Goal: Task Accomplishment & Management: Manage account settings

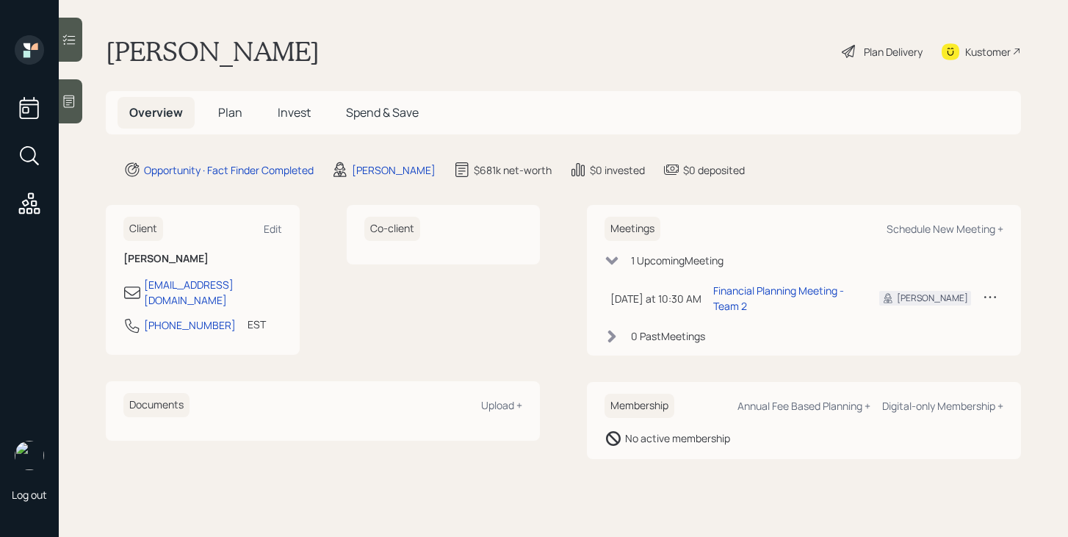
click at [234, 109] on span "Plan" at bounding box center [230, 112] width 24 height 16
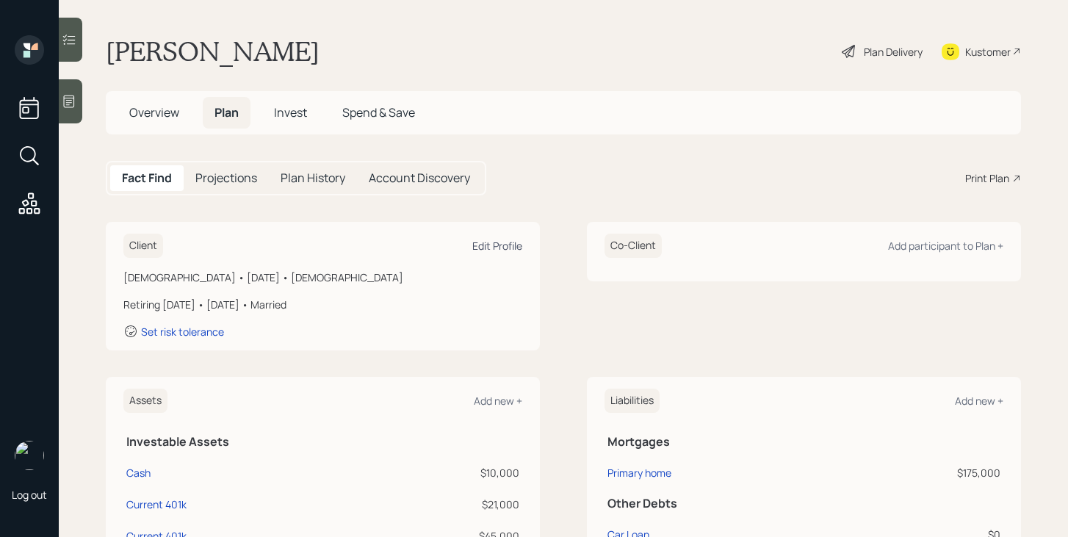
click at [503, 251] on div "Edit Profile" at bounding box center [497, 246] width 50 height 14
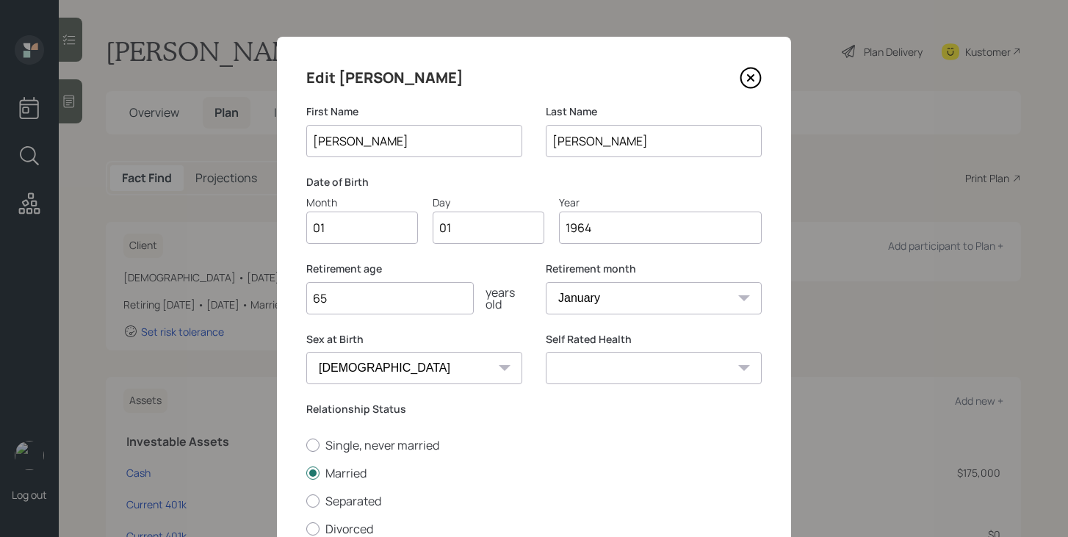
click at [389, 231] on input "01" at bounding box center [362, 227] width 112 height 32
type input "01"
type input "0"
type input "21"
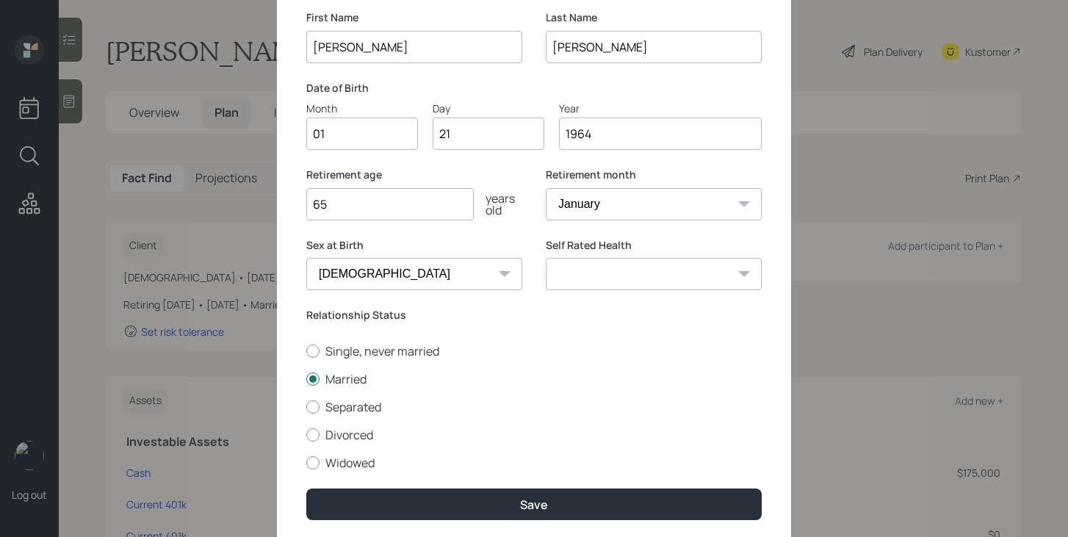
scroll to position [109, 0]
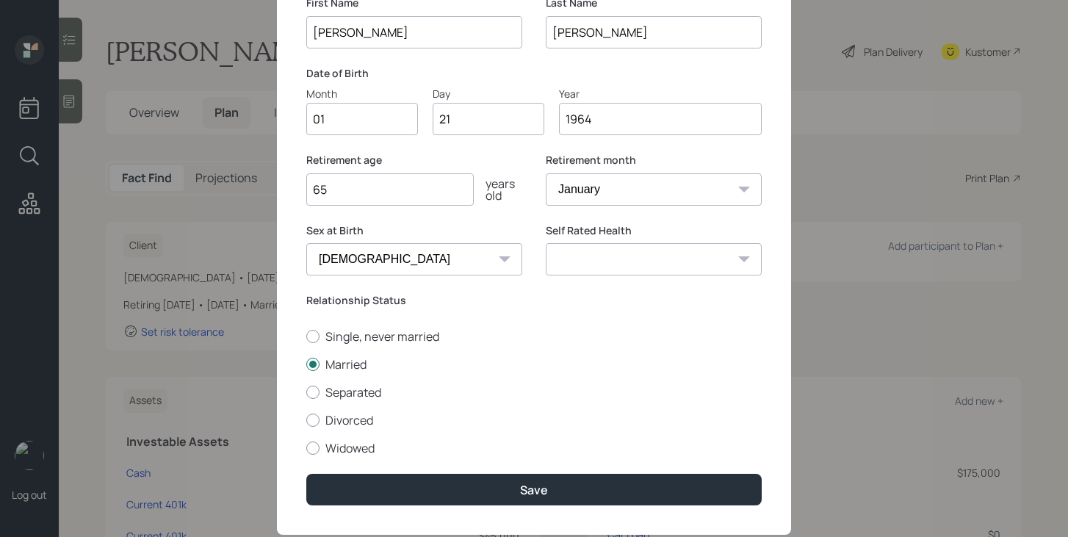
click at [621, 256] on select "Excellent Very Good Good Fair Poor" at bounding box center [654, 259] width 216 height 32
select select "very_good"
click at [546, 243] on select "Excellent Very Good Good Fair Poor" at bounding box center [654, 259] width 216 height 32
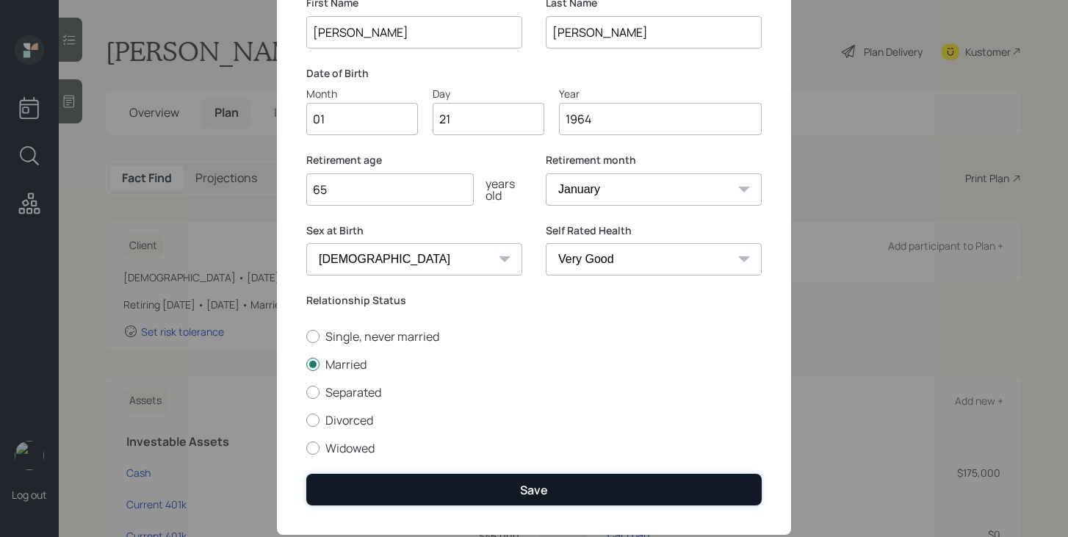
click at [548, 502] on button "Save" at bounding box center [533, 490] width 455 height 32
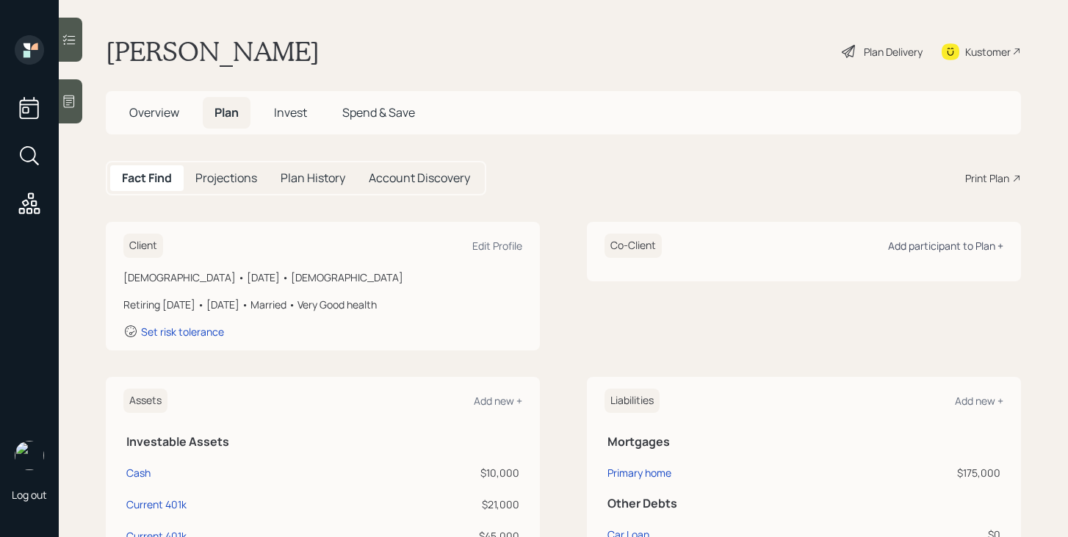
click at [916, 249] on div "Add participant to Plan +" at bounding box center [945, 246] width 115 height 14
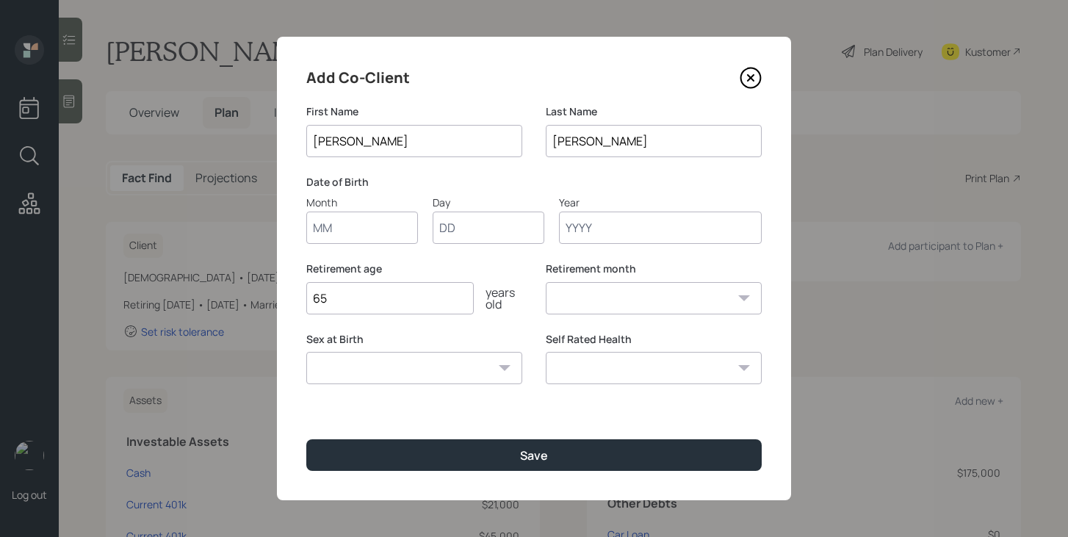
type input "[PERSON_NAME]"
click at [375, 234] on input "Month" at bounding box center [362, 227] width 112 height 32
click at [379, 227] on input "06" at bounding box center [362, 227] width 112 height 32
type input "07"
type input "19"
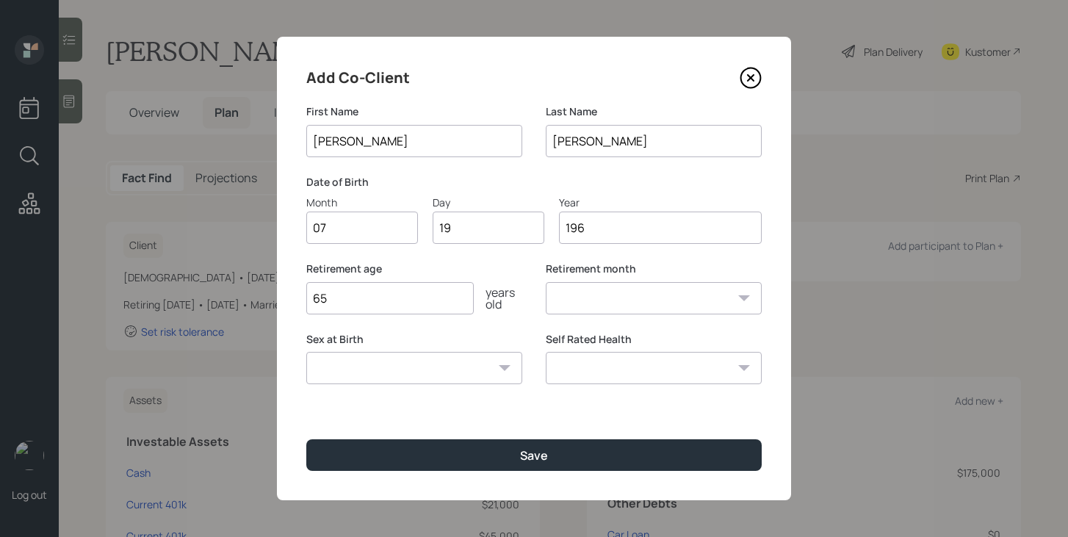
type input "1969"
select select "7"
type input "1969"
click at [355, 297] on input "65" at bounding box center [389, 298] width 167 height 32
click at [365, 377] on select "[DEMOGRAPHIC_DATA] [DEMOGRAPHIC_DATA] Other / Prefer not to say" at bounding box center [414, 368] width 216 height 32
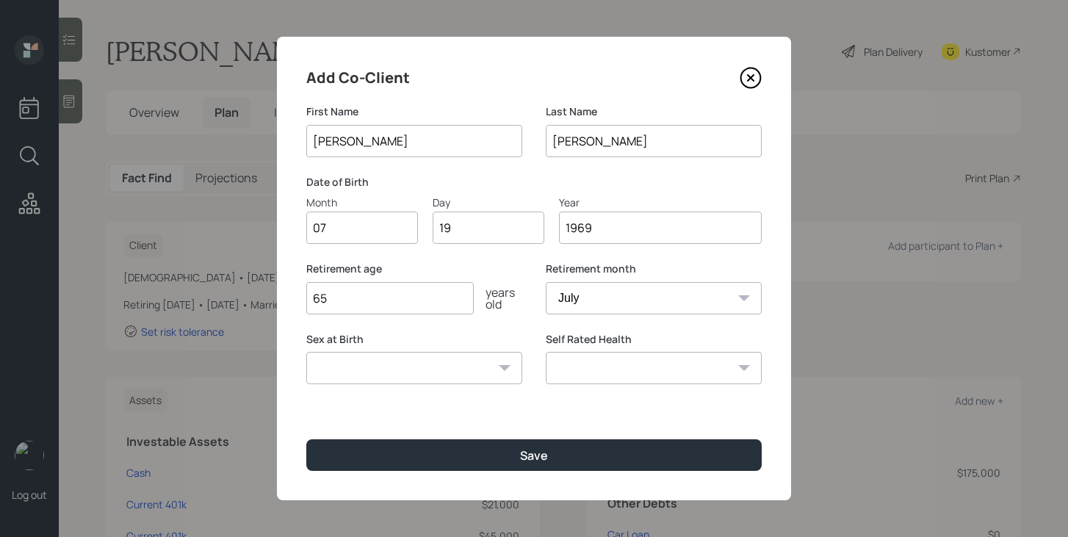
select select "[DEMOGRAPHIC_DATA]"
click at [306, 352] on select "[DEMOGRAPHIC_DATA] [DEMOGRAPHIC_DATA] Other / Prefer not to say" at bounding box center [414, 368] width 216 height 32
click at [417, 298] on input "65" at bounding box center [389, 298] width 167 height 32
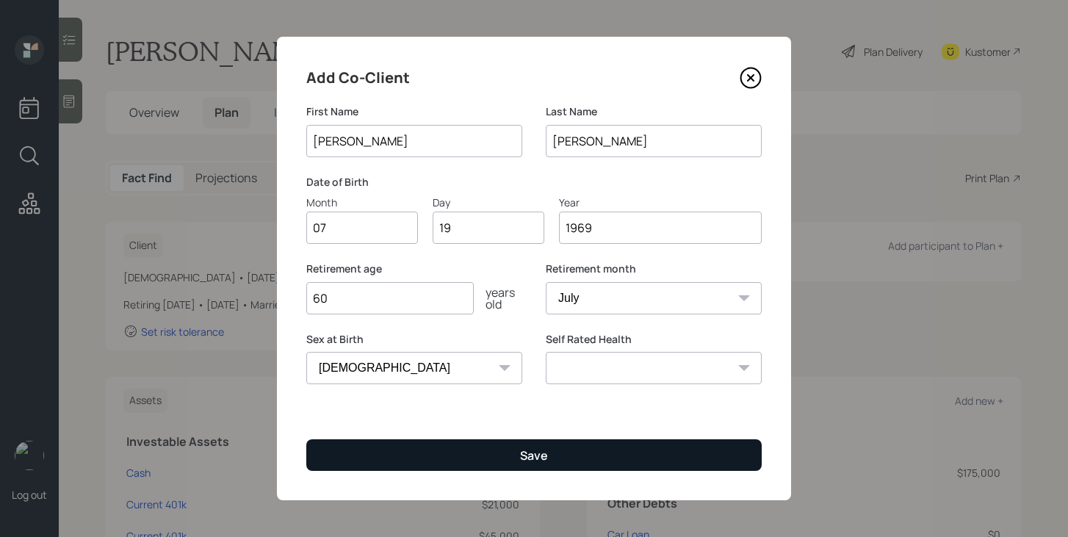
type input "60"
click at [490, 453] on button "Save" at bounding box center [533, 455] width 455 height 32
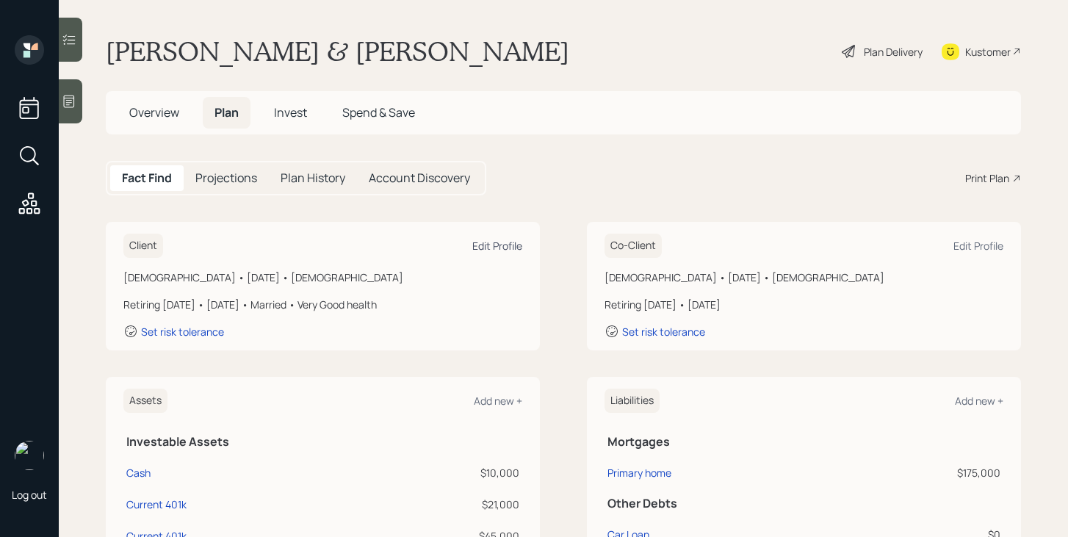
click at [510, 245] on div "Edit Profile" at bounding box center [497, 246] width 50 height 14
select select "very_good"
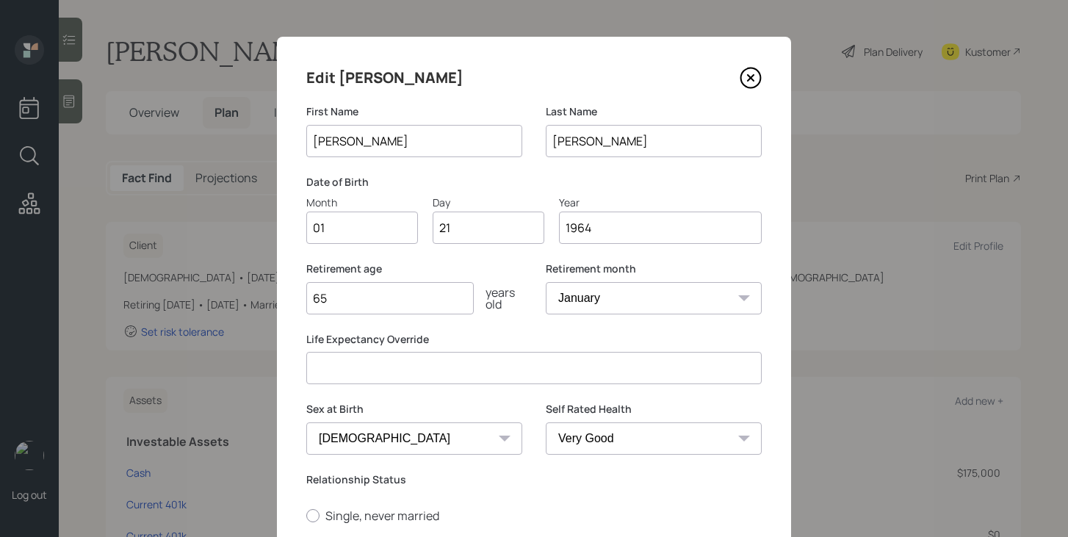
click at [372, 304] on input "65" at bounding box center [389, 298] width 167 height 32
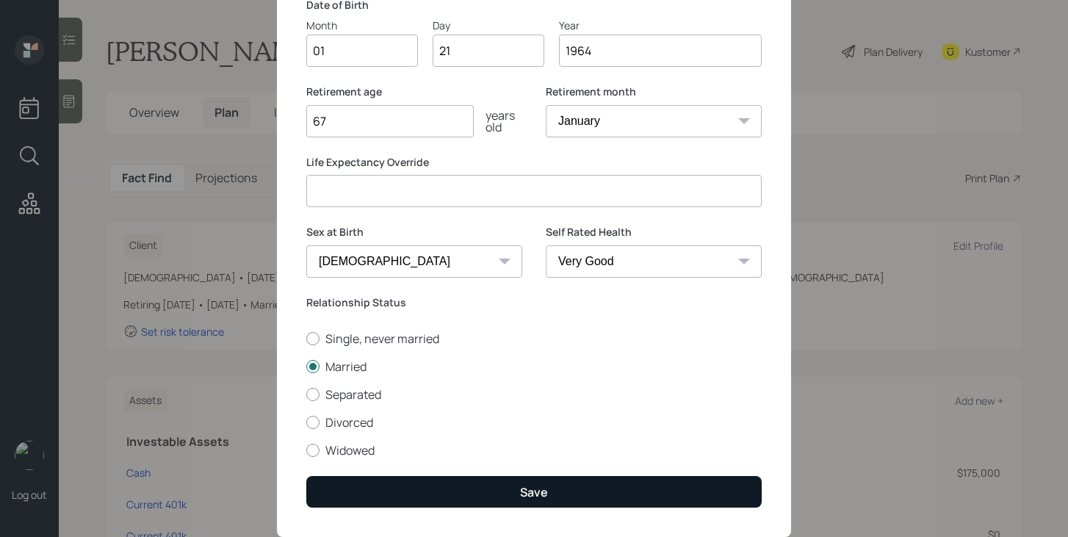
scroll to position [214, 0]
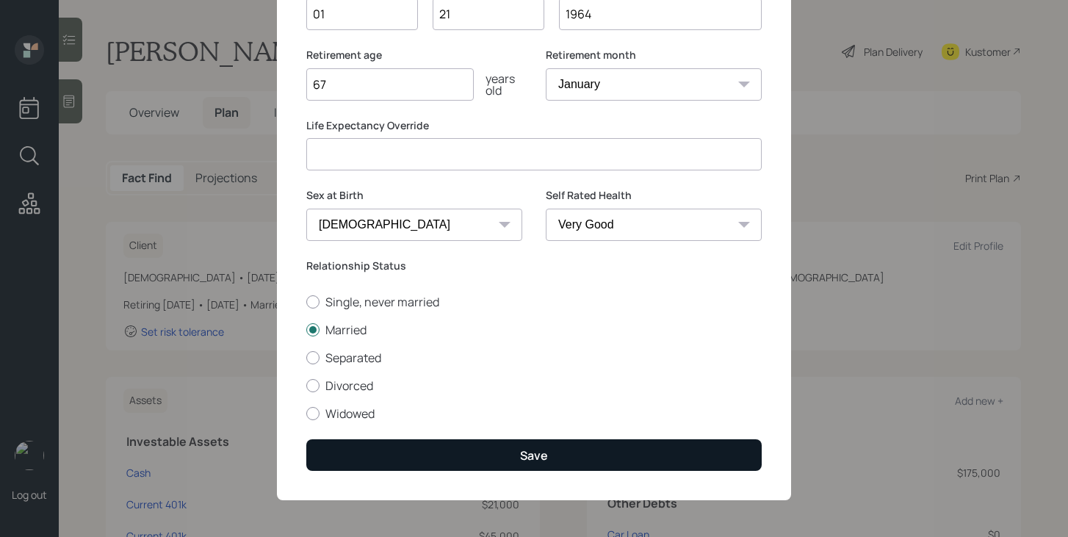
type input "67"
click at [431, 455] on button "Save" at bounding box center [533, 455] width 455 height 32
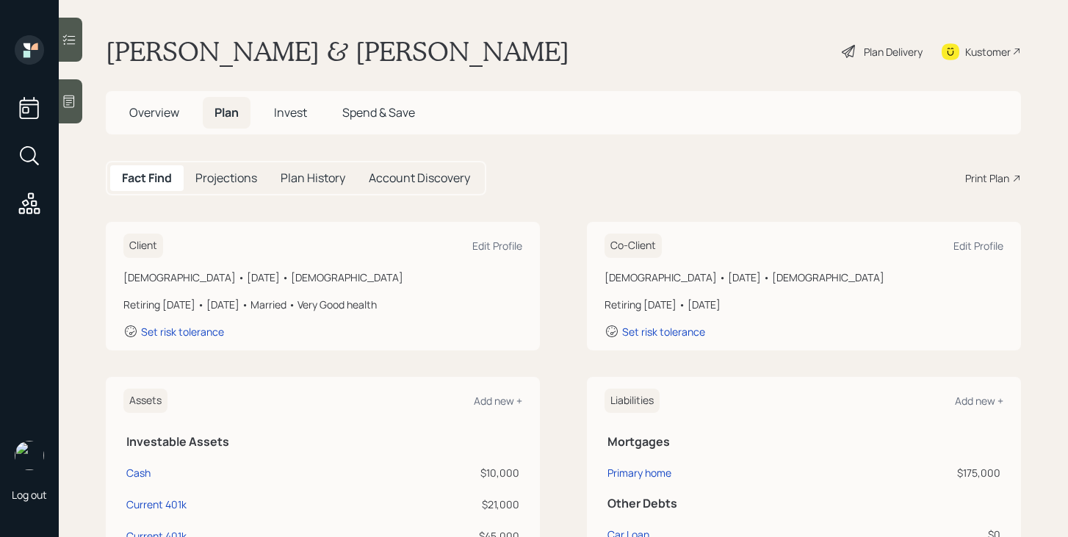
click at [864, 55] on div "Plan Delivery" at bounding box center [893, 51] width 59 height 15
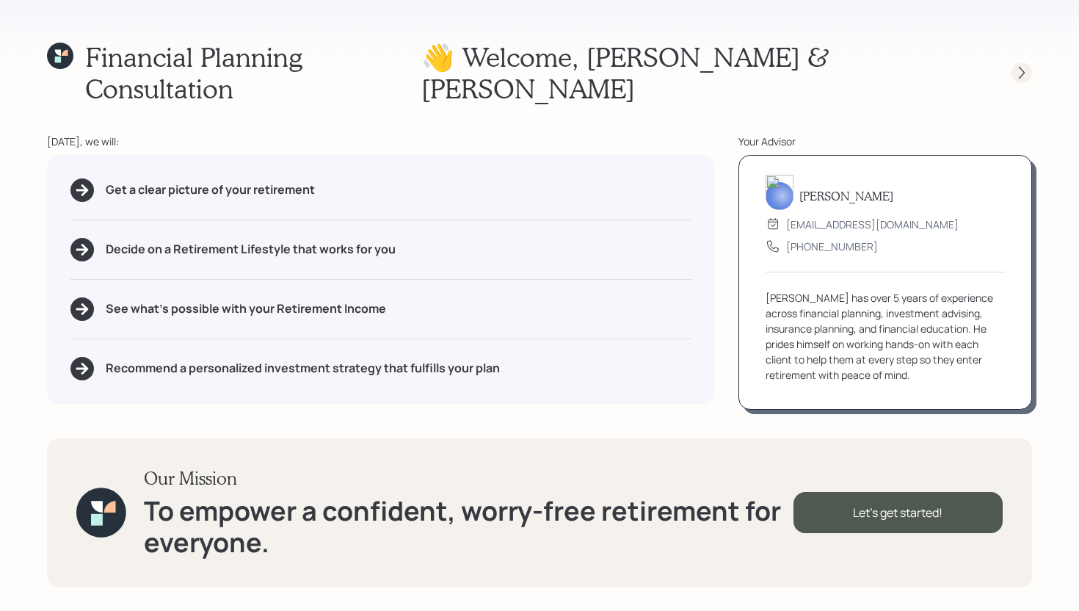
click at [1022, 65] on icon at bounding box center [1022, 72] width 15 height 15
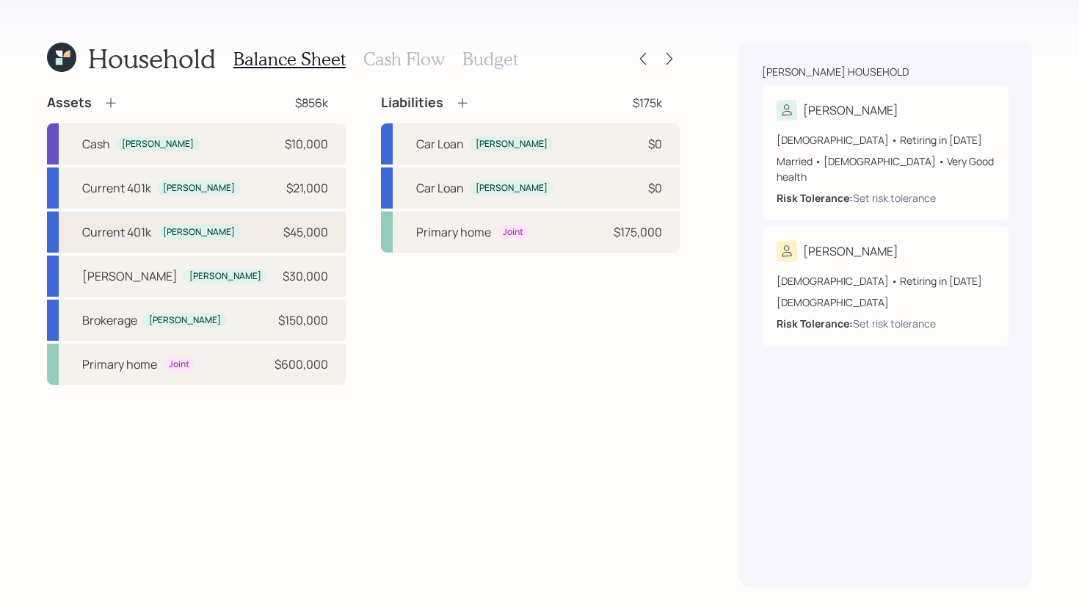
click at [222, 235] on div "Current 401k [PERSON_NAME] $45,000" at bounding box center [196, 231] width 299 height 41
select select "company_sponsored"
select select "balanced"
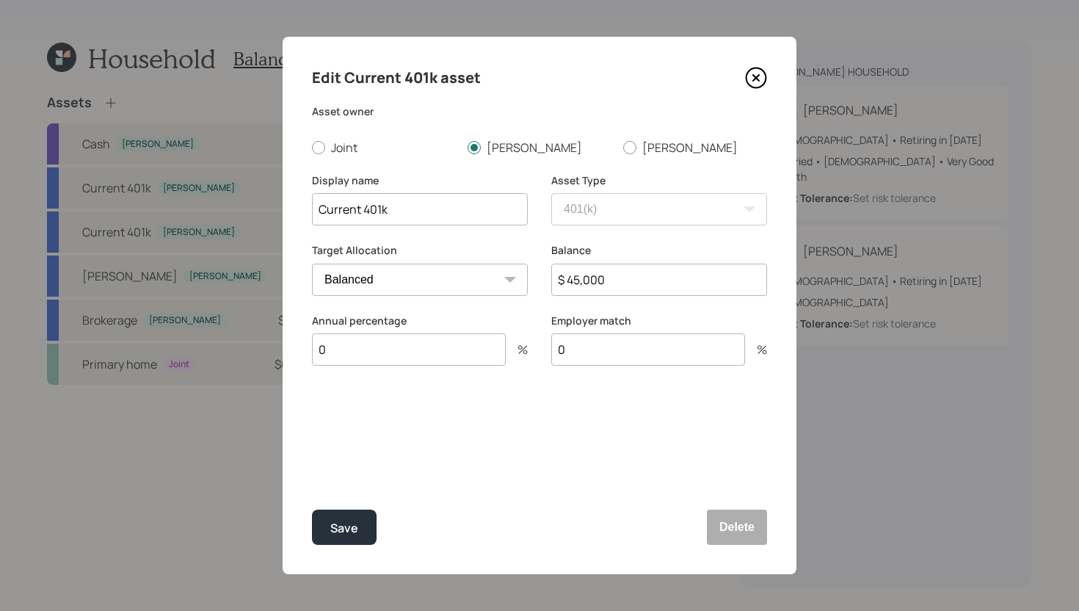
click at [315, 210] on input "Current 401k" at bounding box center [420, 209] width 216 height 32
type input "[PERSON_NAME]'s Current 401k"
click at [636, 148] on label "[PERSON_NAME]" at bounding box center [695, 148] width 144 height 16
click at [623, 148] on input "[PERSON_NAME]" at bounding box center [623, 147] width 1 height 1
radio input "true"
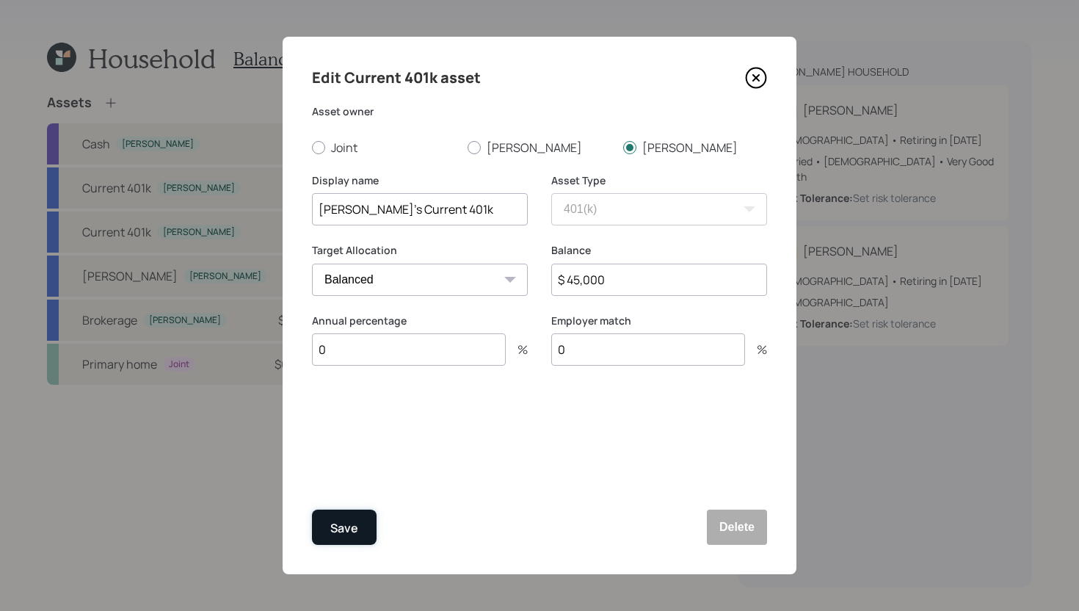
click at [362, 529] on button "Save" at bounding box center [344, 527] width 65 height 35
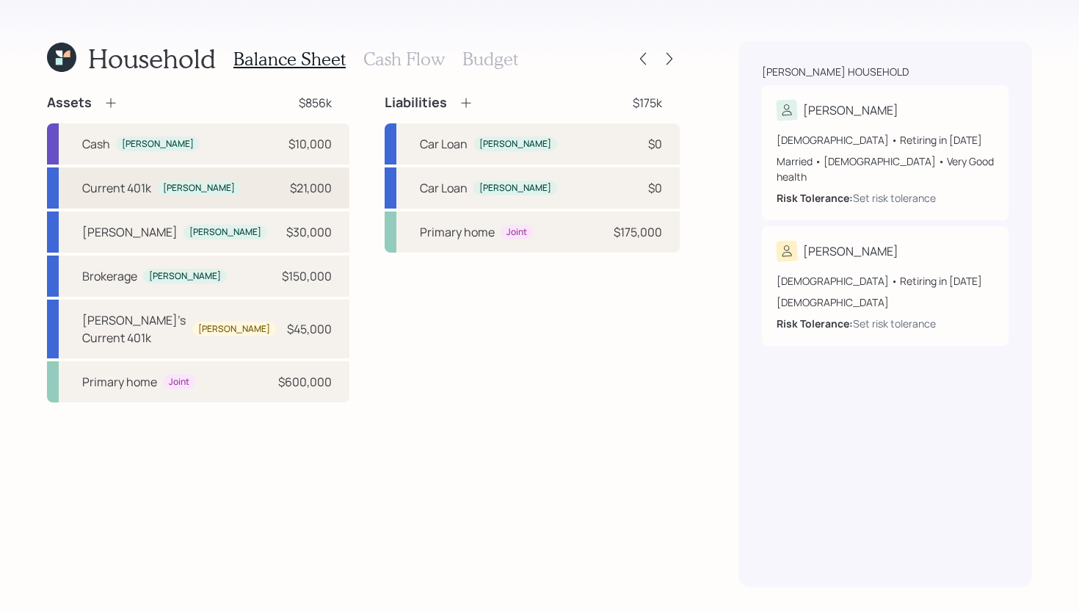
click at [220, 194] on div "Current 401k [PERSON_NAME] $21,000" at bounding box center [198, 187] width 303 height 41
select select "company_sponsored"
select select "balanced"
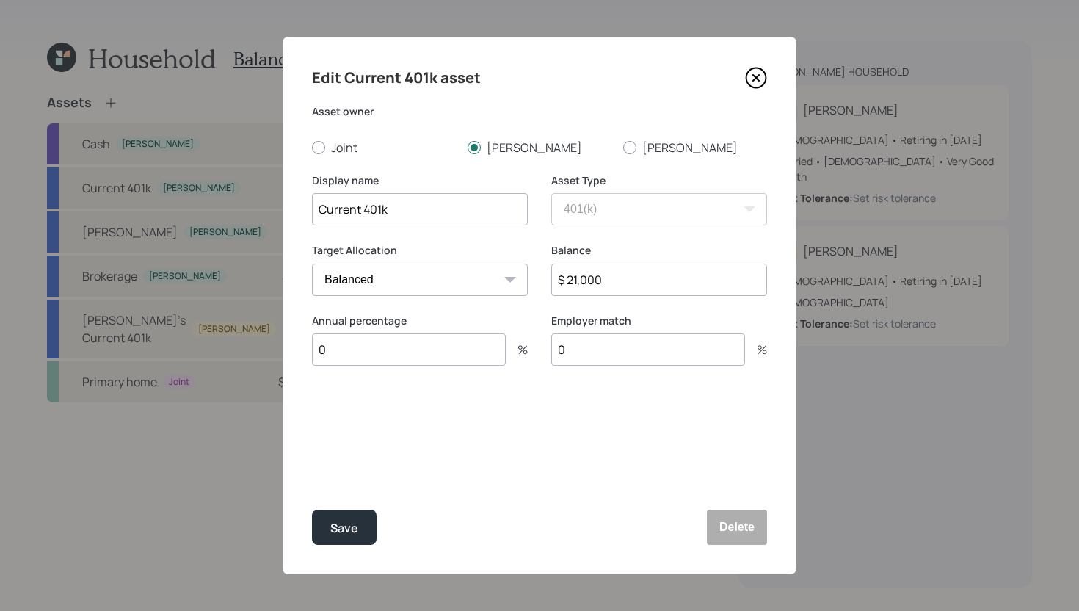
click at [323, 211] on input "Current 401k" at bounding box center [420, 209] width 216 height 32
click at [320, 211] on input "Current 401k" at bounding box center [420, 209] width 216 height 32
type input "[PERSON_NAME]'s Current 401k"
click at [335, 527] on div "Save" at bounding box center [344, 528] width 28 height 20
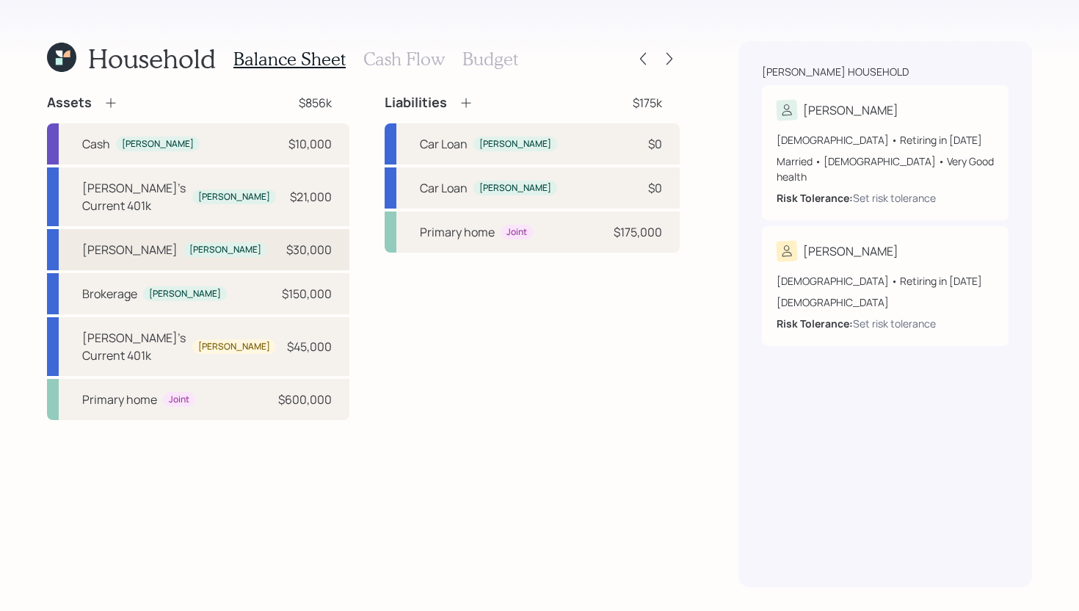
click at [227, 232] on div "[PERSON_NAME] [PERSON_NAME] $30,000" at bounding box center [198, 249] width 303 height 41
select select "roth_ira"
select select "balanced"
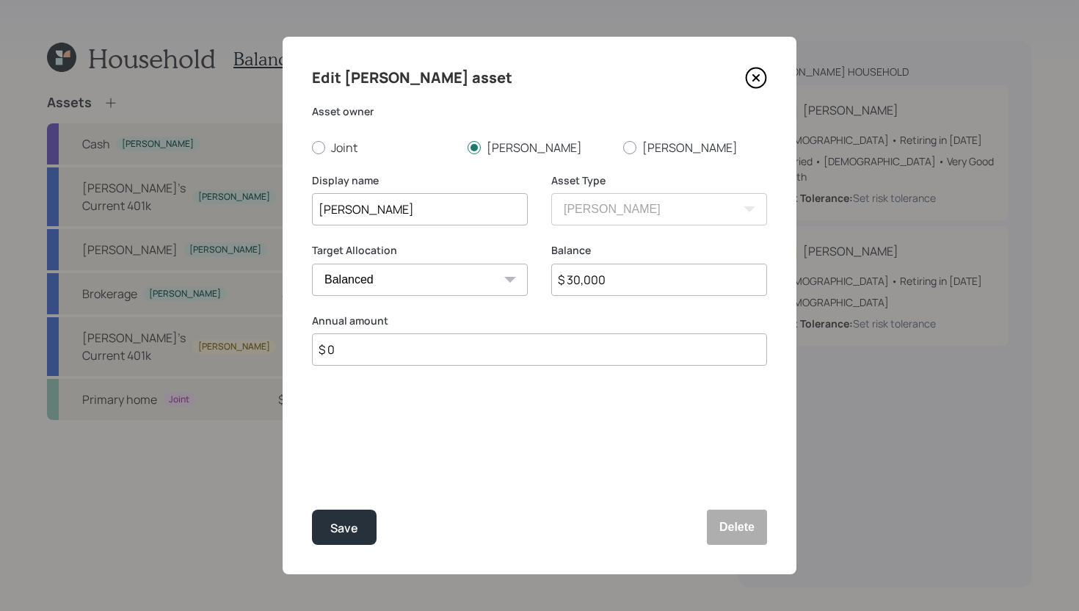
click at [321, 207] on input "[PERSON_NAME]" at bounding box center [420, 209] width 216 height 32
type input "[PERSON_NAME]'s [PERSON_NAME]"
click at [635, 278] on input "$ 30,000" at bounding box center [659, 280] width 216 height 32
type input "$ 38,000"
click at [341, 523] on div "Save" at bounding box center [344, 528] width 28 height 20
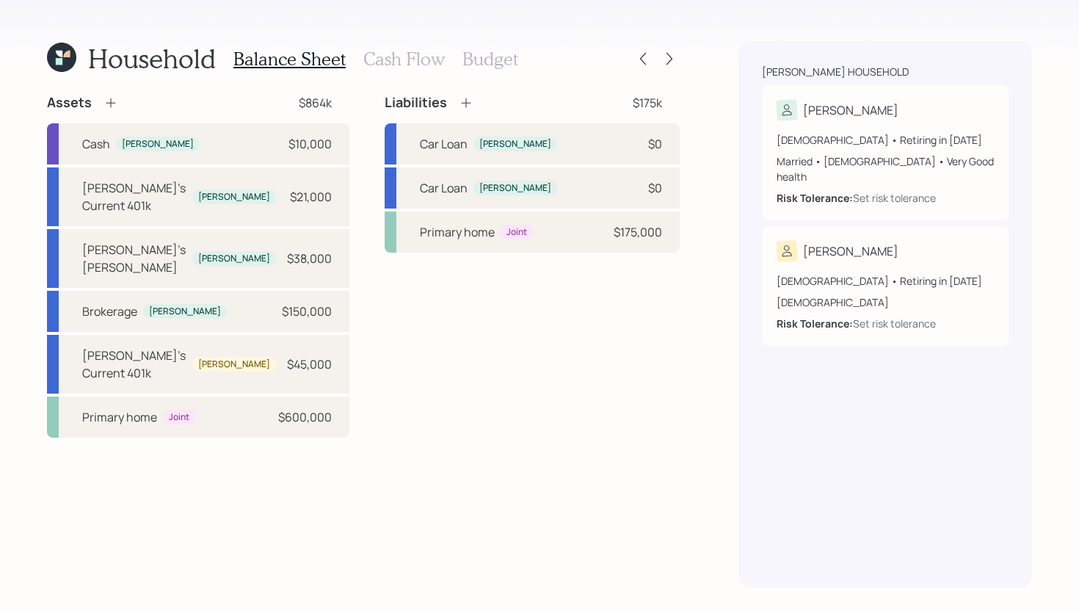
click at [102, 99] on div "Assets" at bounding box center [82, 103] width 71 height 18
click at [112, 101] on icon at bounding box center [111, 102] width 15 height 15
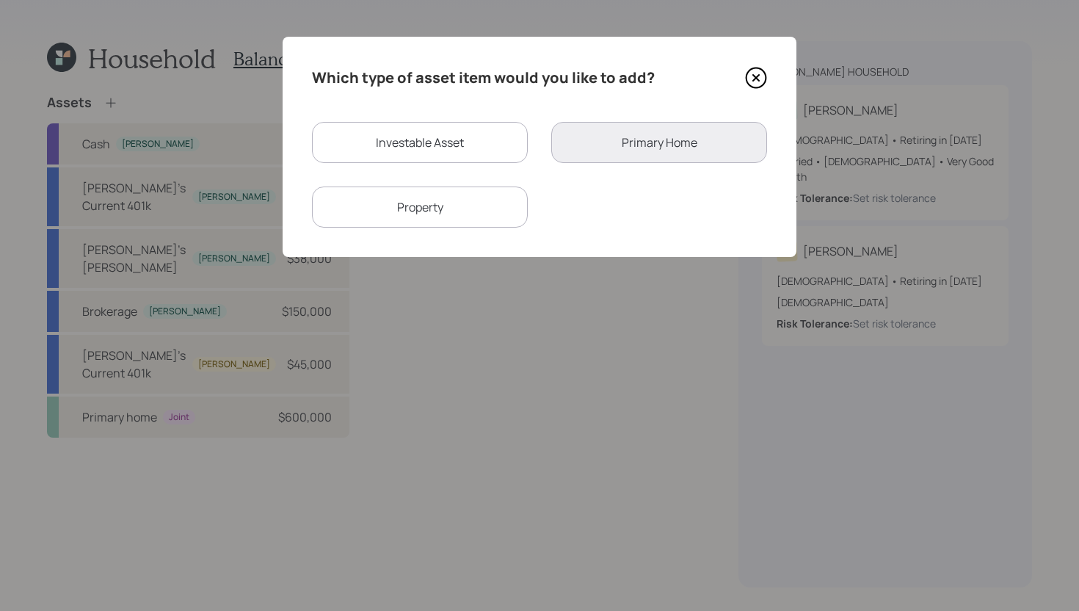
click at [402, 145] on div "Investable Asset" at bounding box center [420, 142] width 216 height 41
select select "taxable"
select select "balanced"
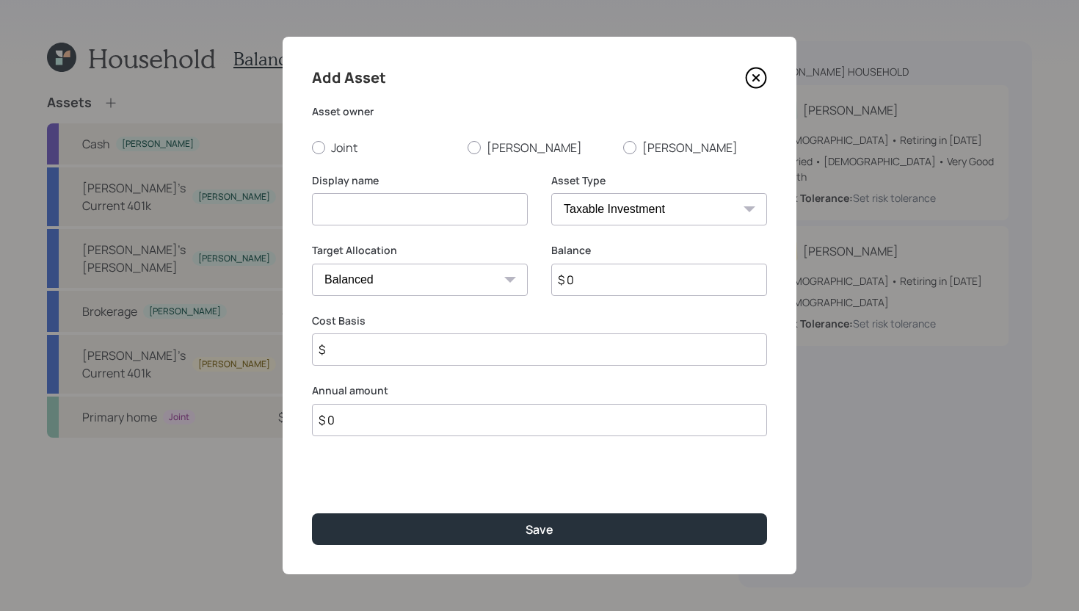
click at [394, 209] on input at bounding box center [420, 209] width 216 height 32
type input "[PERSON_NAME]'s [PERSON_NAME]"
click at [632, 213] on select "SEP [PERSON_NAME] IRA 401(k) [PERSON_NAME] 401(k) 403(b) [PERSON_NAME] 403(b) 4…" at bounding box center [659, 209] width 216 height 32
select select "roth_ira"
click at [551, 193] on select "SEP [PERSON_NAME] IRA 401(k) [PERSON_NAME] 401(k) 403(b) [PERSON_NAME] 403(b) 4…" at bounding box center [659, 209] width 216 height 32
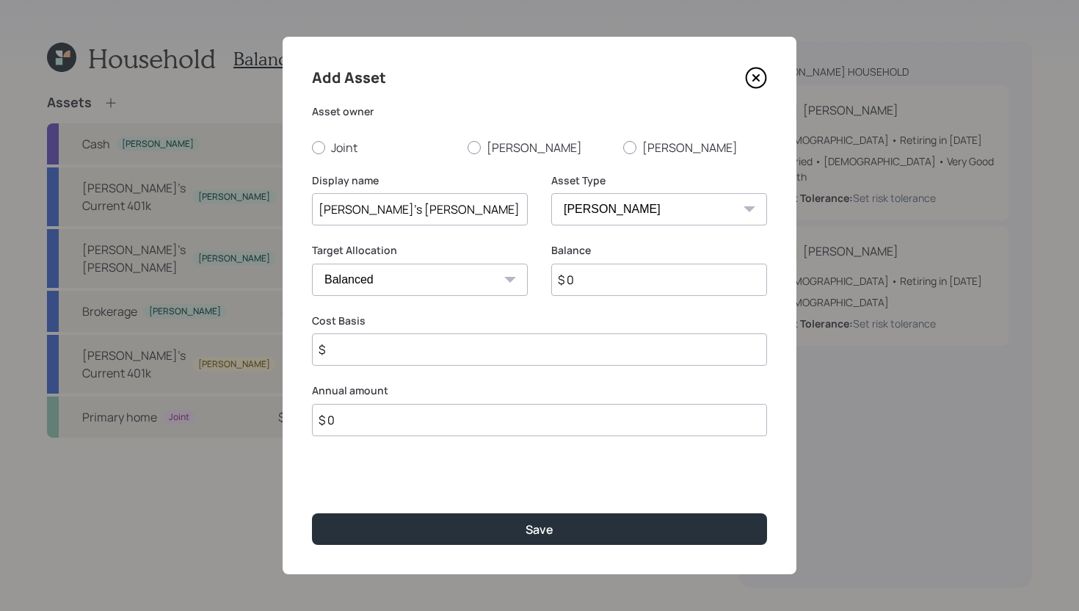
type input "$"
click at [609, 287] on input "$ 0" at bounding box center [659, 280] width 216 height 32
type input "$ 38,000"
click at [569, 352] on input "$" at bounding box center [539, 349] width 455 height 32
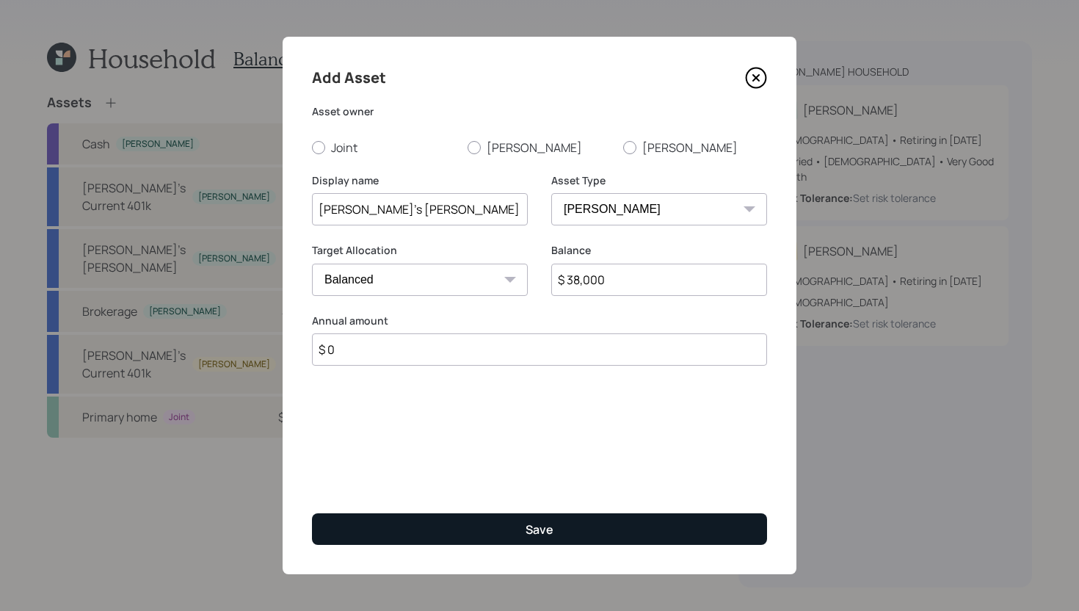
type input "$ 0"
click at [502, 521] on button "Save" at bounding box center [539, 529] width 455 height 32
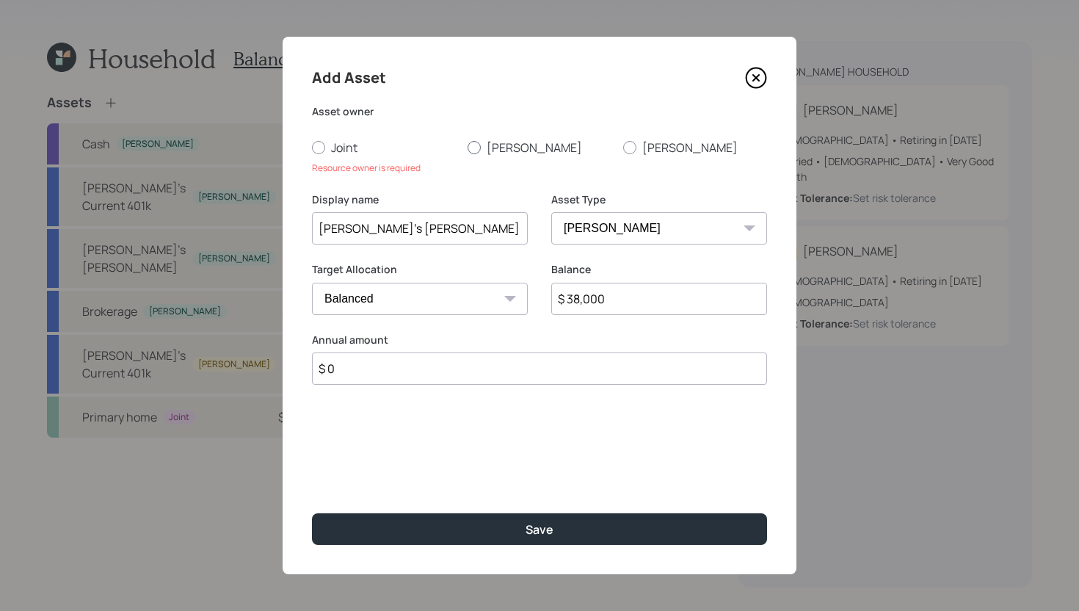
click at [481, 145] on label "[PERSON_NAME]" at bounding box center [540, 148] width 144 height 16
click at [468, 147] on input "[PERSON_NAME]" at bounding box center [467, 147] width 1 height 1
radio input "true"
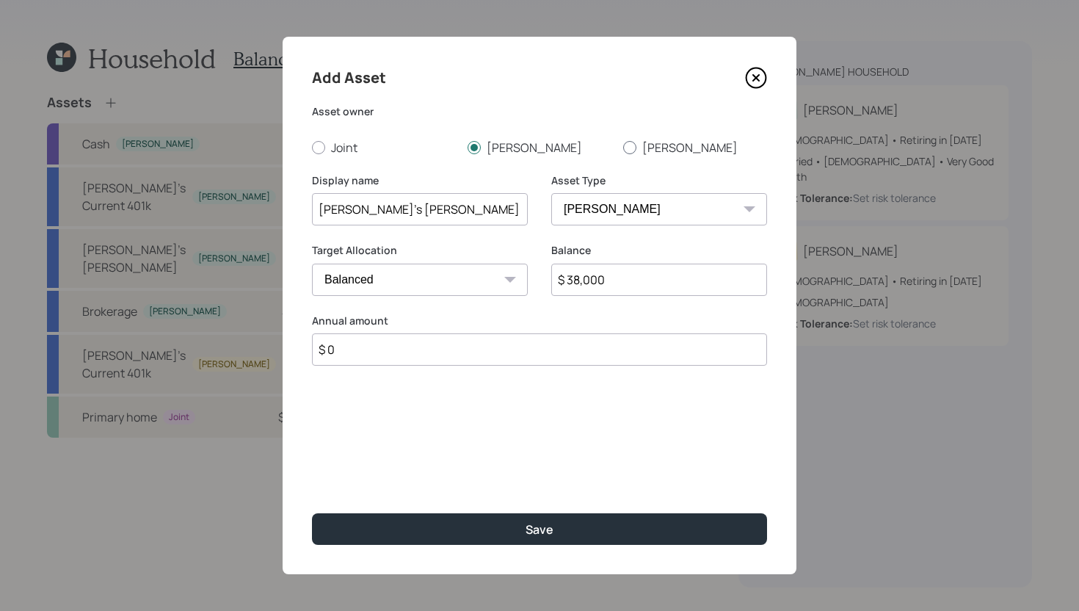
click at [626, 146] on div at bounding box center [629, 147] width 13 height 13
click at [623, 147] on input "[PERSON_NAME]" at bounding box center [623, 147] width 1 height 1
radio input "true"
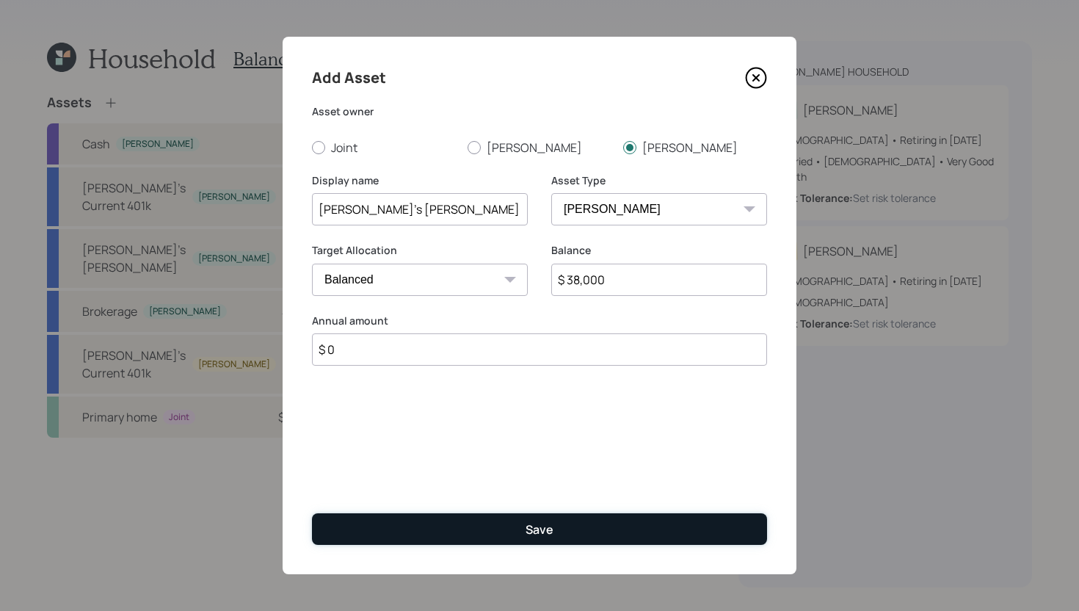
click at [493, 526] on button "Save" at bounding box center [539, 529] width 455 height 32
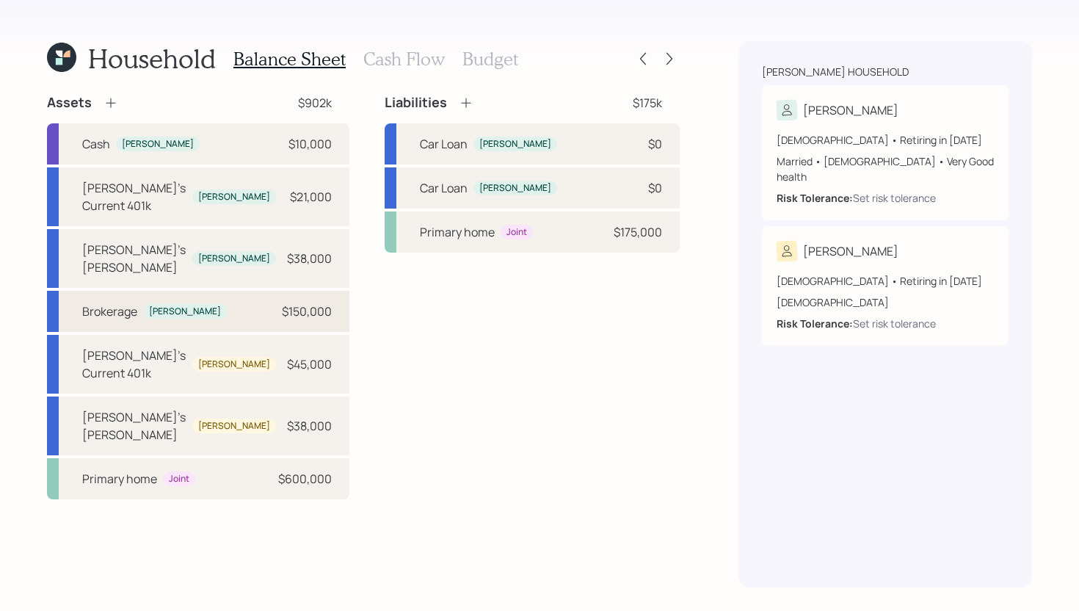
click at [257, 291] on div "Brokerage [PERSON_NAME] $150,000" at bounding box center [198, 311] width 303 height 41
select select "taxable"
select select "balanced"
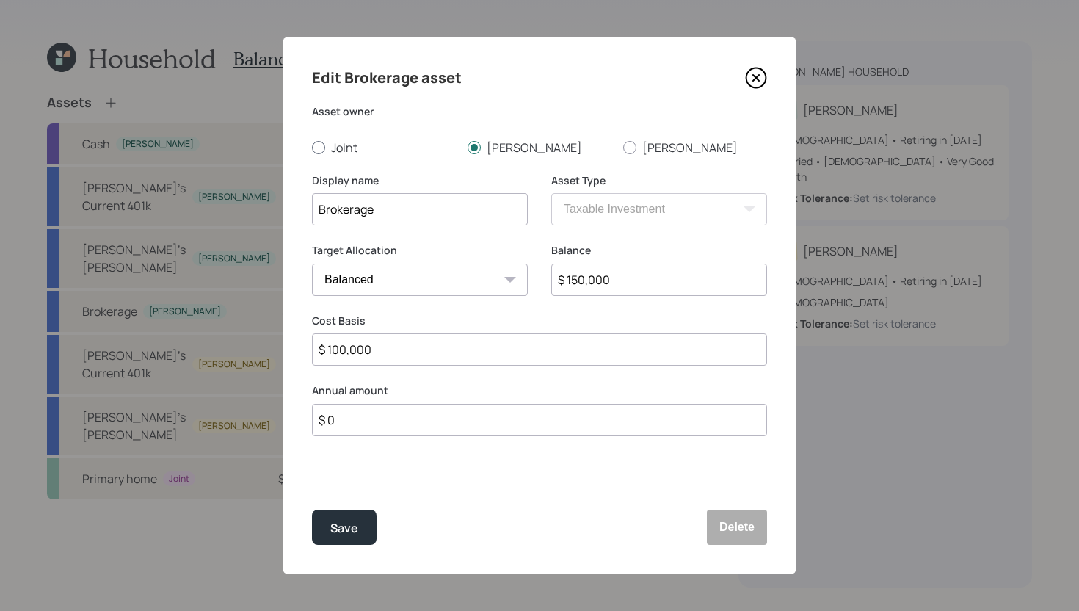
click at [317, 147] on div at bounding box center [318, 147] width 13 height 13
click at [312, 147] on input "Joint" at bounding box center [311, 147] width 1 height 1
radio input "true"
click at [367, 523] on button "Save" at bounding box center [344, 527] width 65 height 35
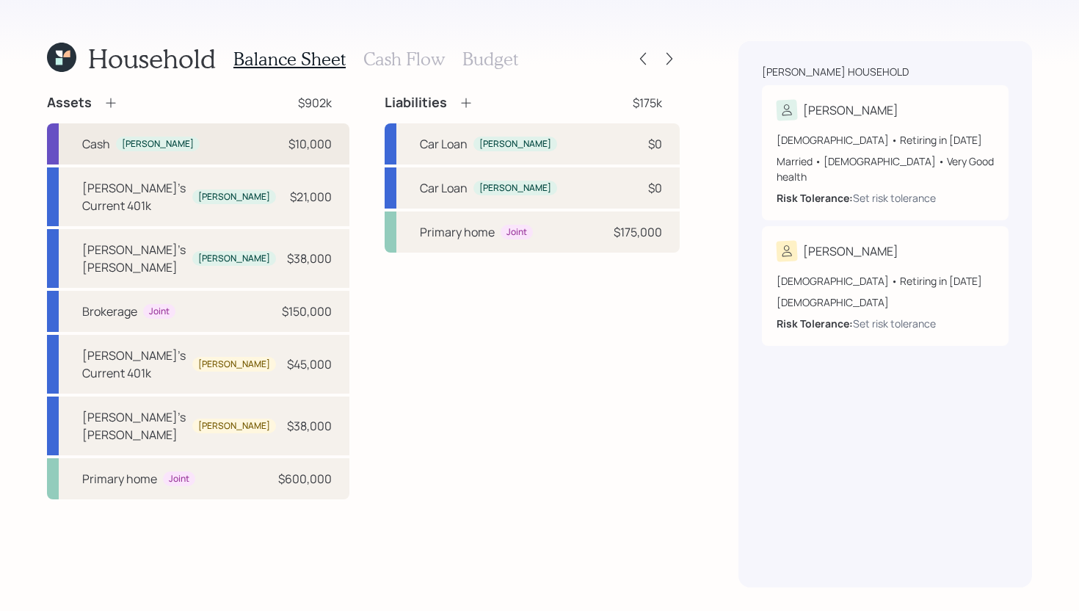
click at [220, 128] on div "[PERSON_NAME] $10,000" at bounding box center [198, 143] width 303 height 41
select select "cash"
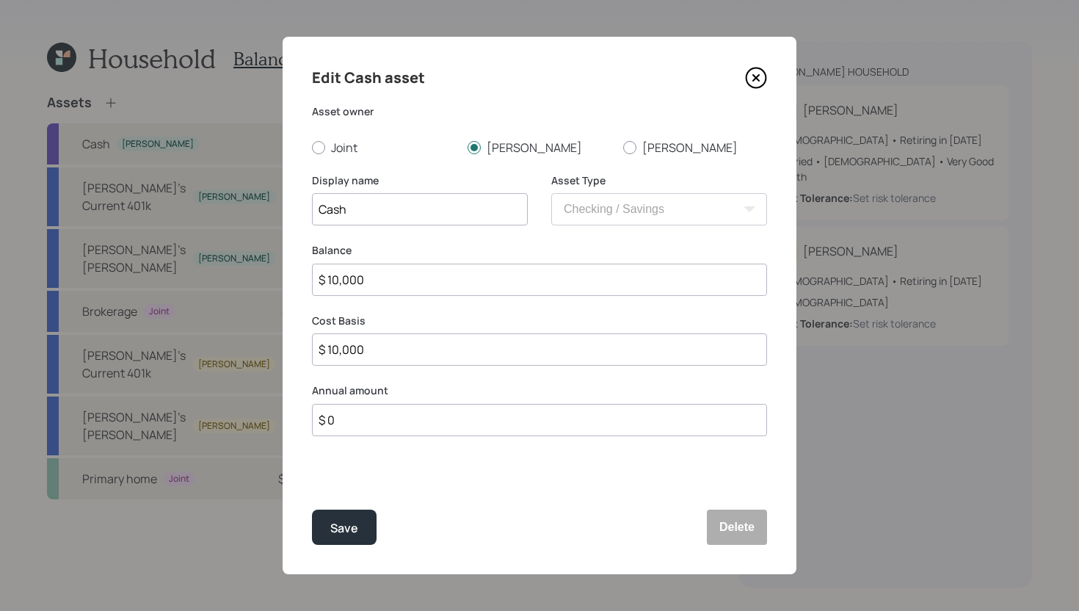
click at [310, 169] on div "Edit Cash asset Asset owner Joint [PERSON_NAME] [PERSON_NAME] Display name Cash…" at bounding box center [540, 306] width 514 height 538
click at [312, 159] on div "Edit Cash asset Asset owner Joint [PERSON_NAME] [PERSON_NAME] Display name Cash…" at bounding box center [540, 306] width 514 height 538
click at [312, 144] on div at bounding box center [318, 147] width 13 height 13
click at [312, 147] on input "Joint" at bounding box center [311, 147] width 1 height 1
radio input "true"
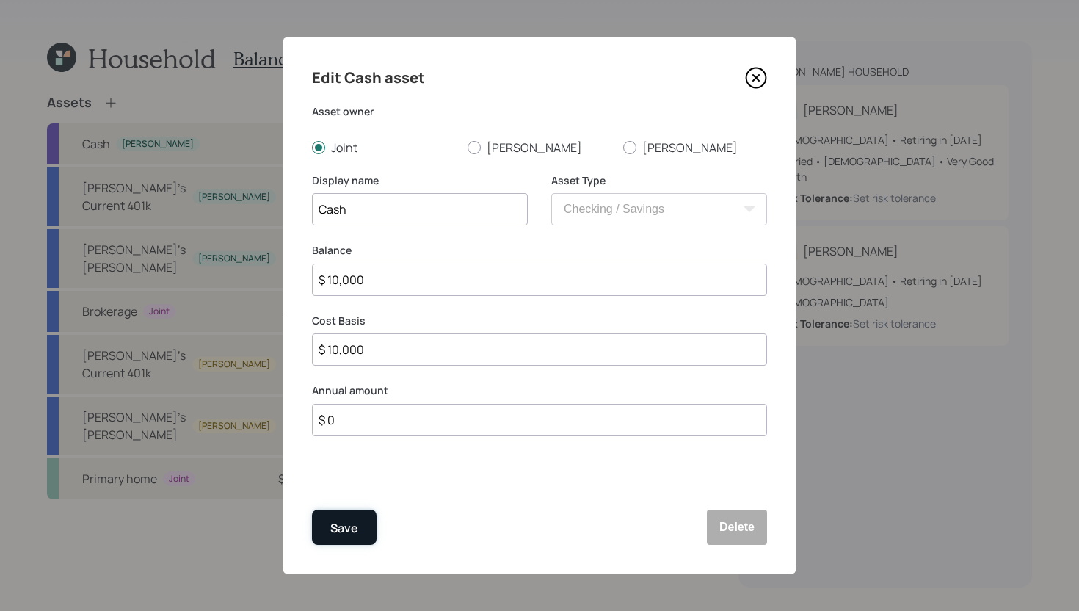
click at [346, 524] on div "Save" at bounding box center [344, 528] width 28 height 20
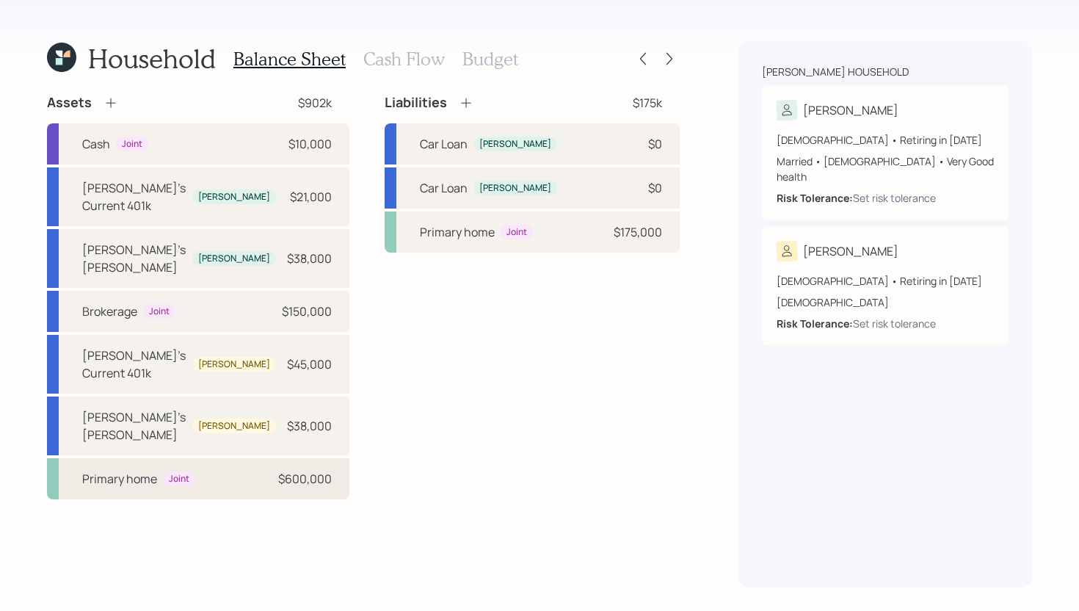
click at [134, 470] on div "Primary home" at bounding box center [119, 479] width 75 height 18
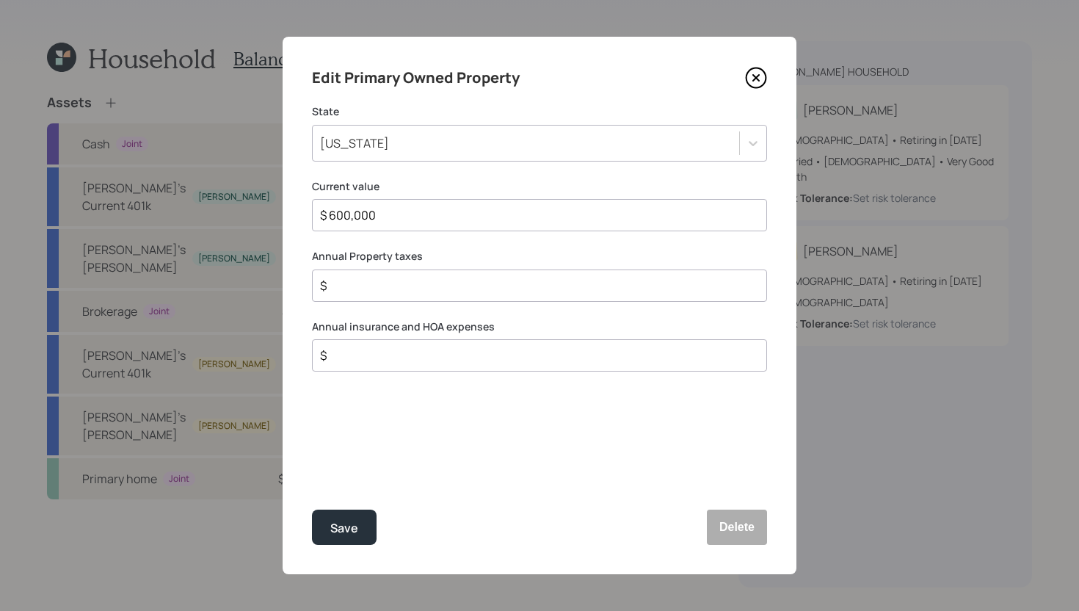
click at [426, 279] on input "$" at bounding box center [534, 286] width 430 height 18
type input "$ 3,000"
click at [449, 352] on input "$" at bounding box center [534, 356] width 430 height 18
click at [449, 356] on input "$" at bounding box center [534, 356] width 430 height 18
type input "$ 2,000"
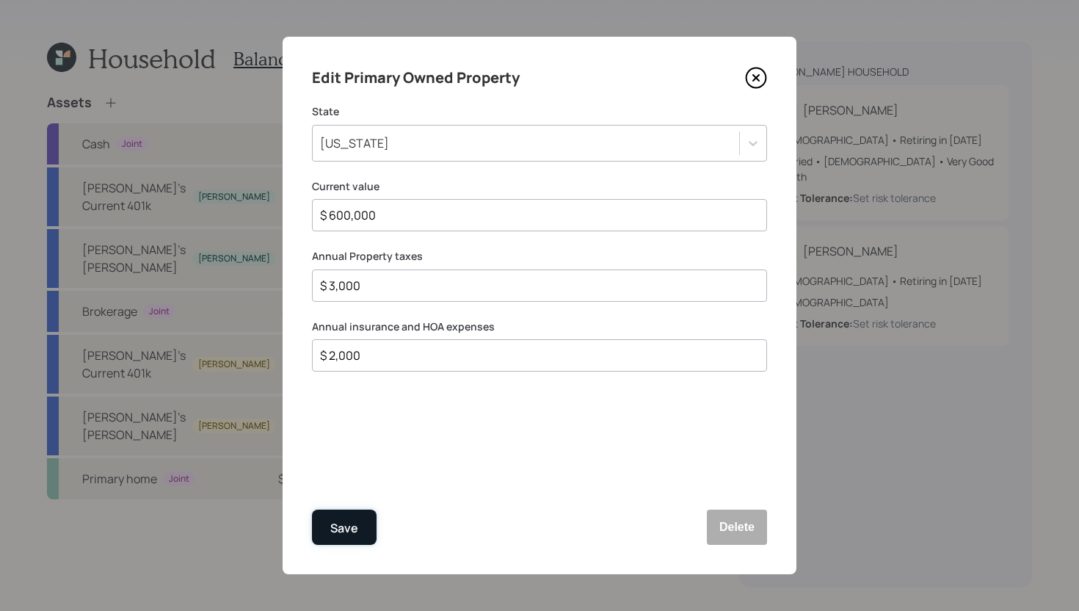
click at [347, 527] on div "Save" at bounding box center [344, 528] width 28 height 20
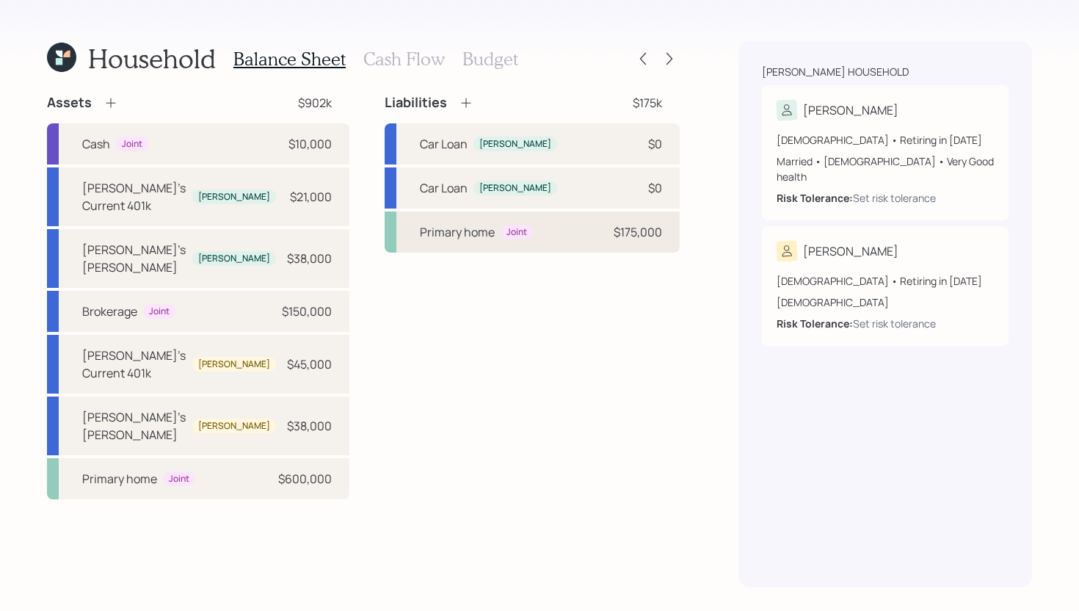
click at [571, 242] on div "Primary home Joint $175,000" at bounding box center [532, 231] width 295 height 41
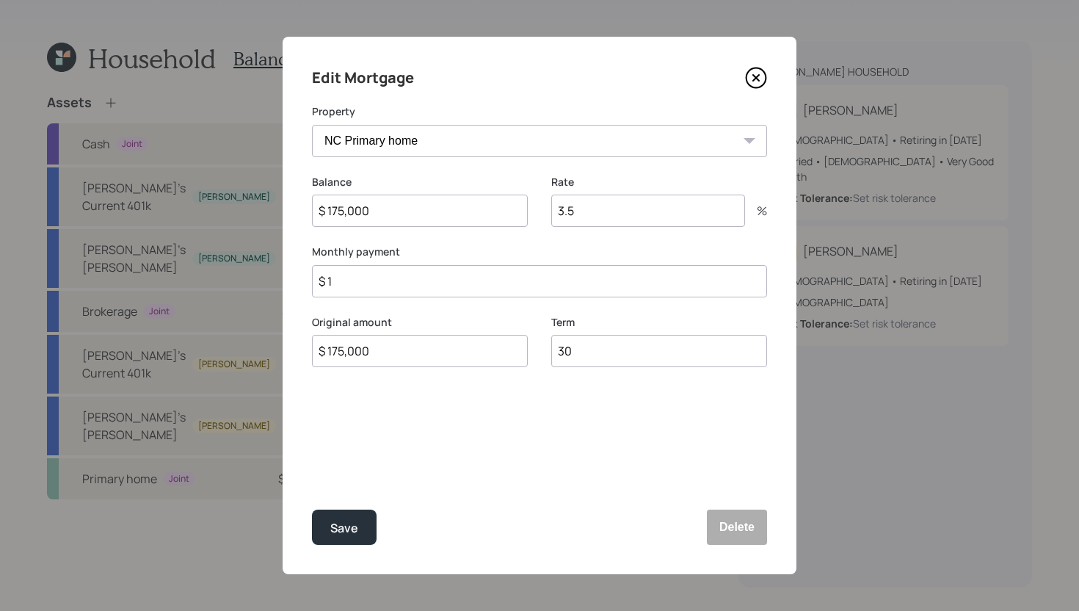
click at [444, 220] on input "$ 175,000" at bounding box center [420, 211] width 216 height 32
type input "$ 190,000"
click at [447, 361] on input "$ 175,000" at bounding box center [420, 351] width 216 height 32
type input "$ 190,000"
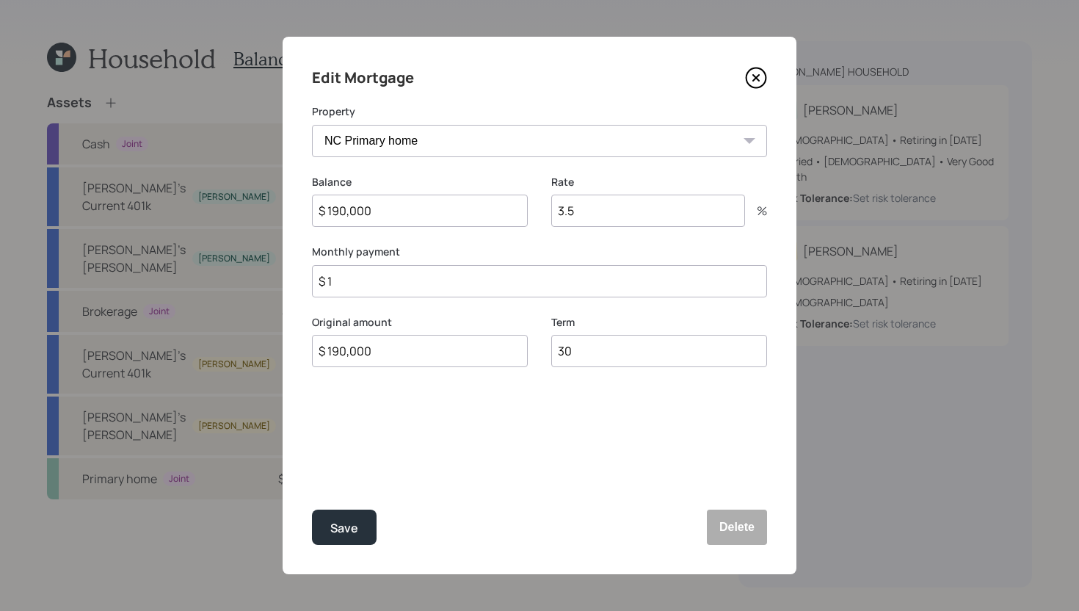
click at [442, 284] on input "$ 1" at bounding box center [539, 281] width 455 height 32
type input "$ 1,083"
click at [356, 521] on div "Save" at bounding box center [344, 528] width 28 height 20
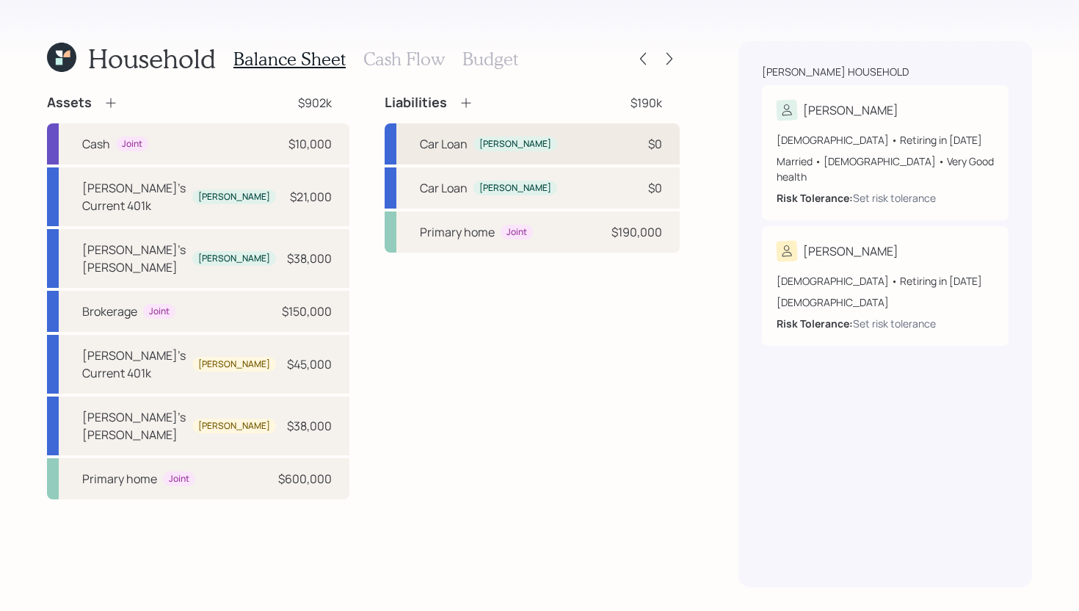
click at [532, 144] on div "Car Loan [PERSON_NAME] $0" at bounding box center [532, 143] width 295 height 41
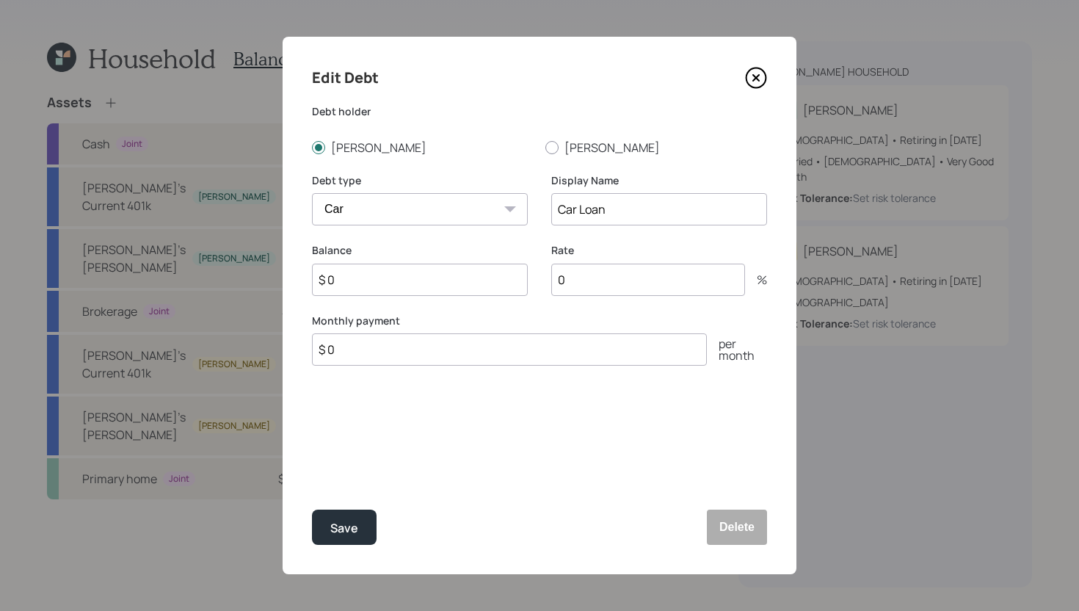
click at [558, 207] on input "Car Loan" at bounding box center [659, 209] width 216 height 32
type input "[PERSON_NAME]'s Car Loan"
click at [376, 357] on input "$ 0" at bounding box center [509, 349] width 395 height 32
type input "$ 420"
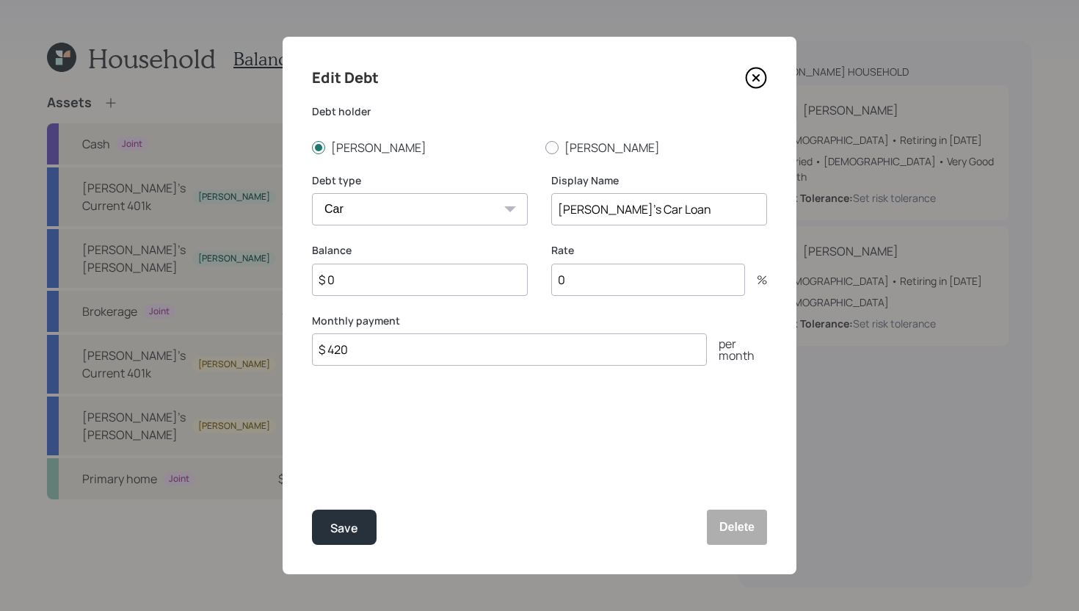
click at [446, 288] on input "$ 0" at bounding box center [420, 280] width 216 height 32
type input "$ 15,000"
click at [668, 286] on input "0" at bounding box center [648, 280] width 194 height 32
type input "8"
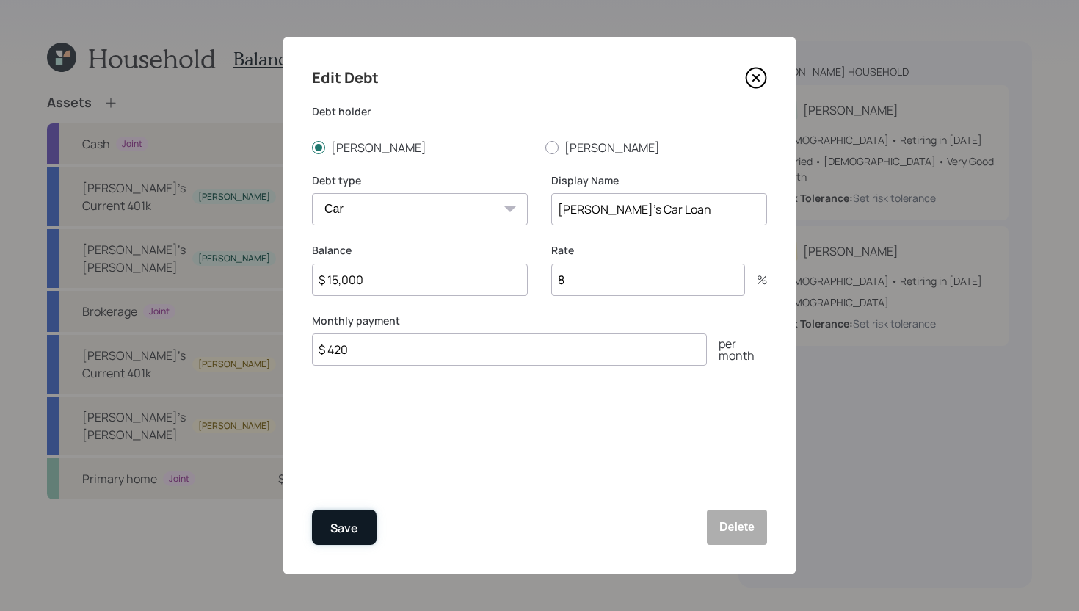
click at [335, 521] on div "Save" at bounding box center [344, 528] width 28 height 20
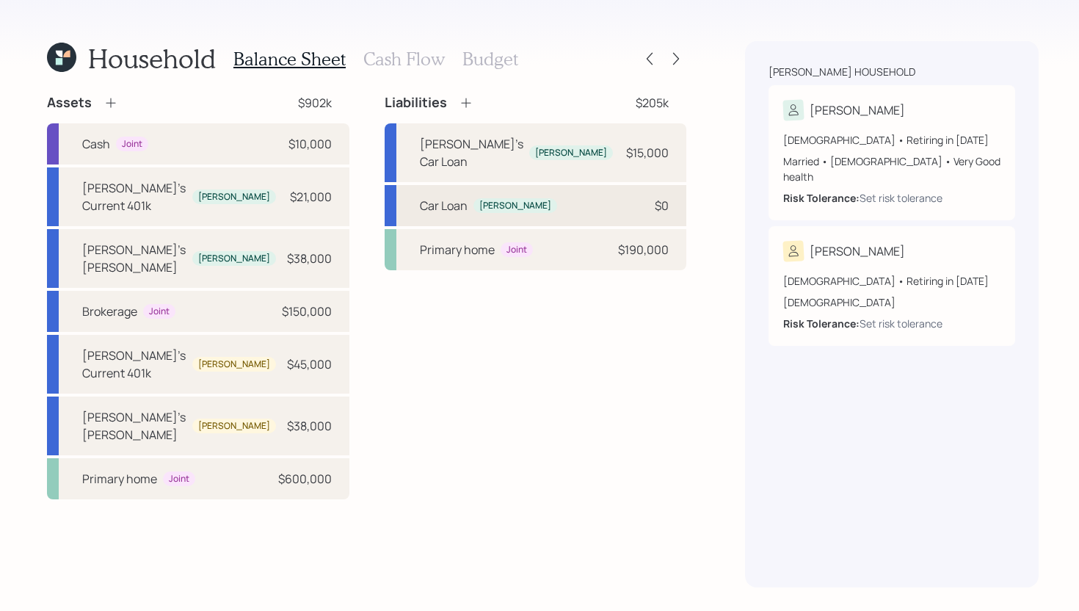
click at [577, 185] on div "Car Loan [PERSON_NAME] $0" at bounding box center [536, 205] width 302 height 41
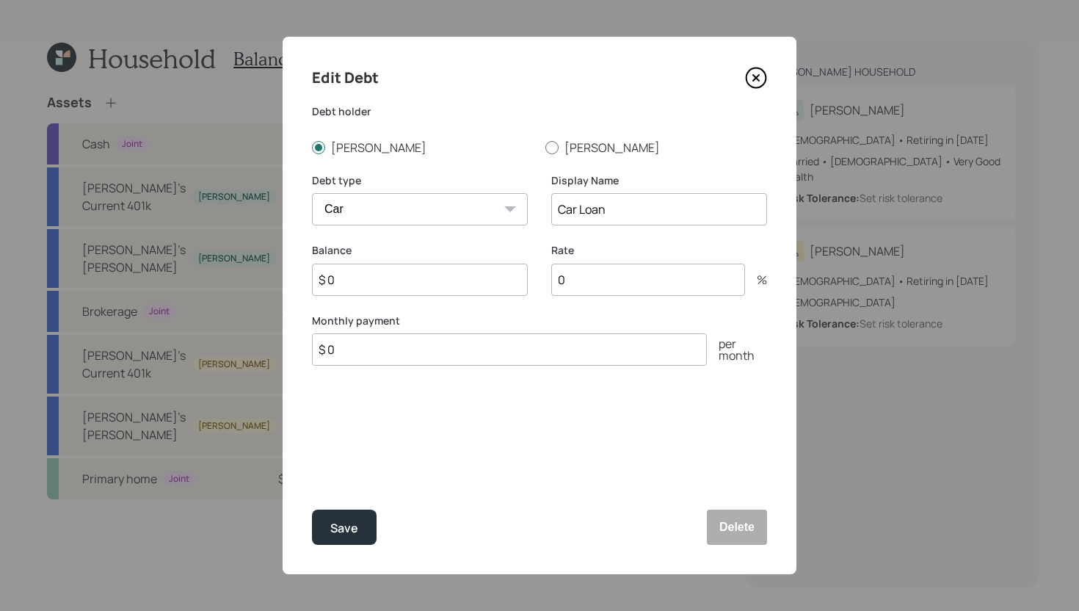
click at [553, 147] on div at bounding box center [552, 147] width 13 height 13
click at [546, 147] on input "[PERSON_NAME]" at bounding box center [545, 147] width 1 height 1
radio input "true"
click at [562, 210] on input "Car Loan" at bounding box center [659, 209] width 216 height 32
click at [560, 210] on input "Car Loan" at bounding box center [659, 209] width 216 height 32
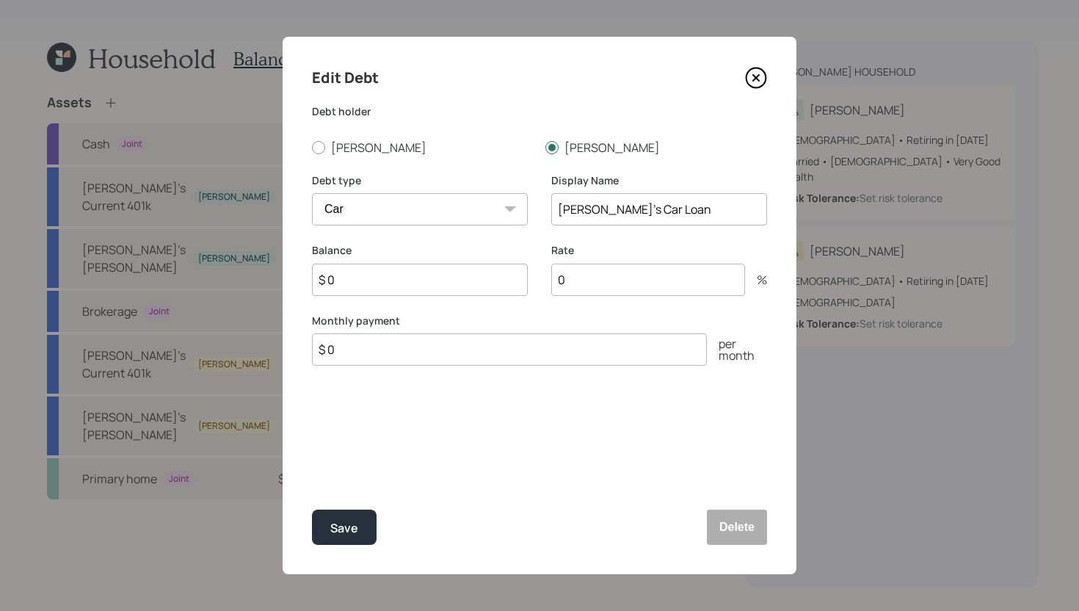
type input "[PERSON_NAME]'s Car Loan"
click at [423, 283] on input "$ 0" at bounding box center [420, 280] width 216 height 32
type input "$ 18,000"
click at [412, 354] on input "$ 0" at bounding box center [509, 349] width 395 height 32
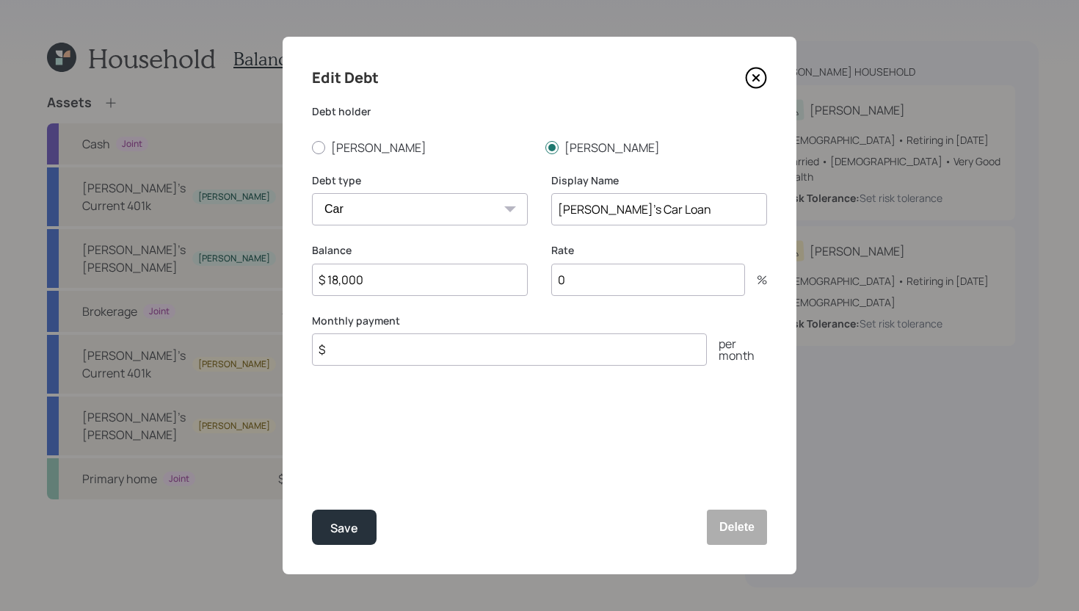
type input "$"
click at [608, 283] on input "0" at bounding box center [648, 280] width 194 height 32
type input "3"
click at [543, 360] on input "$" at bounding box center [509, 349] width 395 height 32
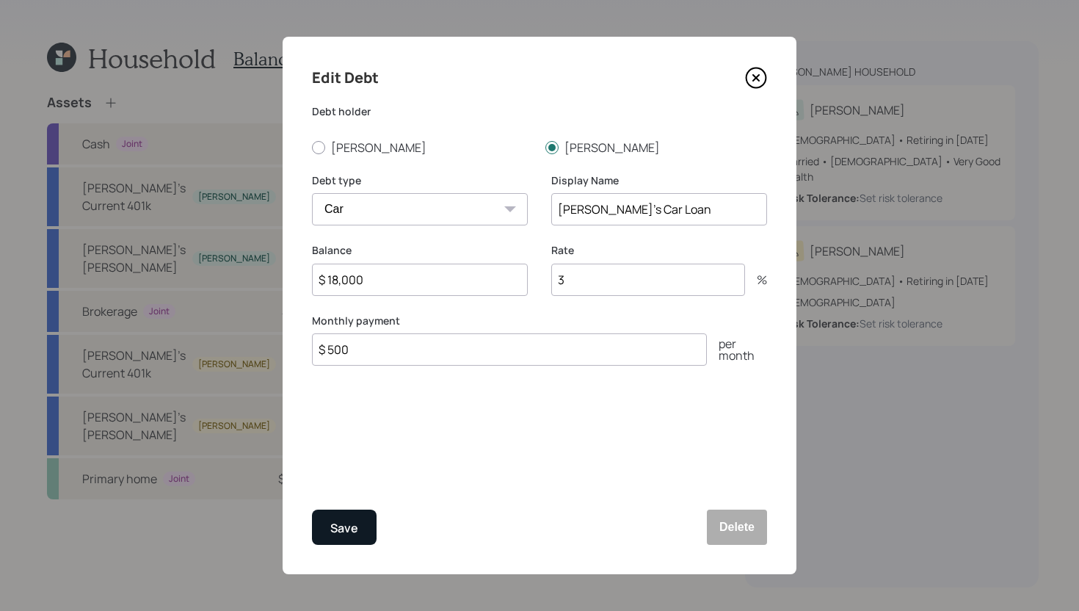
type input "$ 500"
click at [361, 529] on button "Save" at bounding box center [344, 527] width 65 height 35
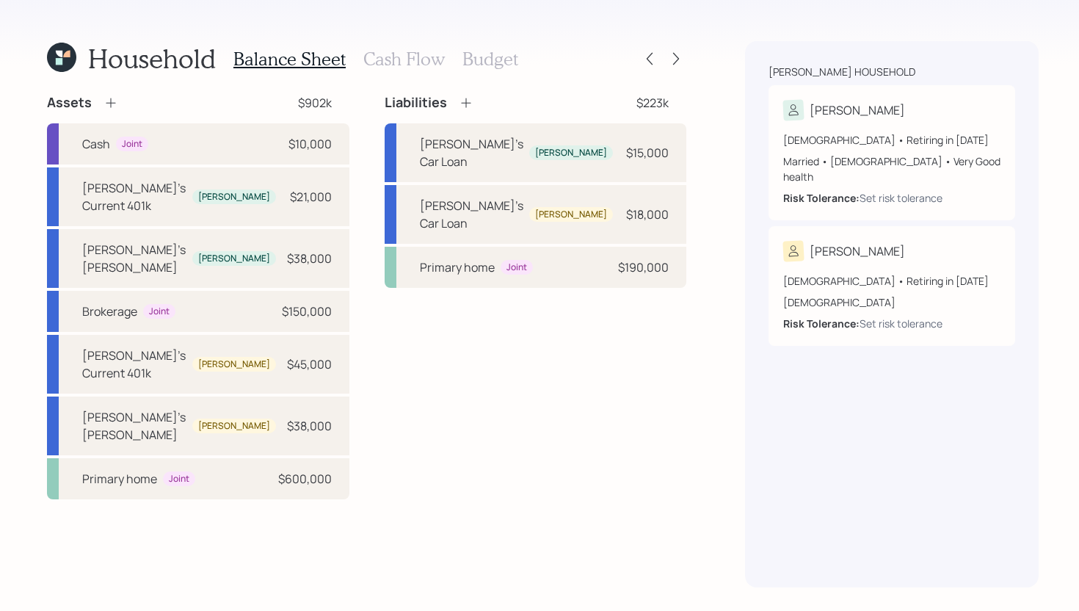
click at [388, 65] on h3 "Cash Flow" at bounding box center [404, 58] width 82 height 21
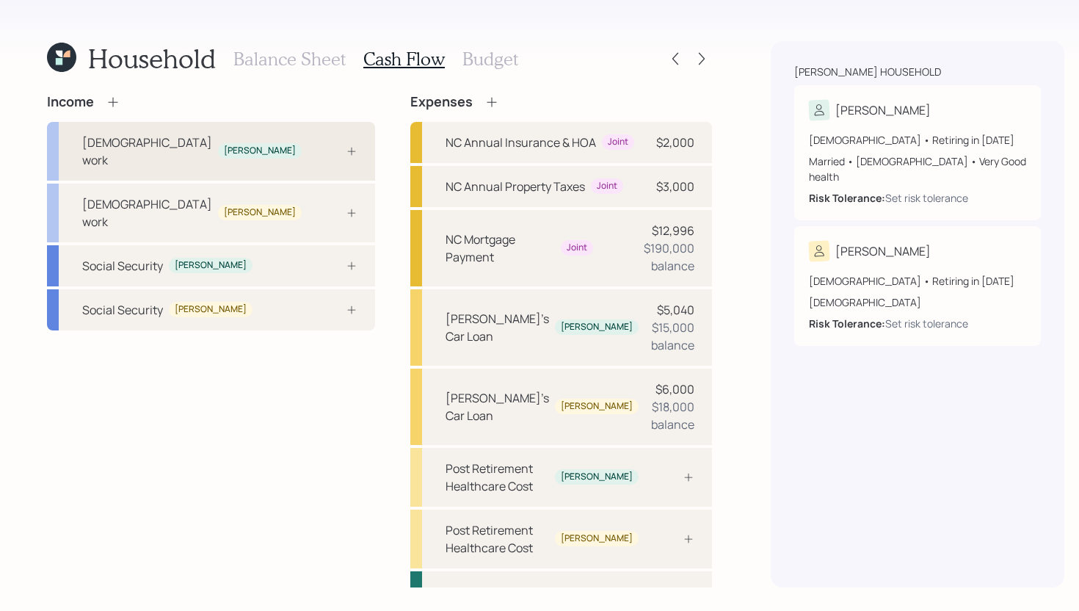
click at [246, 143] on div "[DEMOGRAPHIC_DATA] work [PERSON_NAME]" at bounding box center [211, 151] width 328 height 59
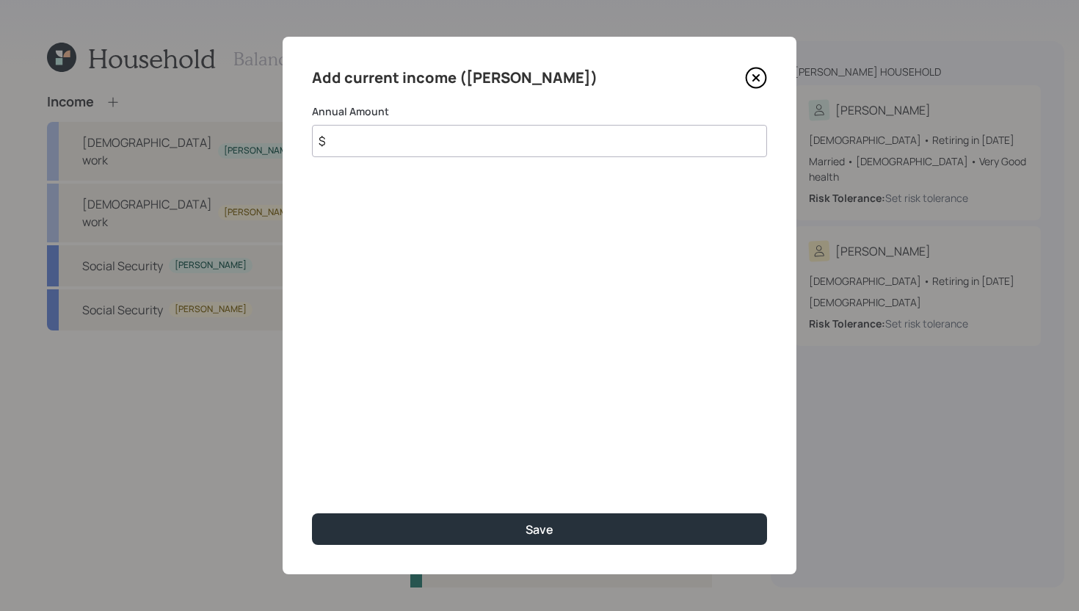
click at [411, 136] on input "$" at bounding box center [539, 141] width 455 height 32
click at [408, 136] on input "$" at bounding box center [539, 141] width 455 height 32
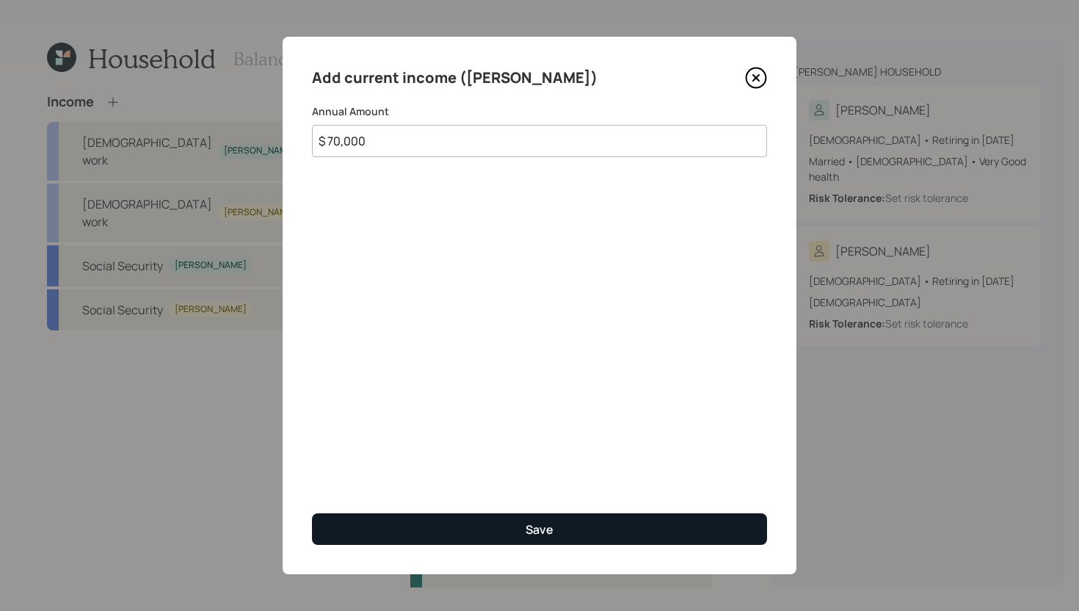
type input "$ 70,000"
click at [366, 523] on button "Save" at bounding box center [539, 529] width 455 height 32
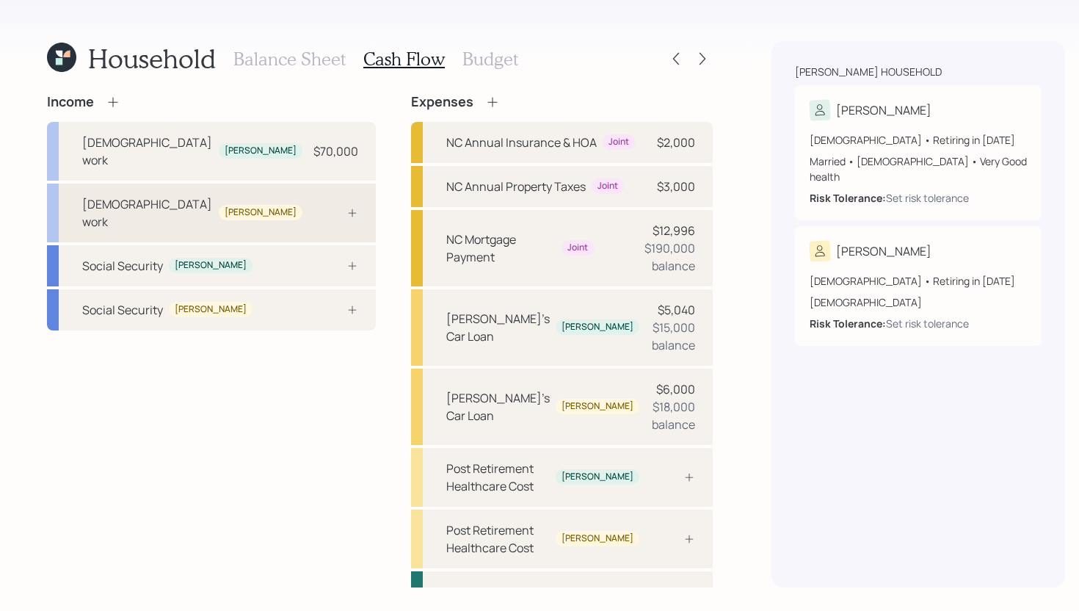
click at [301, 184] on div "[DEMOGRAPHIC_DATA] work [PERSON_NAME]" at bounding box center [211, 213] width 329 height 59
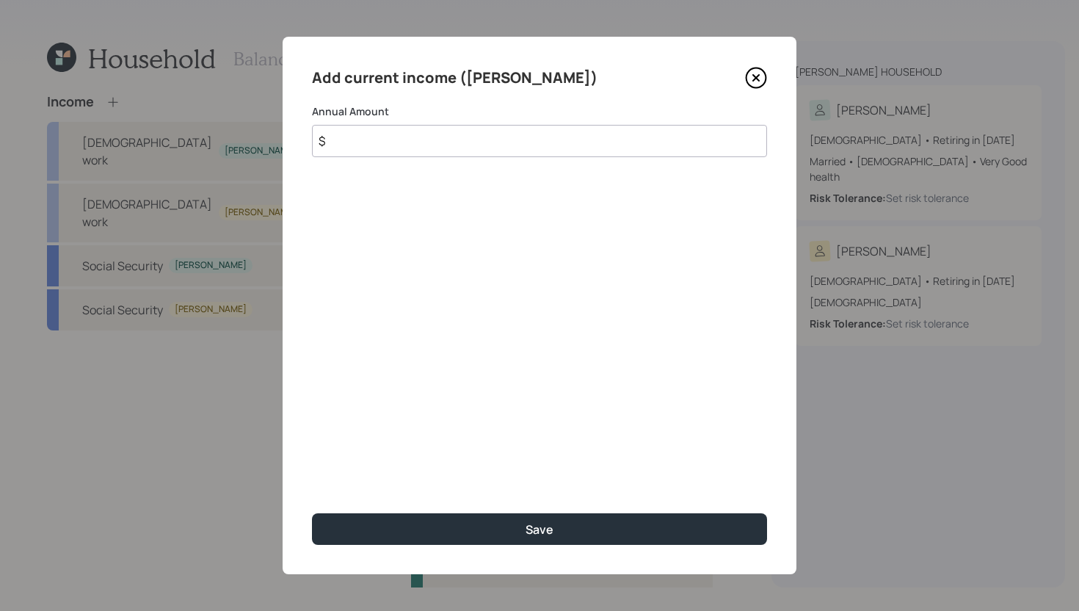
click at [393, 158] on div "Add current income ([PERSON_NAME]) Annual Amount $ Save" at bounding box center [540, 306] width 514 height 538
click at [396, 138] on input "$" at bounding box center [539, 141] width 455 height 32
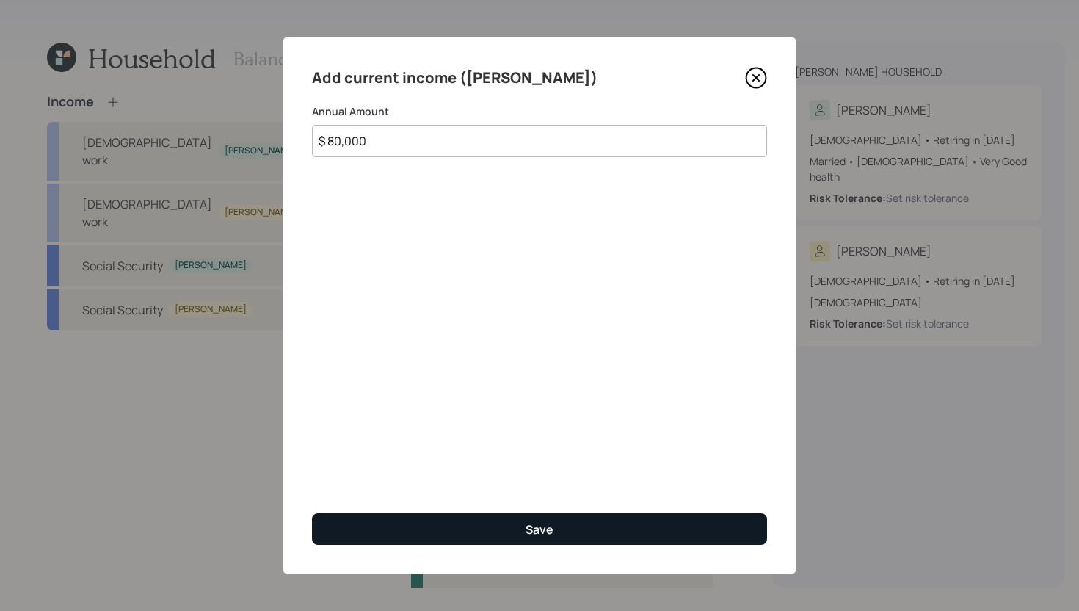
type input "$ 80,000"
click at [380, 522] on button "Save" at bounding box center [539, 529] width 455 height 32
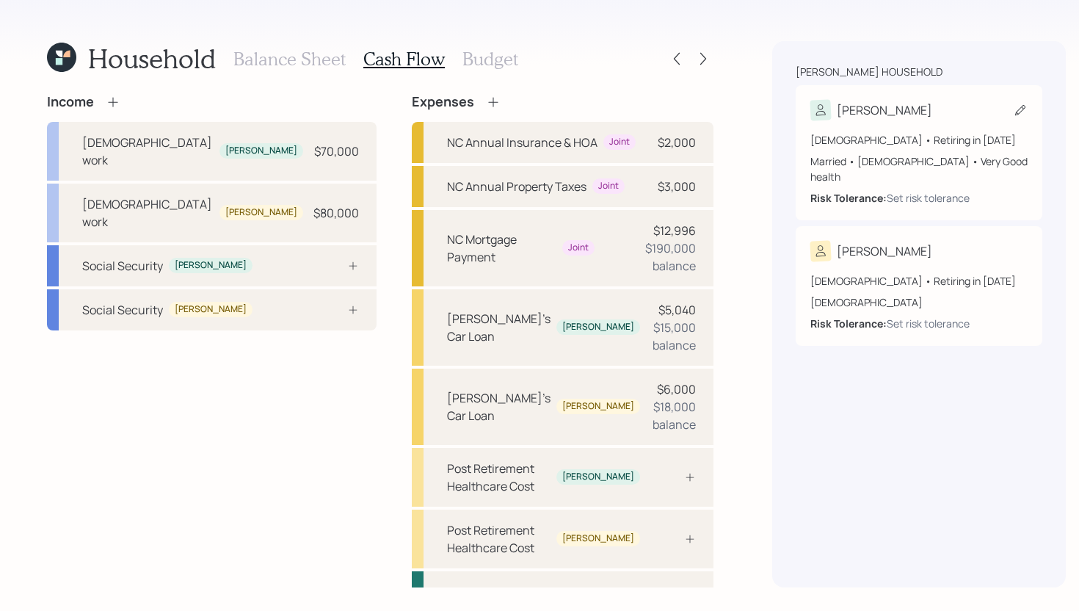
click at [913, 108] on div "[PERSON_NAME]" at bounding box center [919, 110] width 217 height 21
select select "very_good"
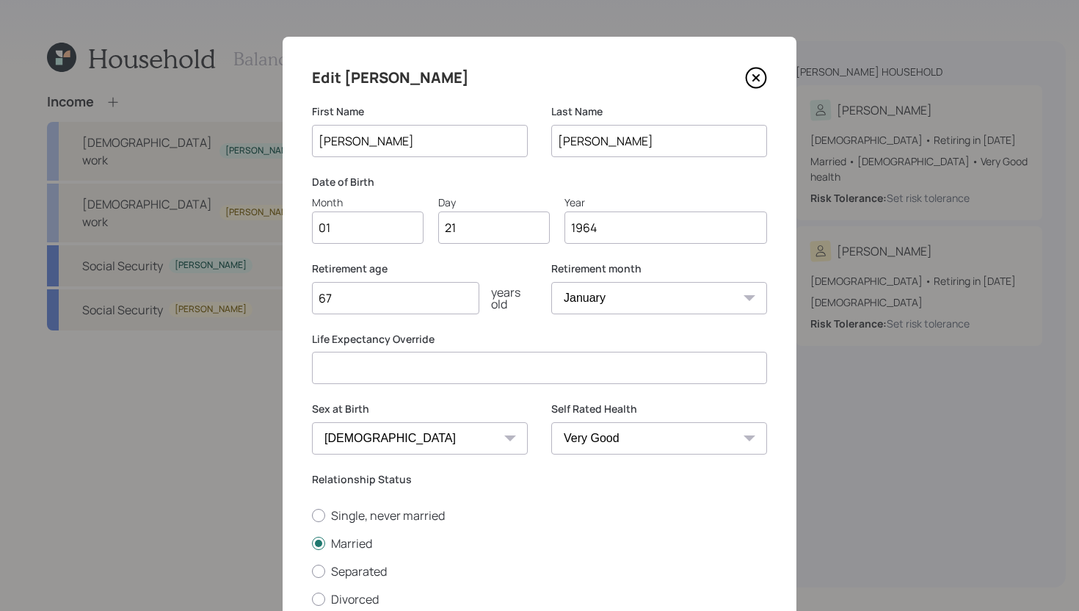
click at [756, 78] on icon at bounding box center [756, 78] width 6 height 6
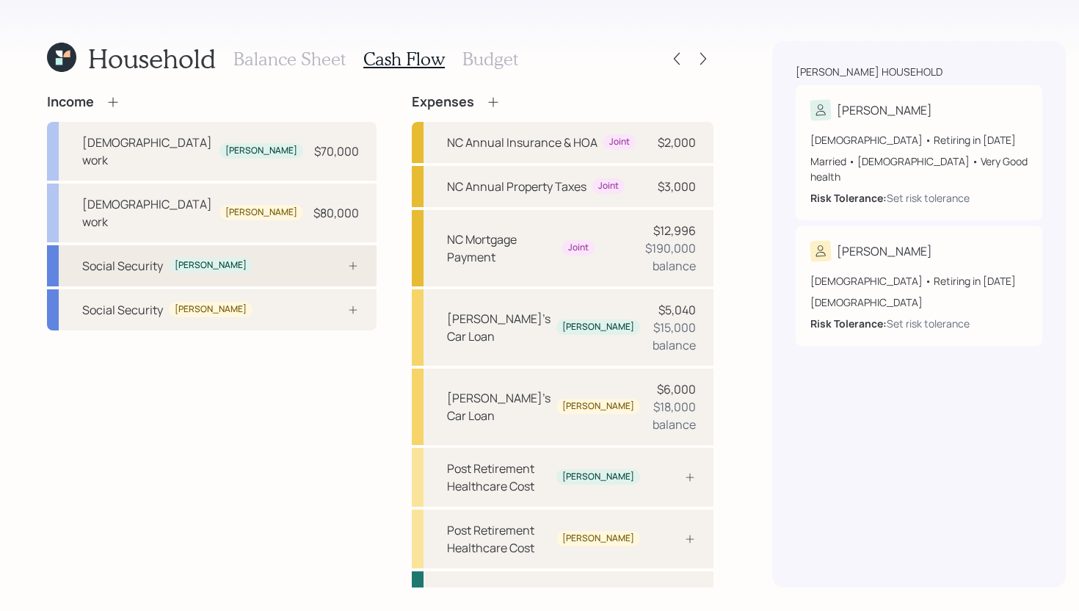
click at [250, 245] on div "Social Security [PERSON_NAME]" at bounding box center [212, 265] width 330 height 41
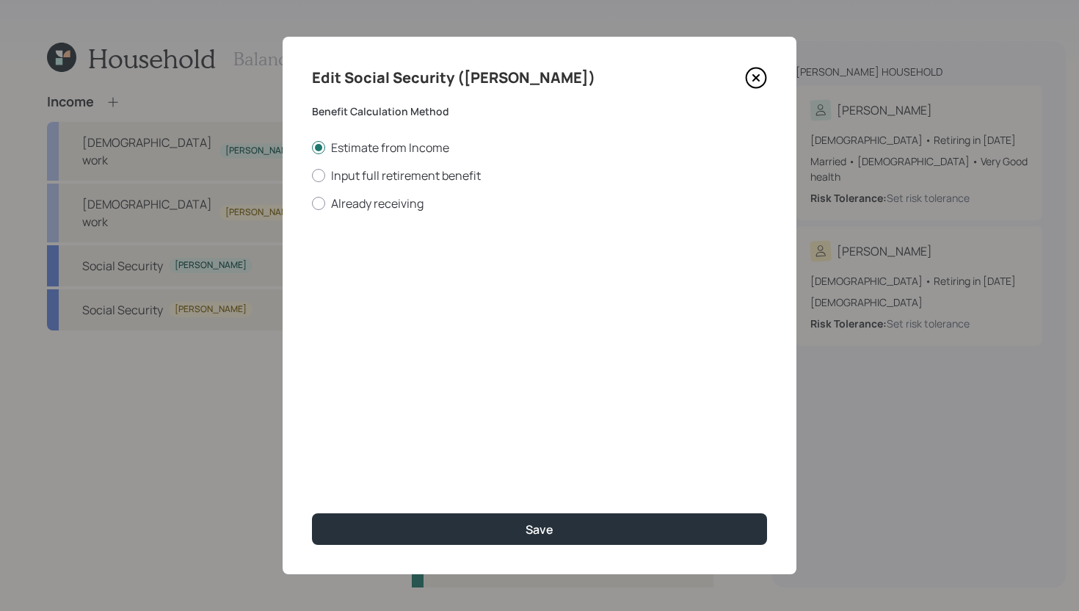
click at [471, 322] on div "Edit Social Security ([PERSON_NAME]) Benefit Calculation Method Estimate from I…" at bounding box center [540, 306] width 514 height 538
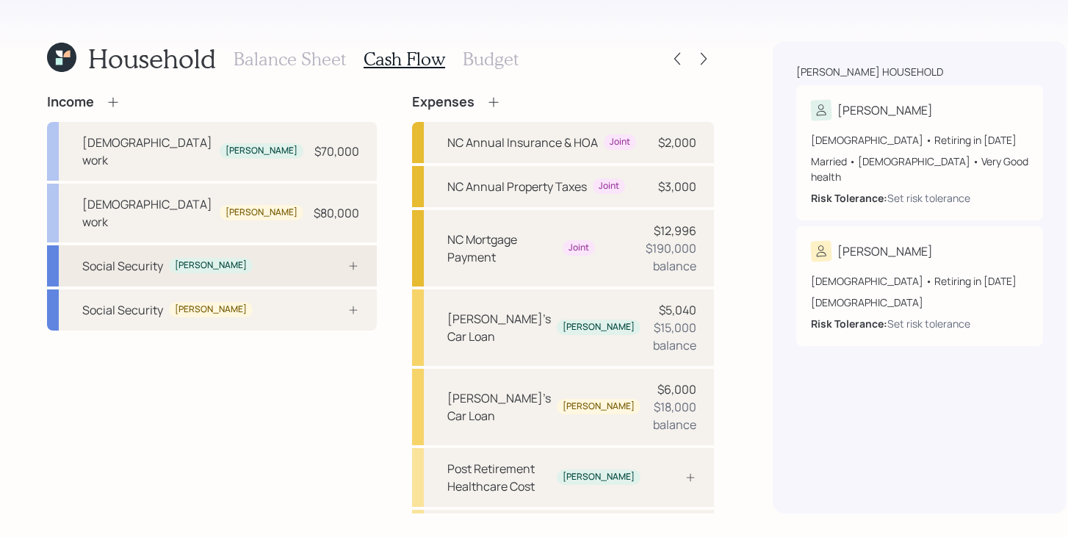
click at [225, 245] on div "Social Security [PERSON_NAME]" at bounding box center [212, 265] width 330 height 41
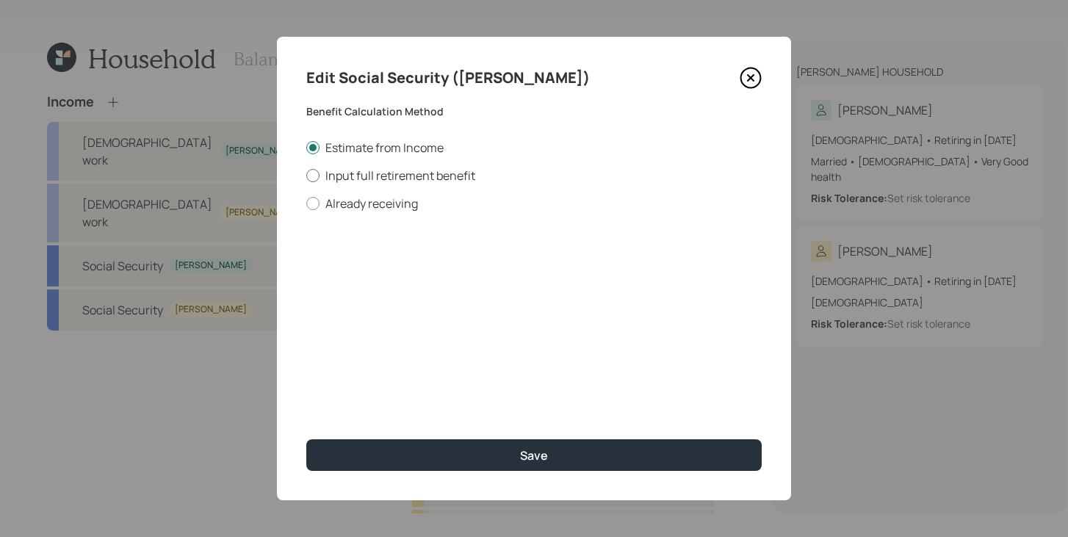
click at [397, 180] on label "Input full retirement benefit" at bounding box center [533, 175] width 455 height 16
click at [306, 176] on input "Input full retirement benefit" at bounding box center [305, 175] width 1 height 1
radio input "true"
click at [400, 266] on input "$" at bounding box center [533, 265] width 455 height 32
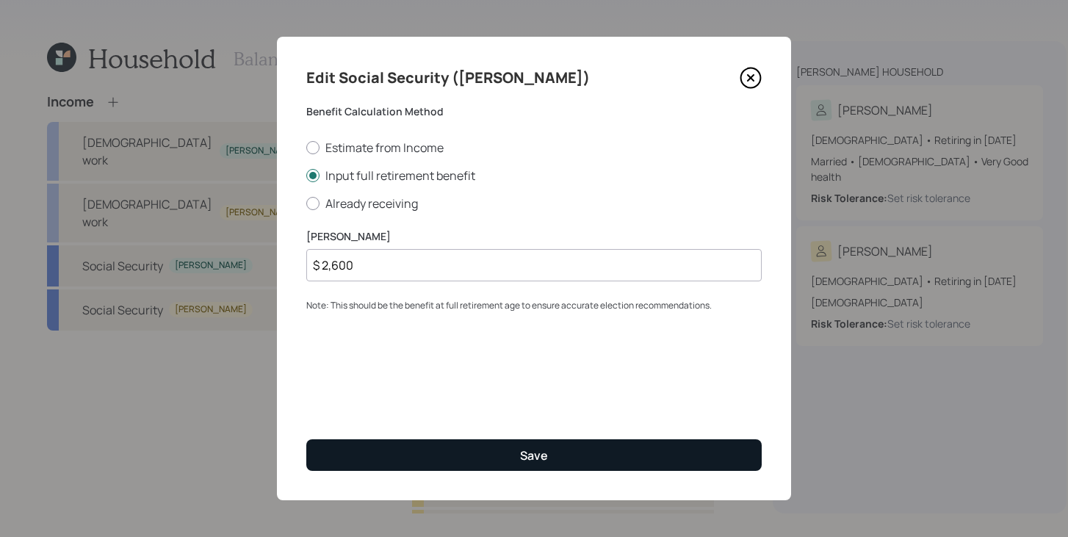
type input "$ 2,600"
click at [465, 448] on button "Save" at bounding box center [533, 455] width 455 height 32
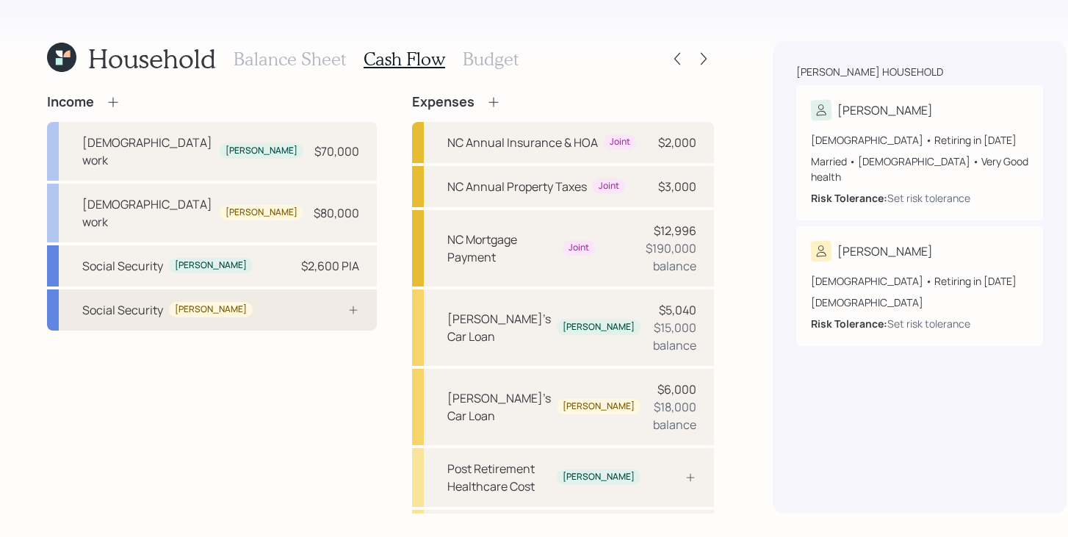
click at [260, 289] on div "Social Security [PERSON_NAME]" at bounding box center [212, 309] width 330 height 41
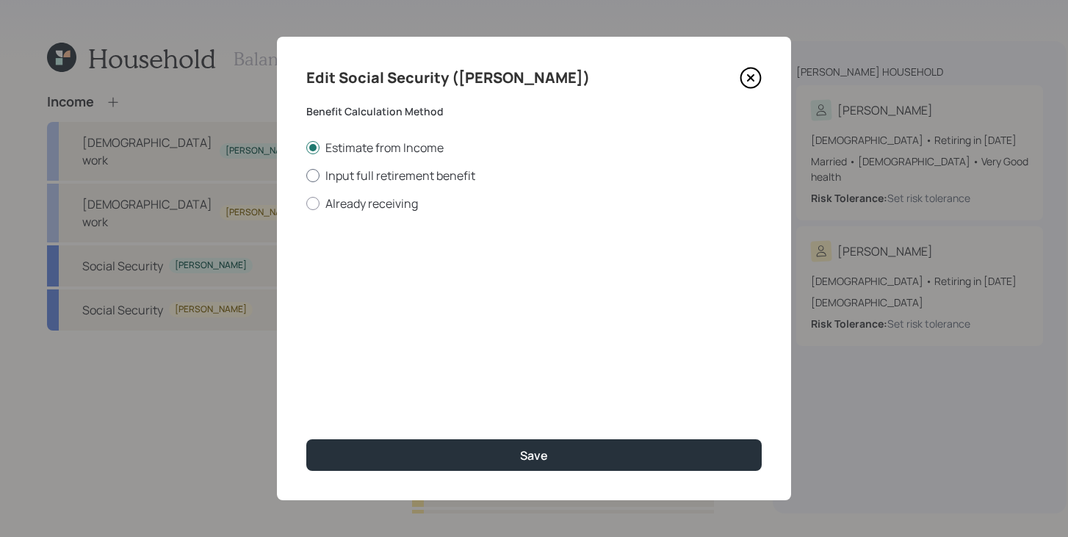
click at [413, 180] on label "Input full retirement benefit" at bounding box center [533, 175] width 455 height 16
click at [306, 176] on input "Input full retirement benefit" at bounding box center [305, 175] width 1 height 1
radio input "true"
click at [345, 275] on input "$" at bounding box center [533, 265] width 455 height 32
type input "$"
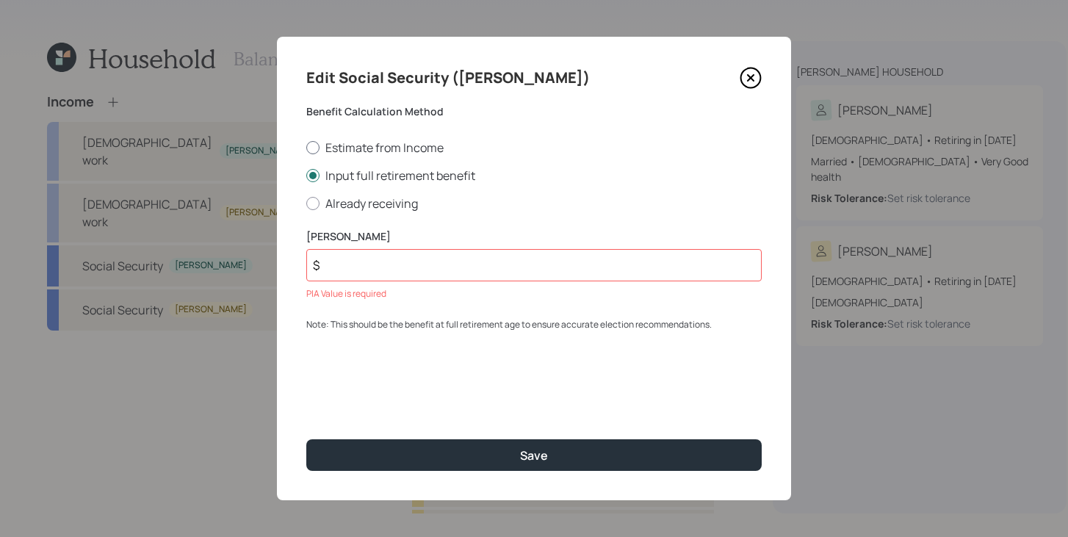
click at [336, 145] on label "Estimate from Income" at bounding box center [533, 148] width 455 height 16
click at [306, 147] on input "Estimate from Income" at bounding box center [305, 147] width 1 height 1
radio input "true"
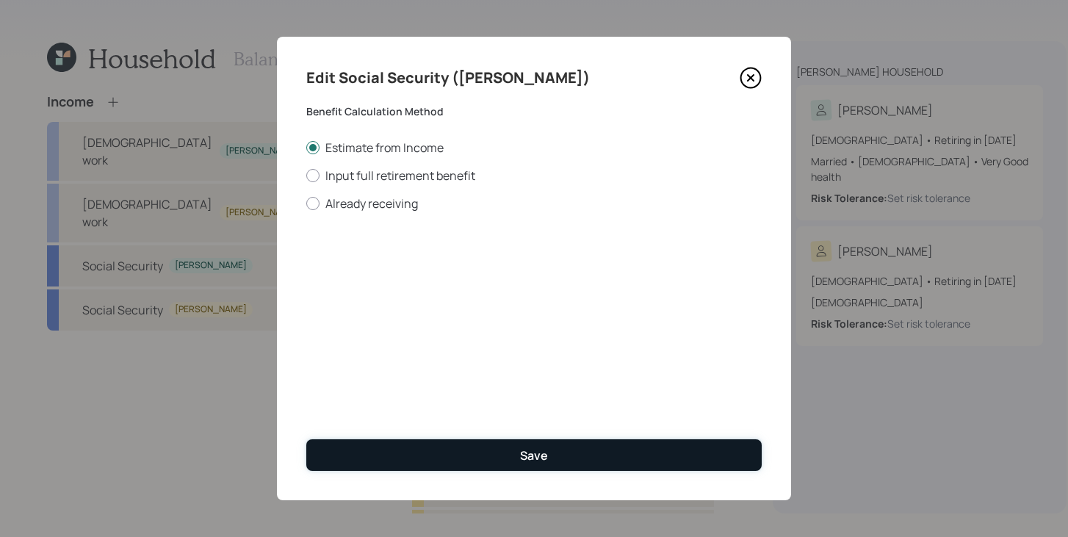
click at [462, 452] on button "Save" at bounding box center [533, 455] width 455 height 32
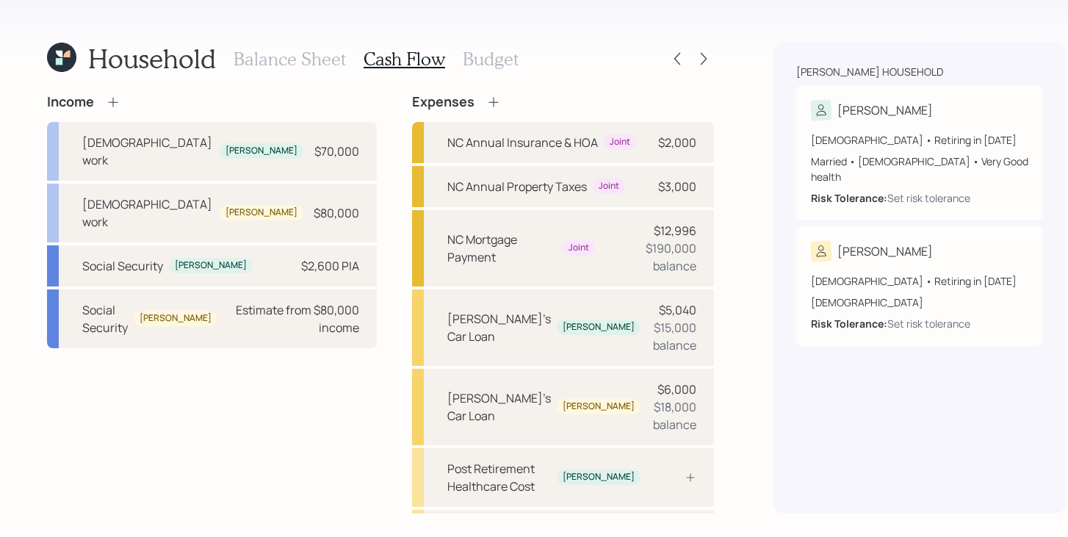
click at [119, 104] on icon at bounding box center [113, 102] width 15 height 15
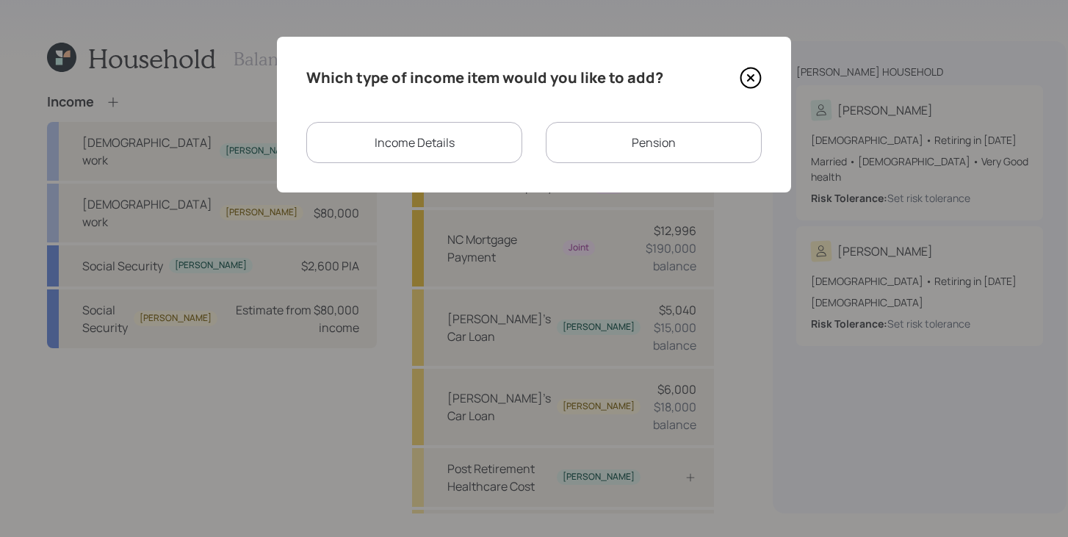
click at [639, 160] on div "Pension" at bounding box center [654, 142] width 216 height 41
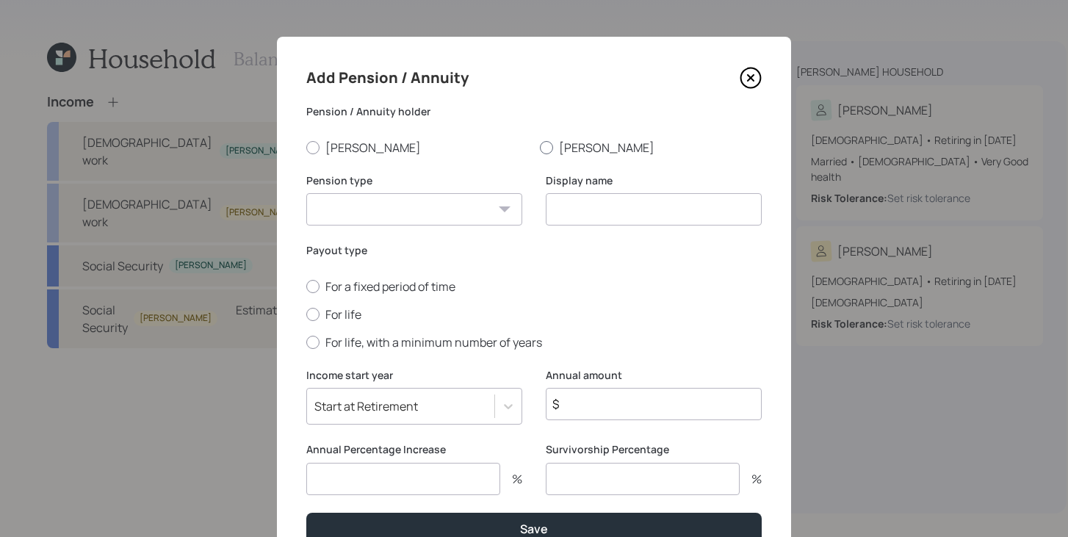
click at [571, 143] on label "[PERSON_NAME]" at bounding box center [651, 148] width 222 height 16
click at [540, 147] on input "[PERSON_NAME]" at bounding box center [539, 147] width 1 height 1
radio input "true"
click at [467, 199] on select "Pension Annuity" at bounding box center [414, 209] width 216 height 32
select select "pension"
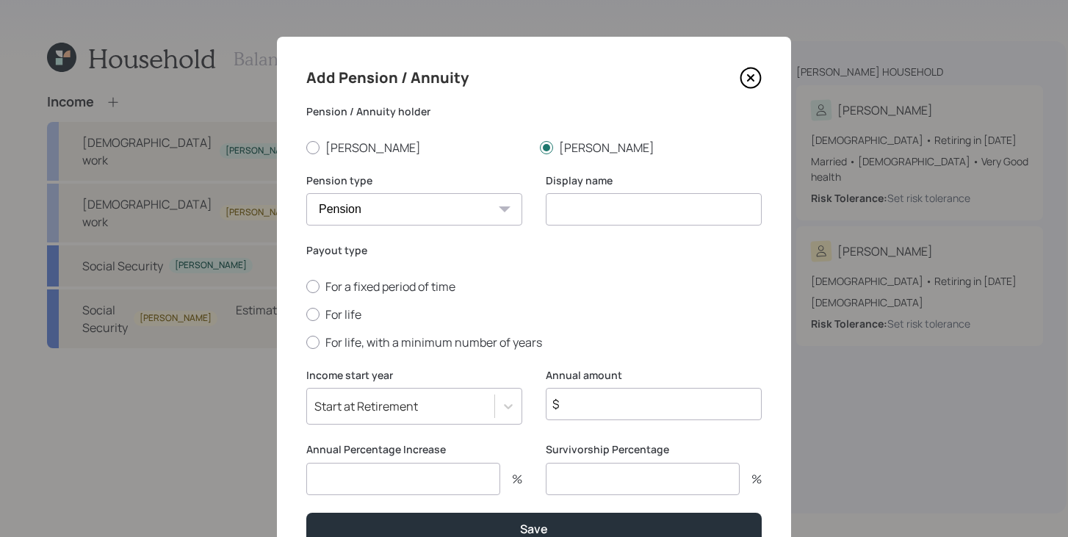
click at [306, 193] on select "Pension Annuity" at bounding box center [414, 209] width 216 height 32
click at [617, 218] on input at bounding box center [654, 209] width 216 height 32
type input "NC Pension"
click at [360, 312] on label "For life" at bounding box center [533, 314] width 455 height 16
click at [306, 314] on input "For life" at bounding box center [305, 314] width 1 height 1
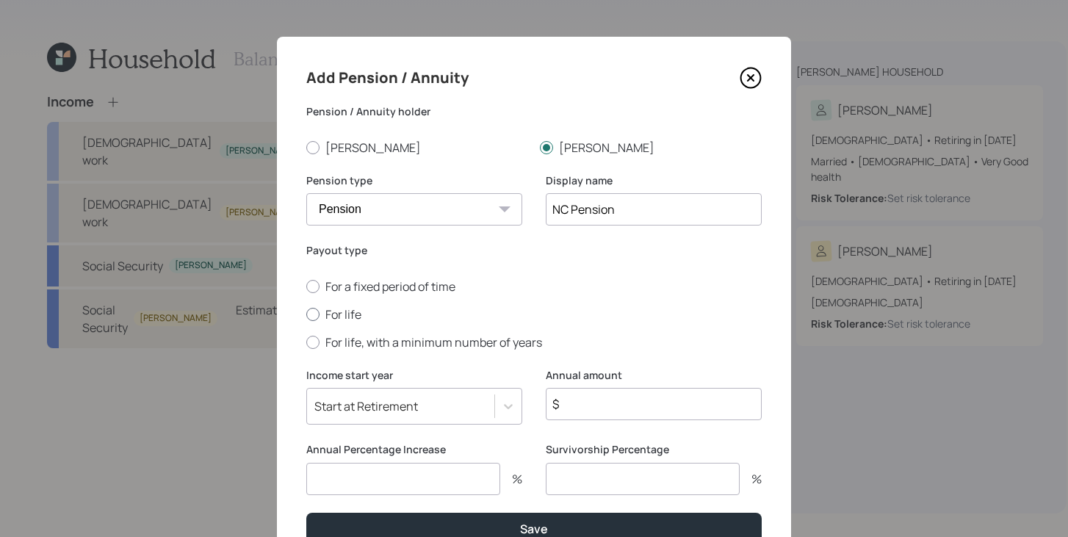
radio input "true"
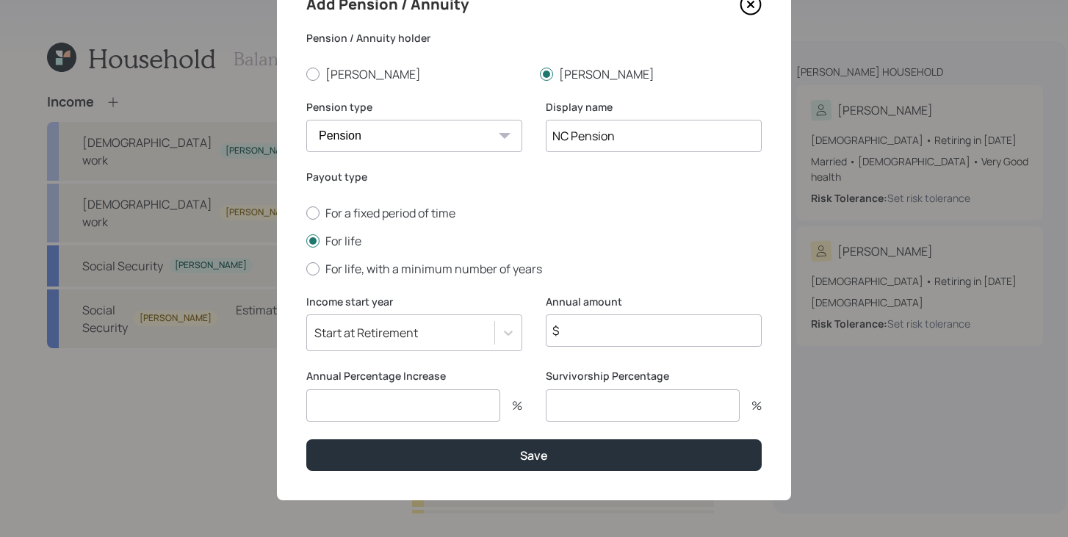
click at [644, 332] on input "$" at bounding box center [654, 330] width 216 height 32
type input "$ 40,000"
click at [439, 400] on input "number" at bounding box center [403, 405] width 194 height 32
type input "1.5"
click at [609, 416] on input "number" at bounding box center [643, 405] width 194 height 32
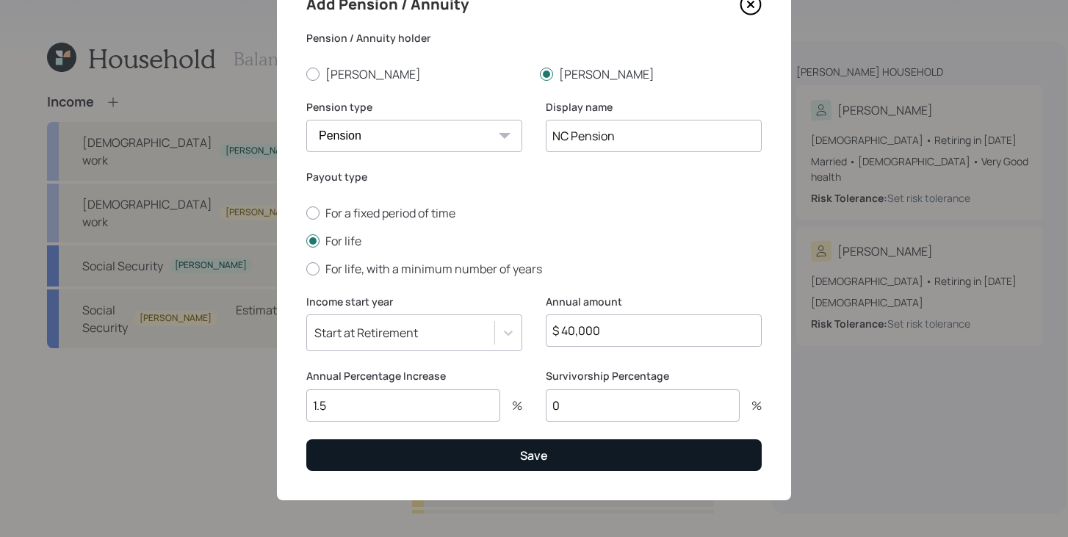
type input "0"
click at [594, 458] on button "Save" at bounding box center [533, 455] width 455 height 32
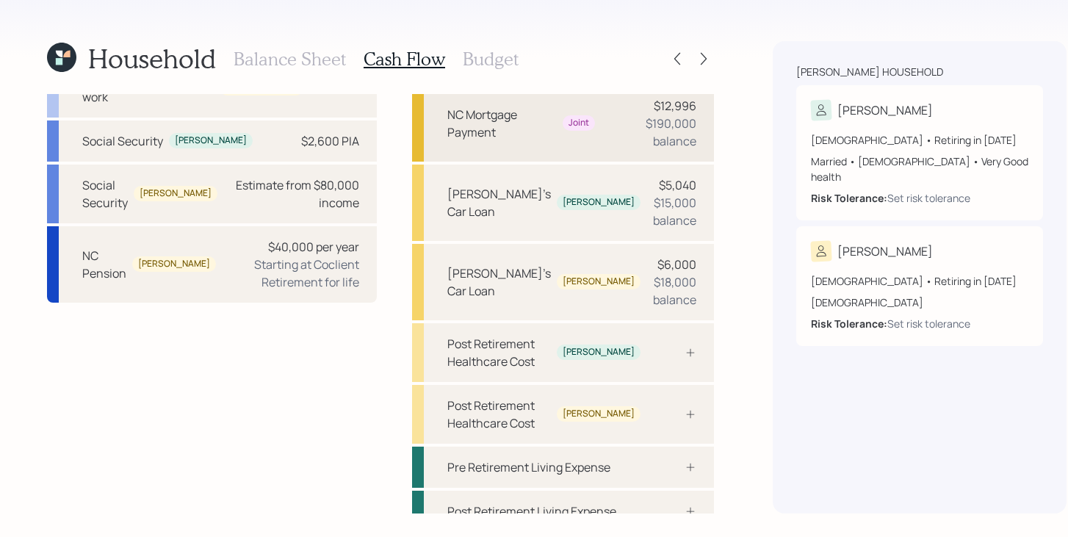
scroll to position [125, 0]
click at [652, 347] on div at bounding box center [674, 353] width 44 height 12
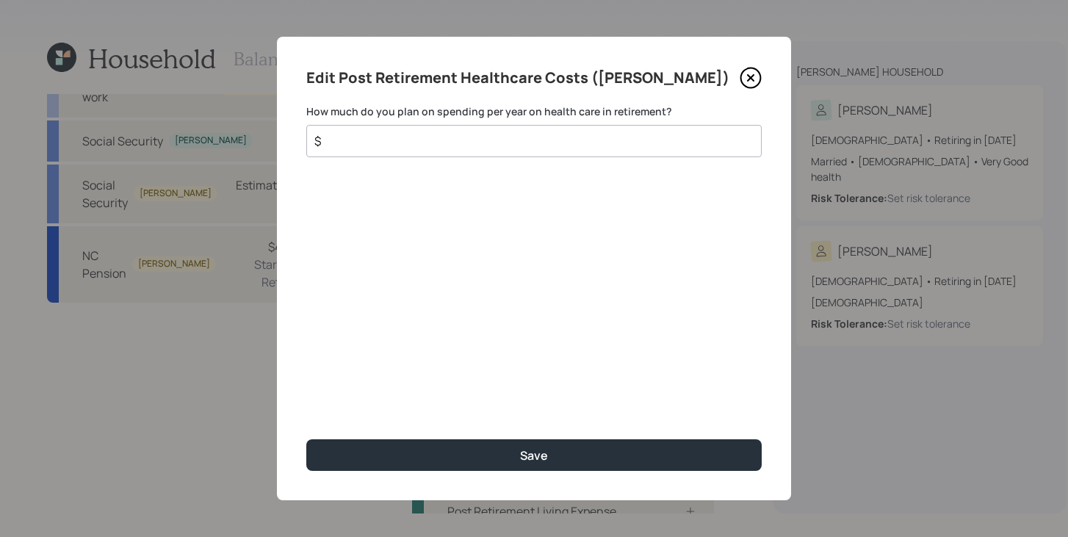
click at [521, 143] on input "$" at bounding box center [528, 141] width 430 height 18
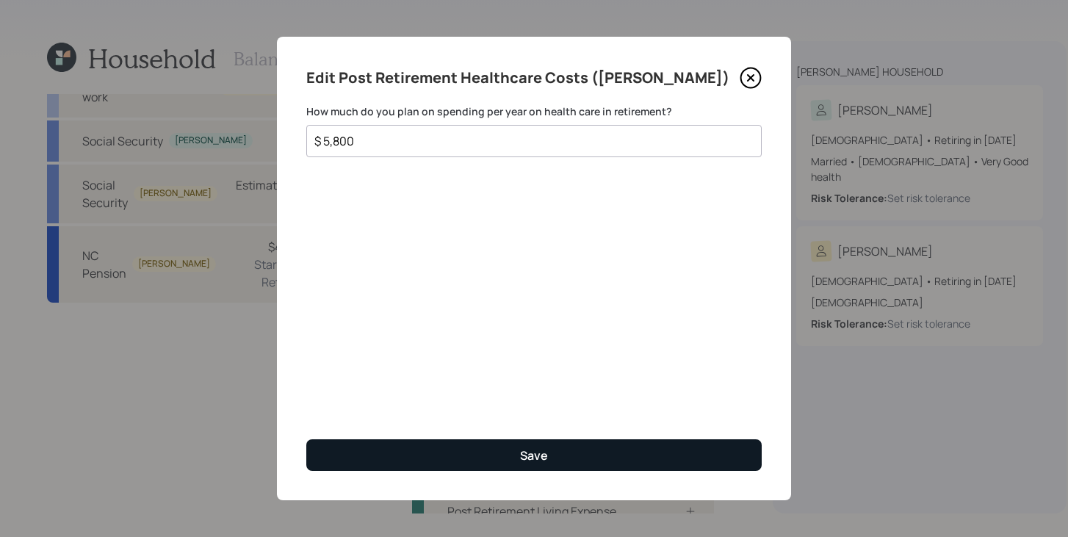
type input "$ 5,800"
click at [555, 446] on button "Save" at bounding box center [533, 455] width 455 height 32
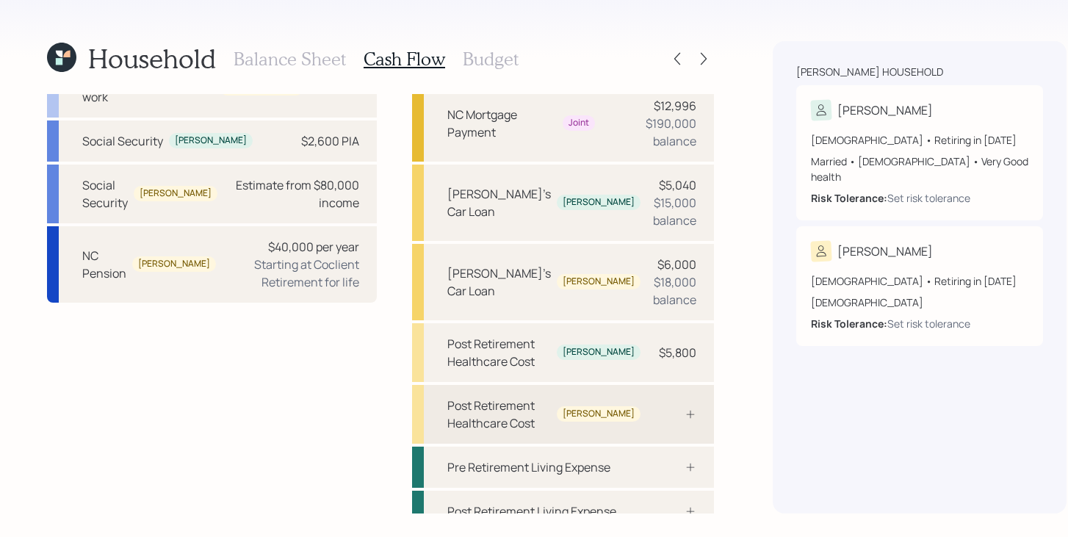
click at [652, 408] on div at bounding box center [674, 414] width 44 height 12
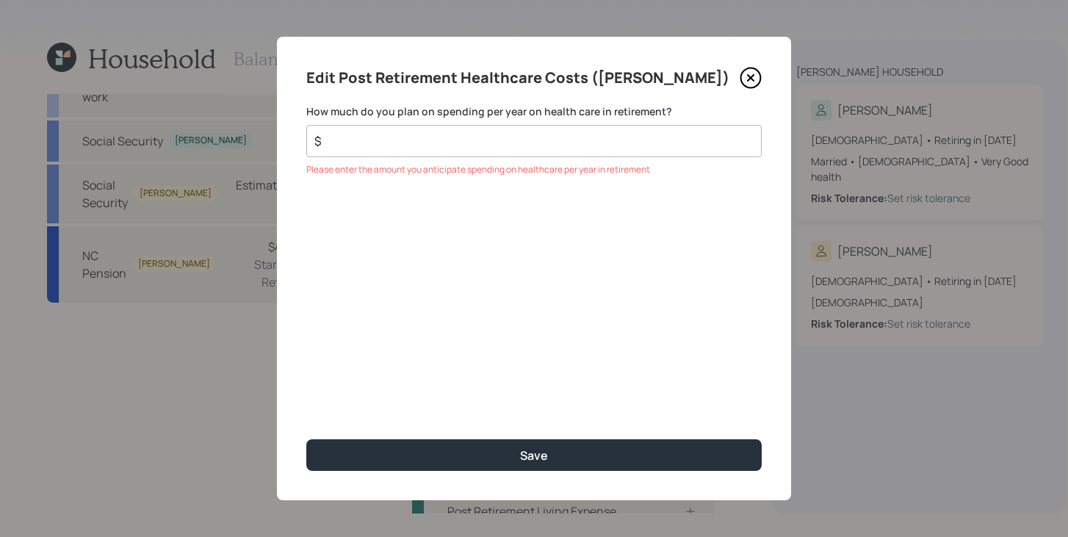
click at [520, 149] on div "$" at bounding box center [533, 141] width 455 height 32
click at [525, 140] on input "$" at bounding box center [528, 141] width 430 height 18
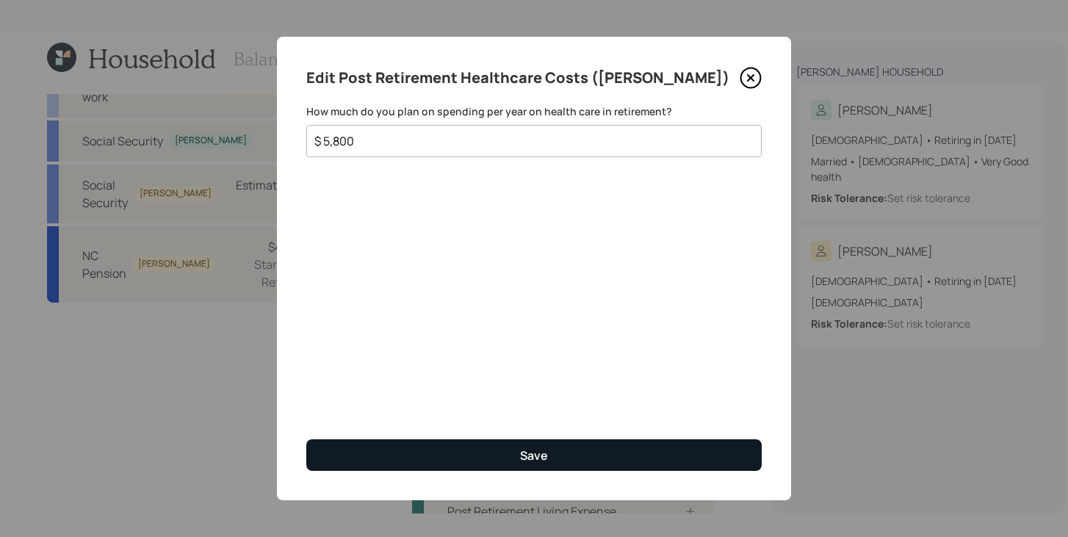
type input "$ 5,800"
click at [539, 447] on div "Save" at bounding box center [534, 455] width 28 height 16
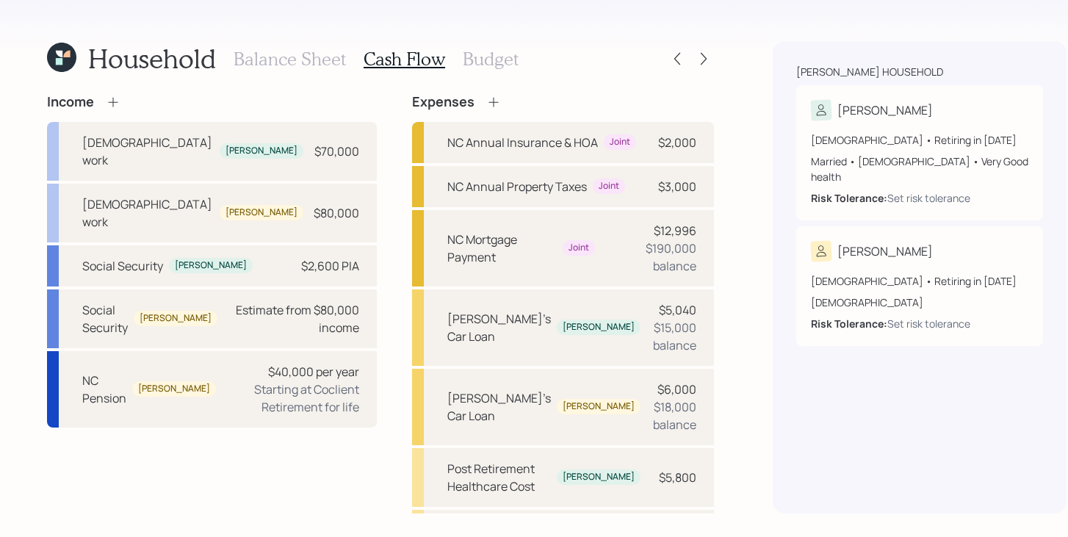
click at [488, 101] on icon at bounding box center [493, 102] width 10 height 10
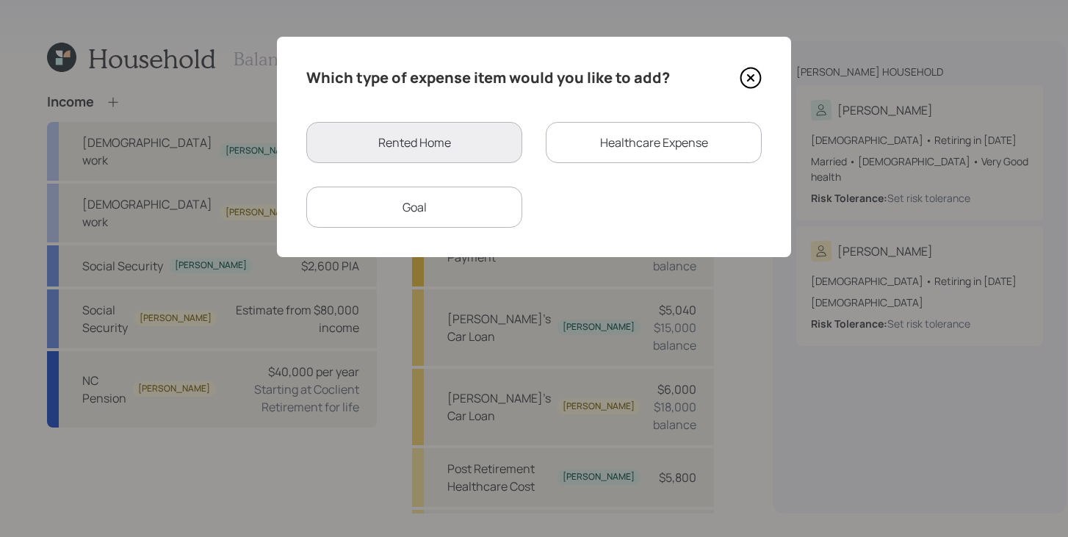
click at [587, 139] on div "Healthcare Expense" at bounding box center [654, 142] width 216 height 41
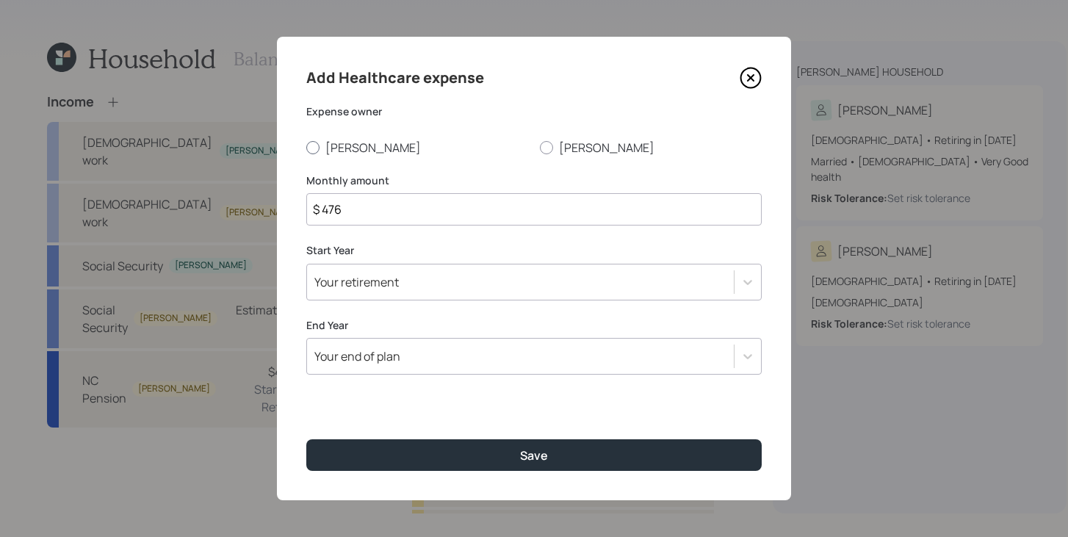
click at [338, 153] on label "[PERSON_NAME]" at bounding box center [417, 148] width 222 height 16
click at [306, 148] on input "[PERSON_NAME]" at bounding box center [305, 147] width 1 height 1
radio input "true"
click at [372, 206] on input "$ 476" at bounding box center [533, 209] width 455 height 32
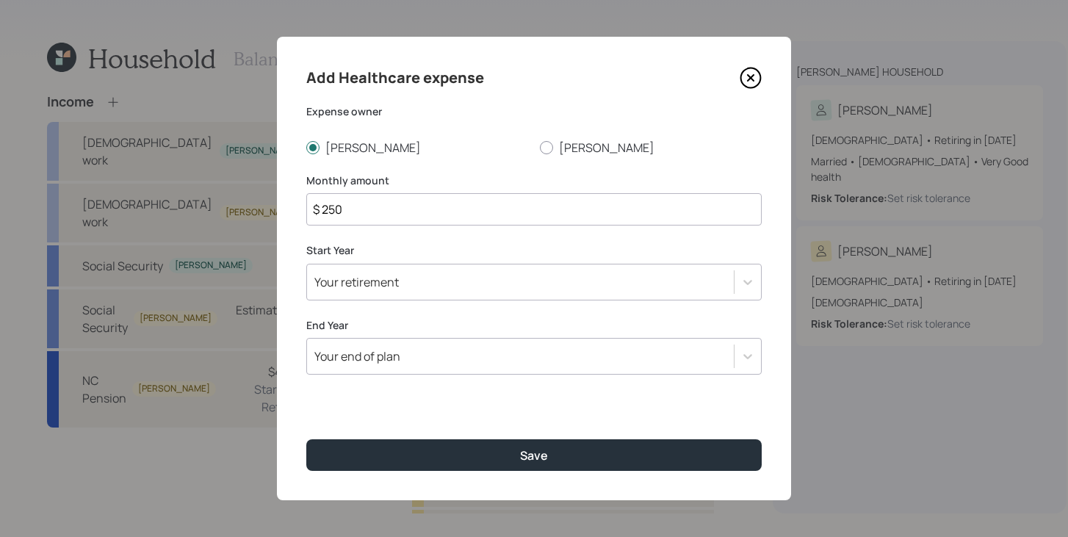
type input "$ 250"
click at [405, 286] on div "Your retirement" at bounding box center [520, 281] width 427 height 25
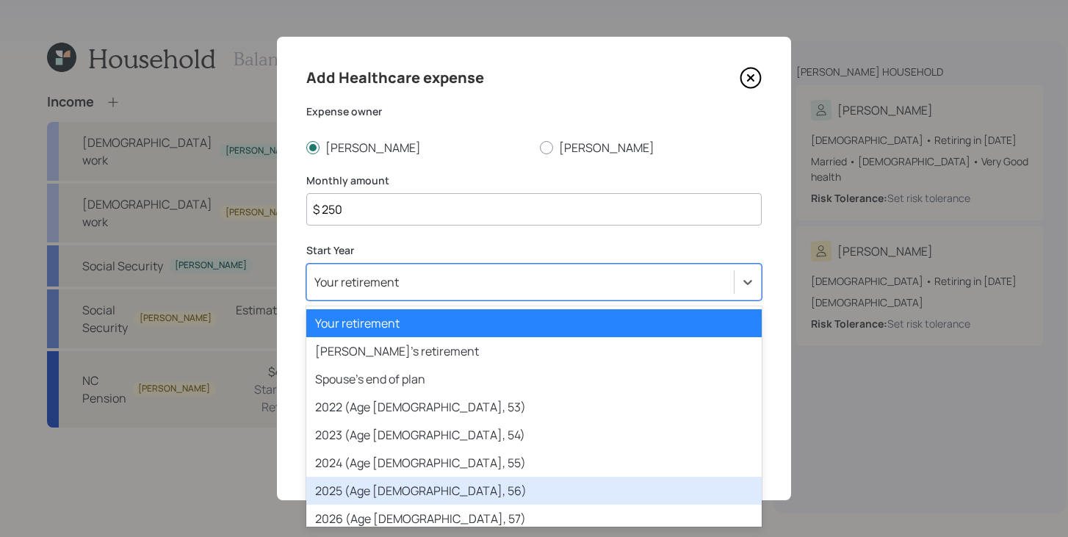
click at [383, 491] on div "2025 (Age [DEMOGRAPHIC_DATA], 56)" at bounding box center [533, 491] width 455 height 28
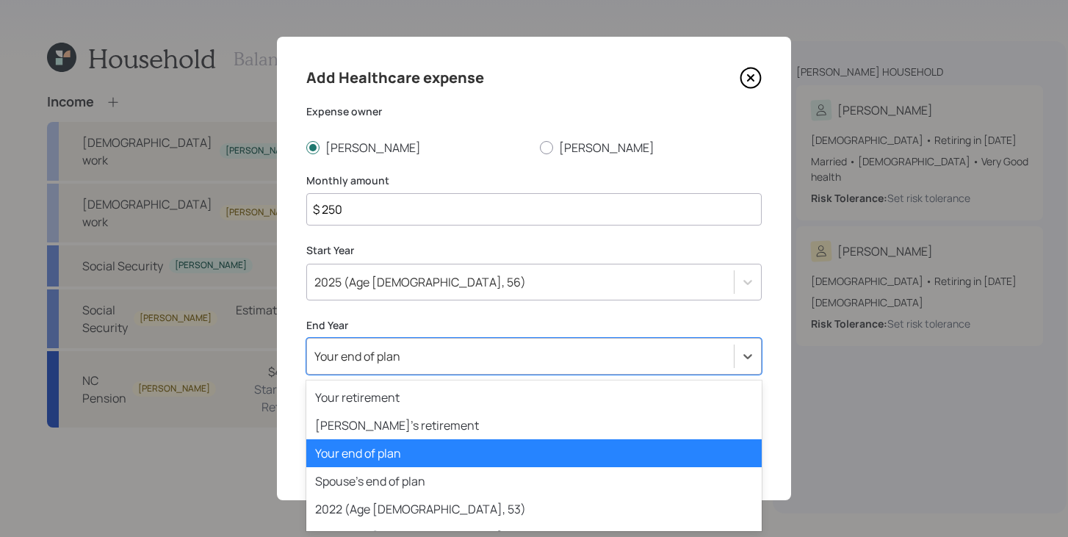
click at [411, 367] on div "Your end of plan" at bounding box center [520, 356] width 427 height 25
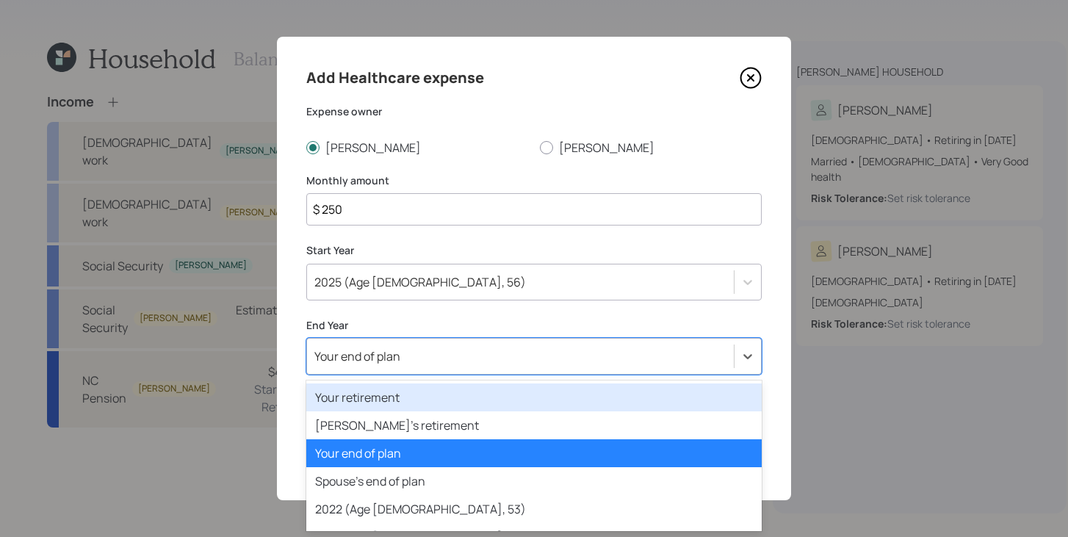
click at [396, 399] on div "Your retirement" at bounding box center [533, 397] width 455 height 28
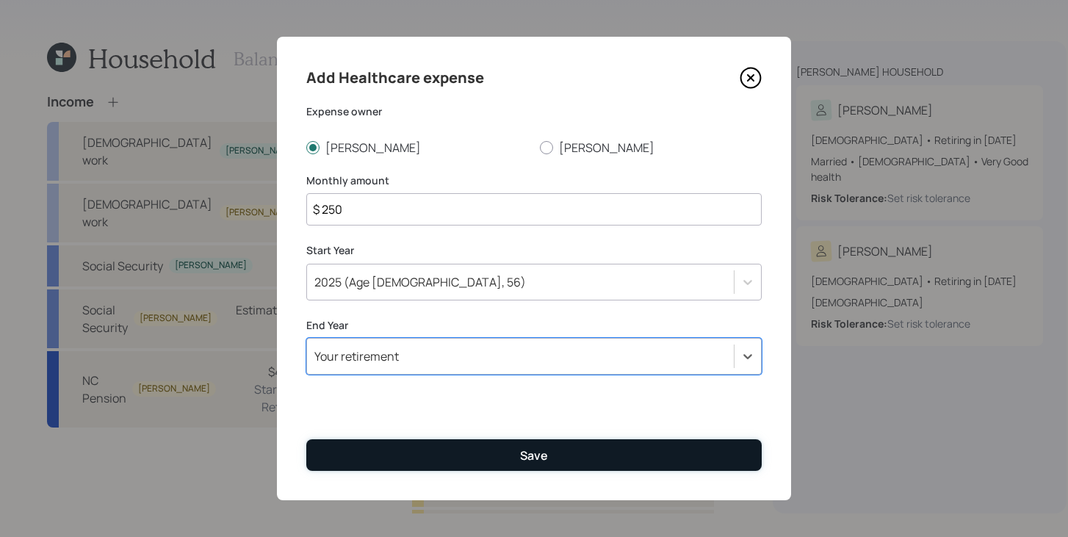
click at [400, 458] on button "Save" at bounding box center [533, 455] width 455 height 32
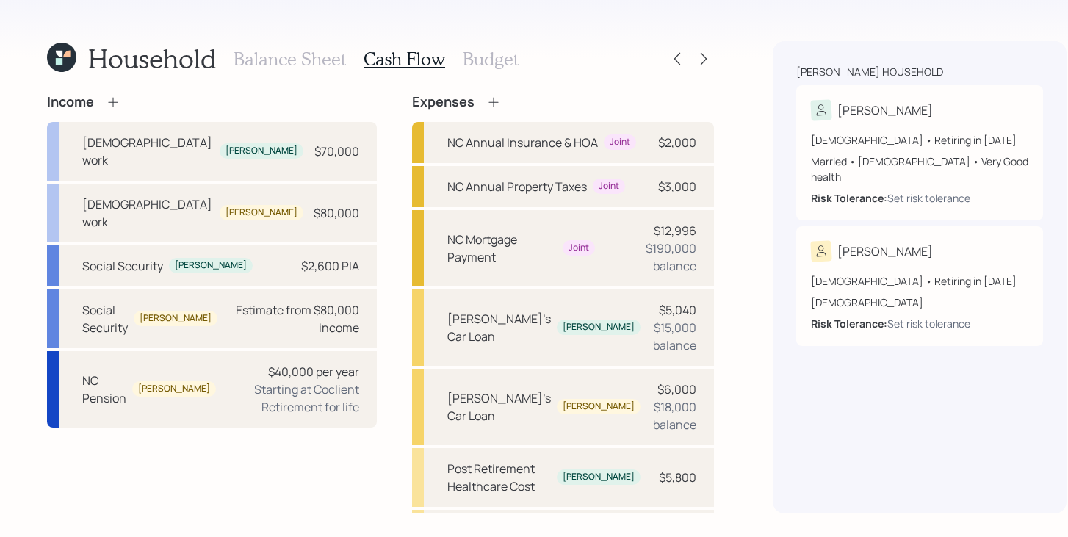
click at [486, 104] on icon at bounding box center [493, 102] width 15 height 15
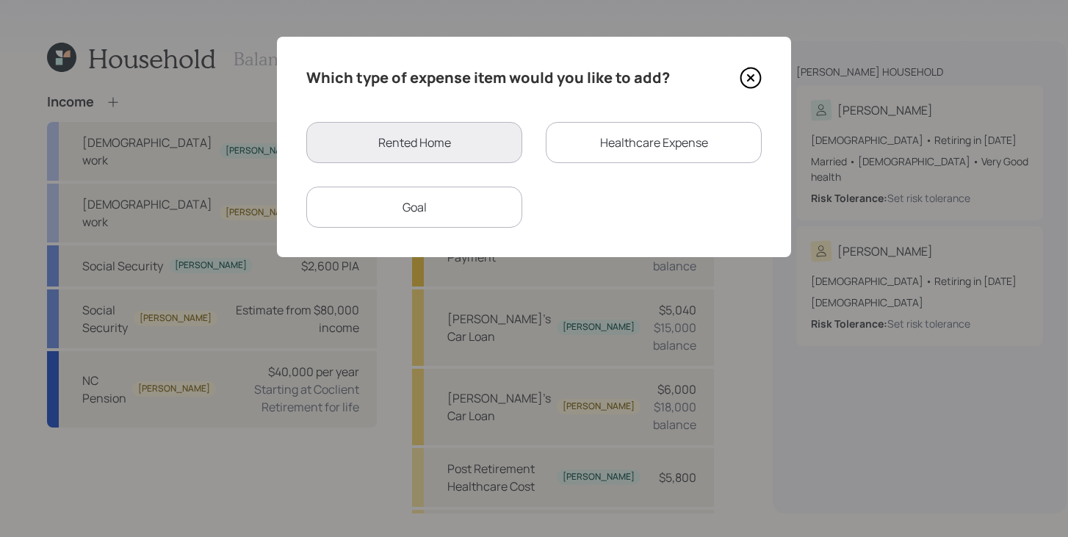
click at [596, 140] on div "Healthcare Expense" at bounding box center [654, 142] width 216 height 41
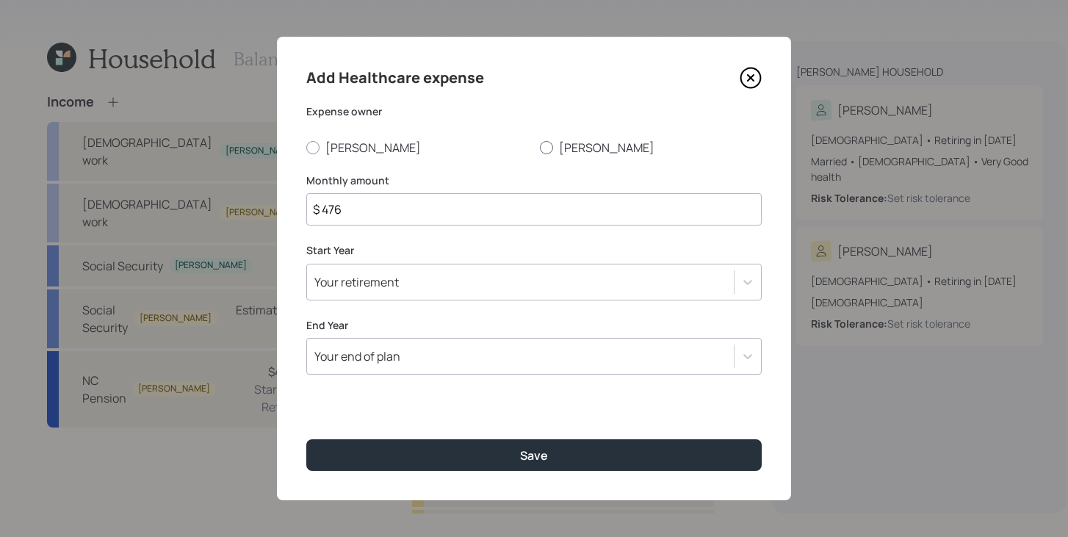
click at [554, 151] on label "[PERSON_NAME]" at bounding box center [651, 148] width 222 height 16
click at [540, 148] on input "[PERSON_NAME]" at bounding box center [539, 147] width 1 height 1
radio input "true"
click at [477, 217] on input "$ 476" at bounding box center [533, 209] width 455 height 32
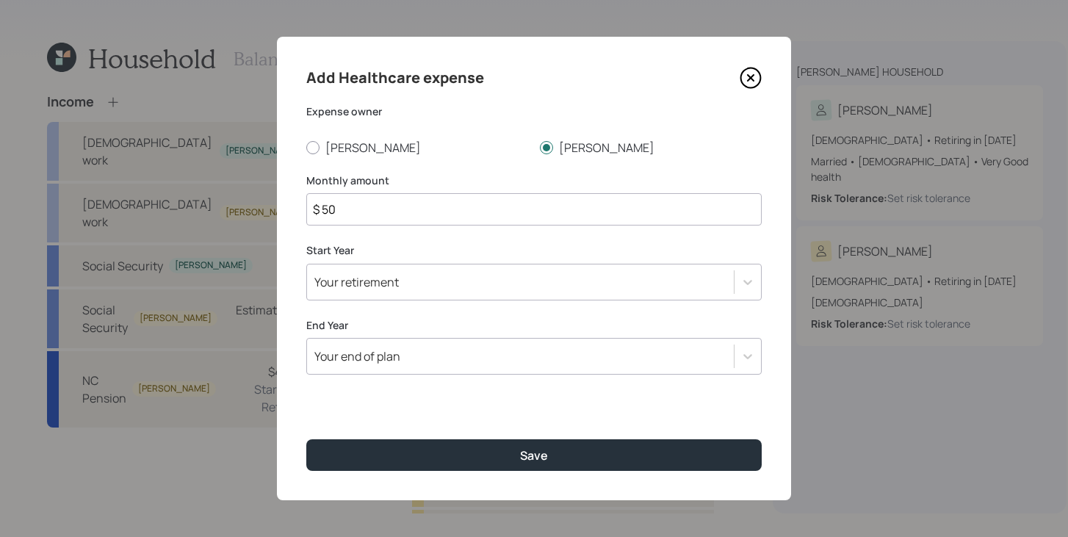
type input "$ 50"
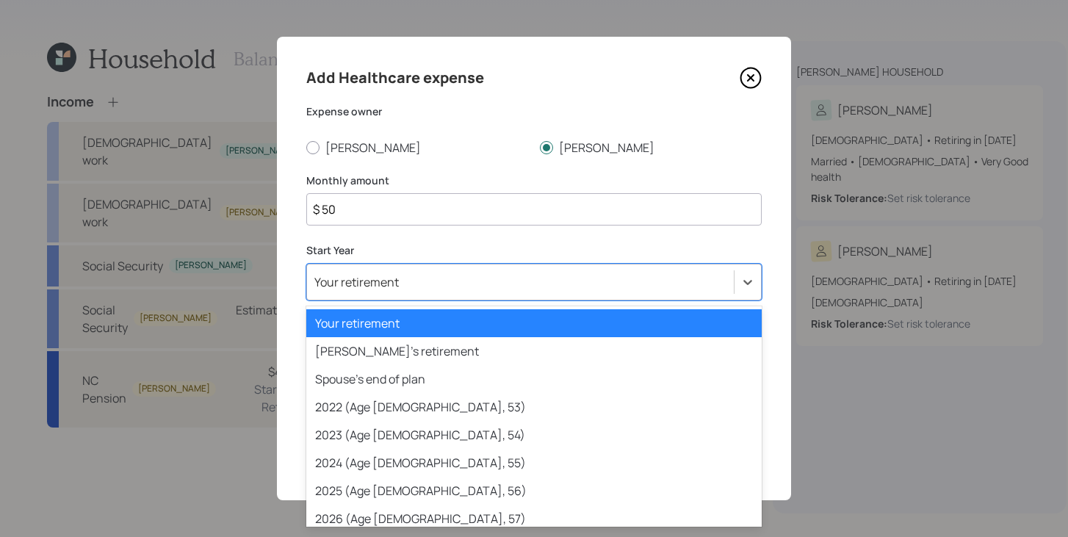
click at [482, 289] on div "Your retirement" at bounding box center [520, 281] width 427 height 25
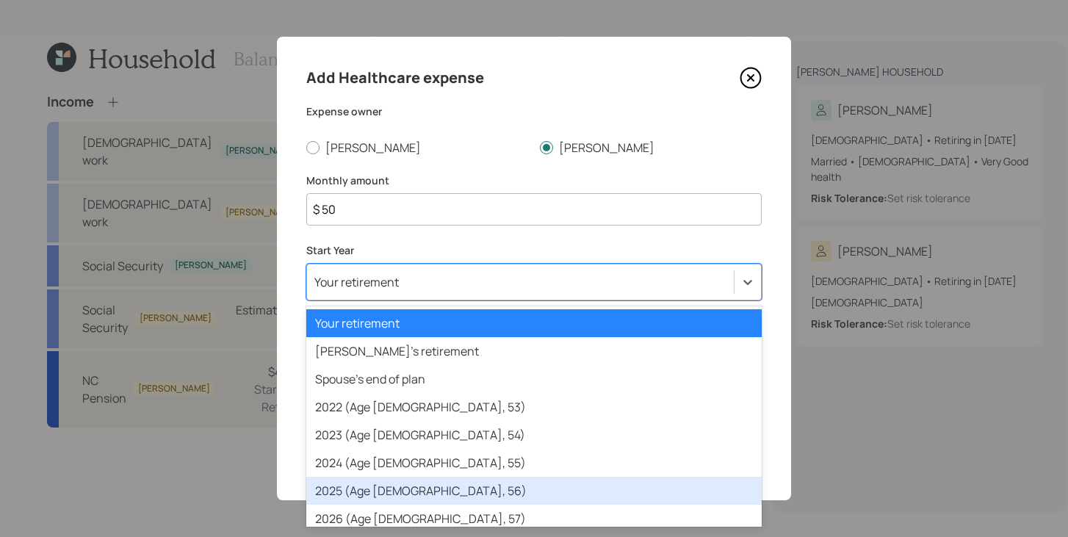
click at [402, 490] on div "2025 (Age [DEMOGRAPHIC_DATA], 56)" at bounding box center [533, 491] width 455 height 28
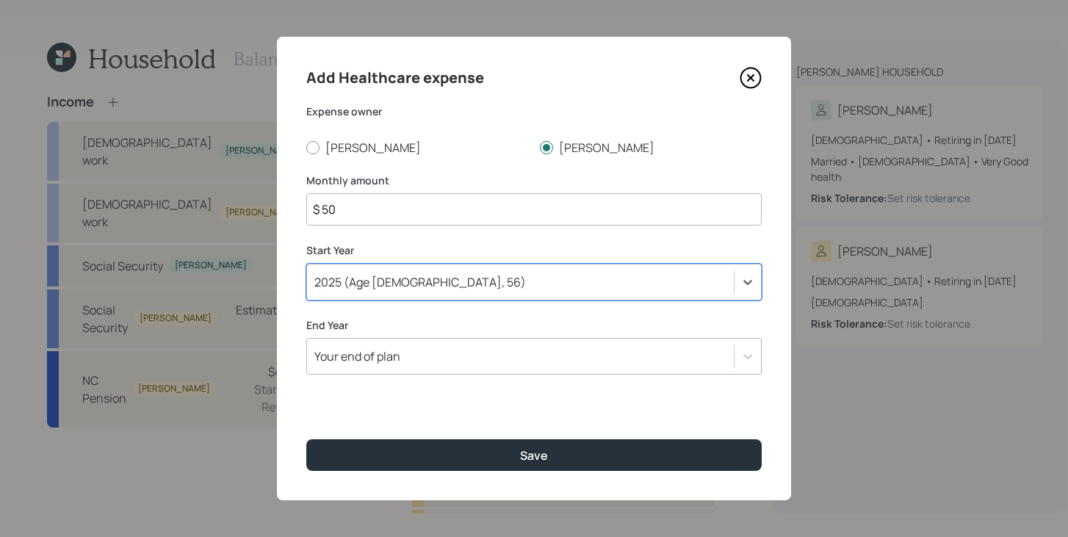
click at [455, 343] on div "Your end of plan" at bounding box center [533, 356] width 455 height 37
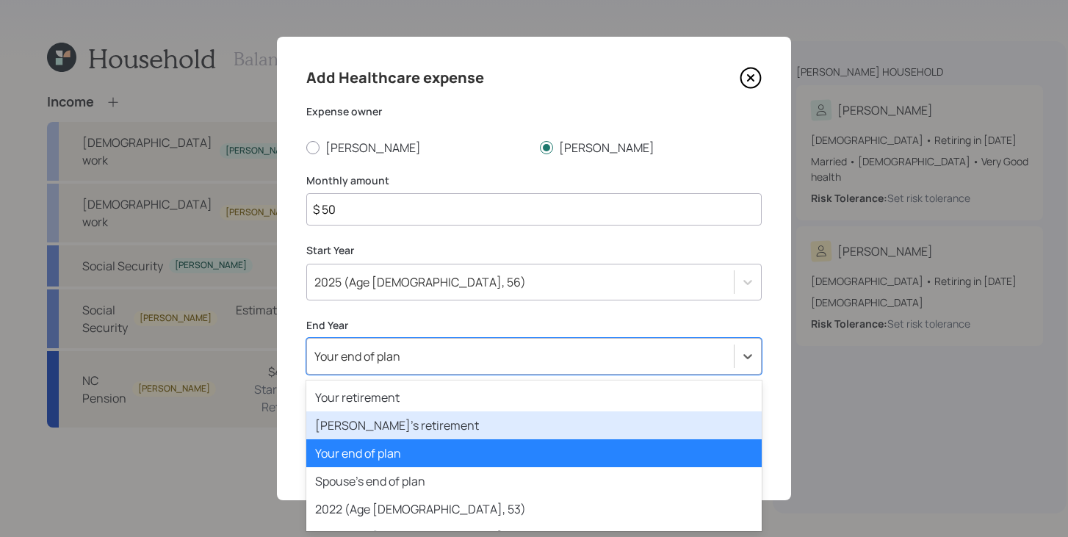
click at [426, 424] on div "[PERSON_NAME]'s retirement" at bounding box center [533, 425] width 455 height 28
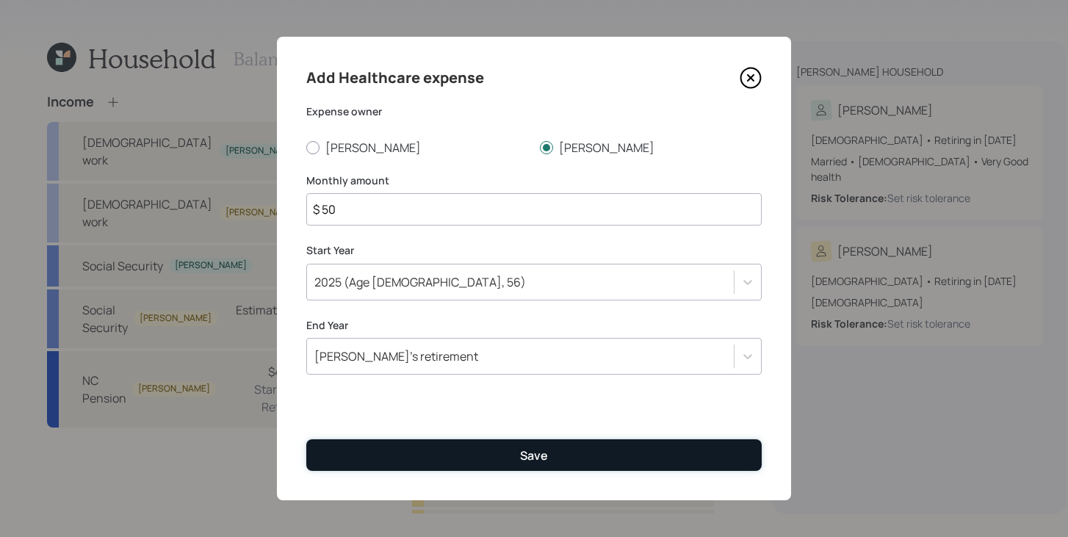
click at [438, 455] on button "Save" at bounding box center [533, 455] width 455 height 32
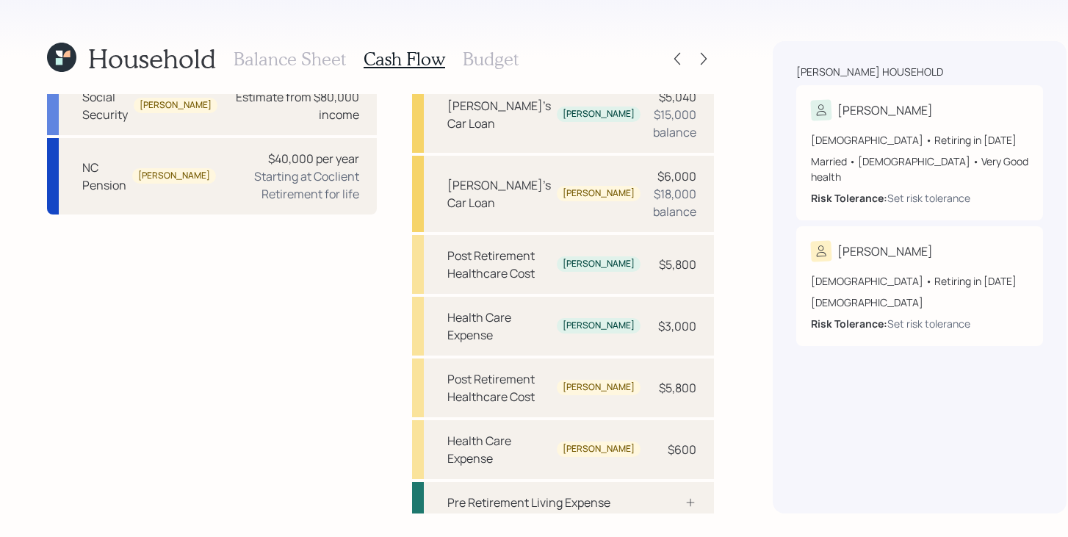
scroll to position [211, 0]
click at [493, 433] on div "Health Care Expense" at bounding box center [499, 450] width 104 height 35
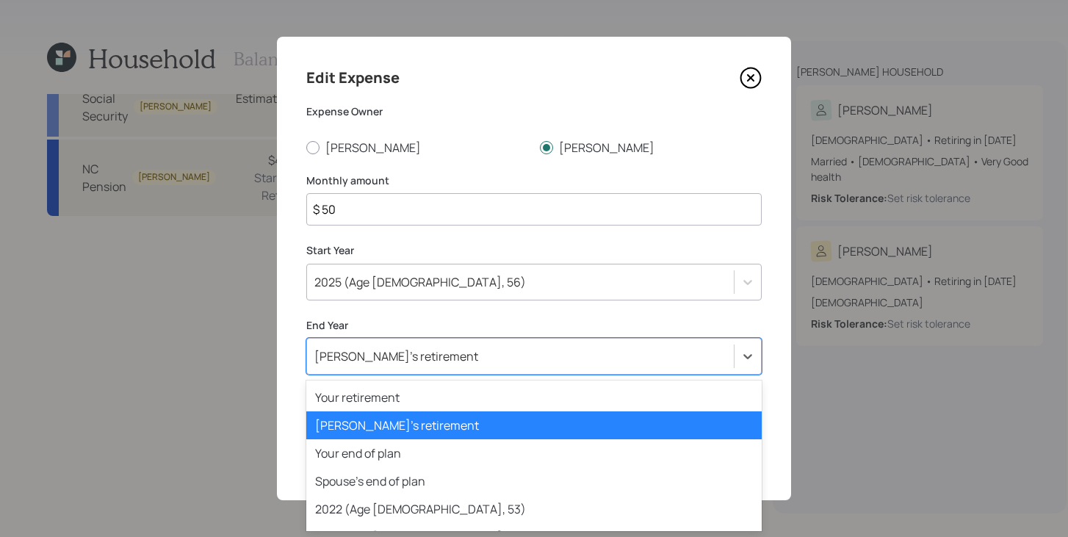
click at [460, 359] on div "[PERSON_NAME]'s retirement" at bounding box center [520, 356] width 427 height 25
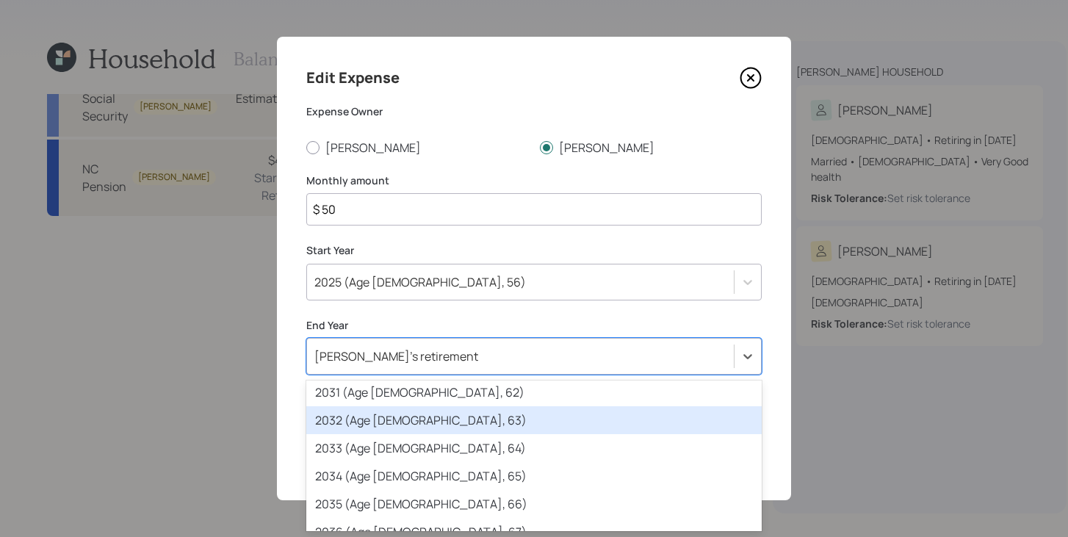
scroll to position [387, 0]
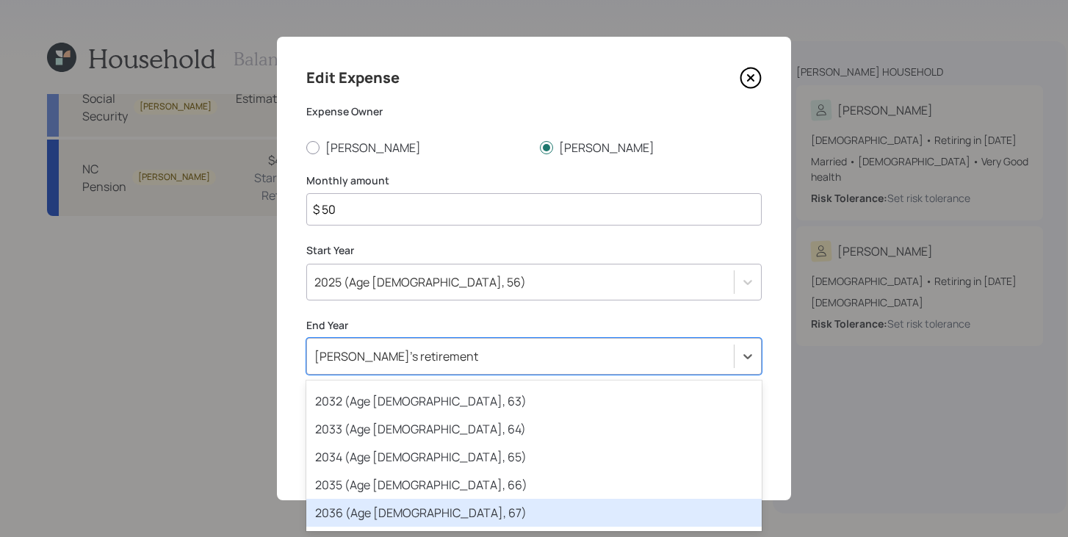
click at [428, 512] on div "2036 (Age [DEMOGRAPHIC_DATA], 67)" at bounding box center [533, 513] width 455 height 28
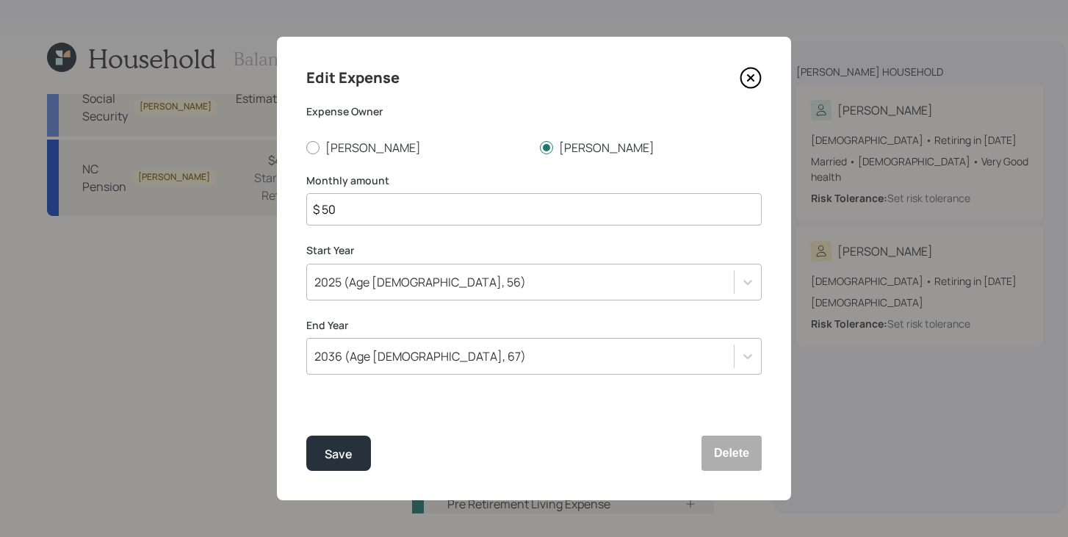
click at [350, 472] on div "Edit Expense Expense Owner [PERSON_NAME] [PERSON_NAME] Monthly amount $ 50 Star…" at bounding box center [534, 268] width 514 height 463
click at [348, 455] on div "Save" at bounding box center [339, 454] width 28 height 20
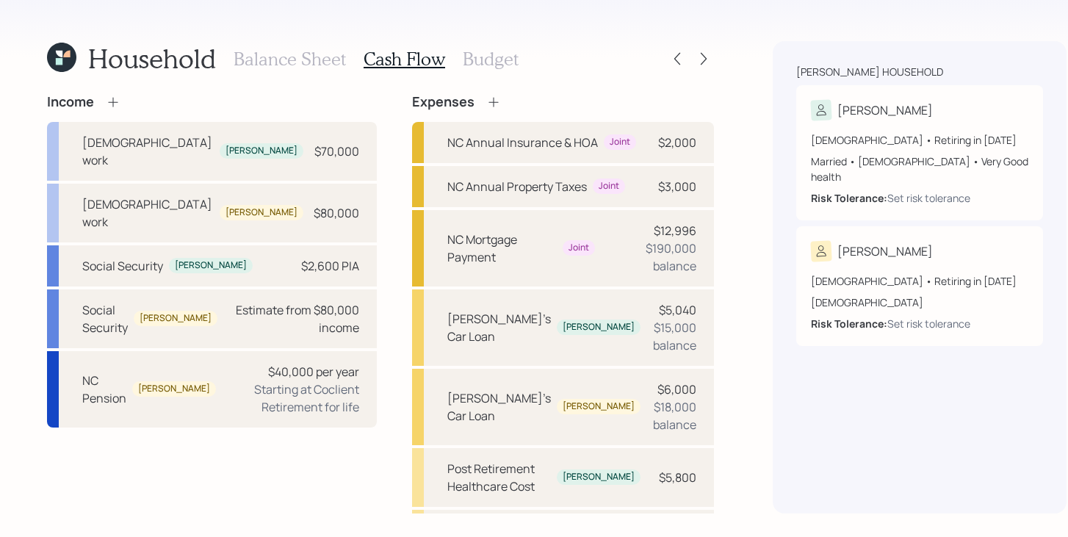
click at [306, 62] on h3 "Balance Sheet" at bounding box center [290, 58] width 112 height 21
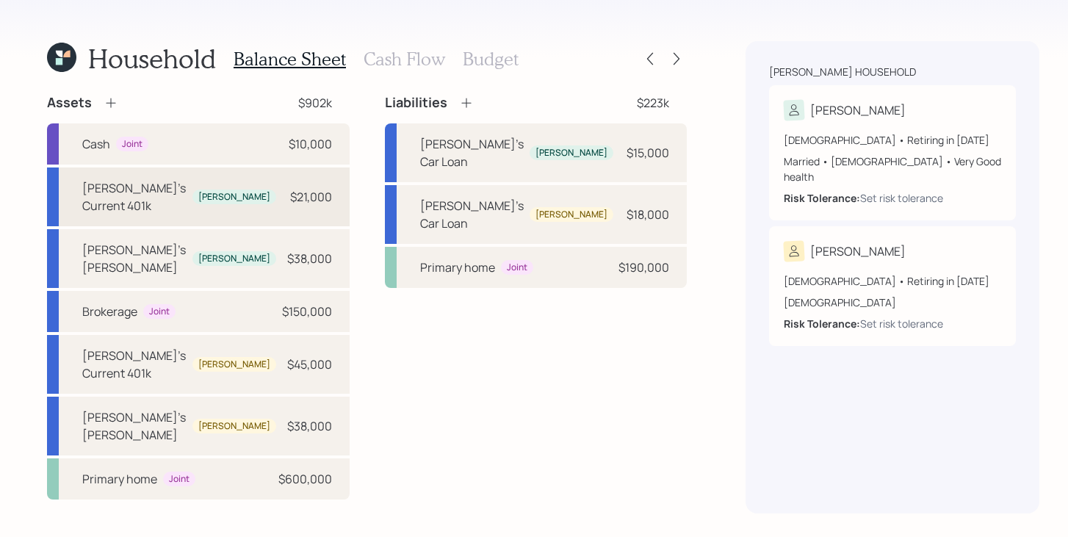
click at [162, 192] on div "[PERSON_NAME]'s Current 401k" at bounding box center [134, 196] width 104 height 35
select select "company_sponsored"
select select "balanced"
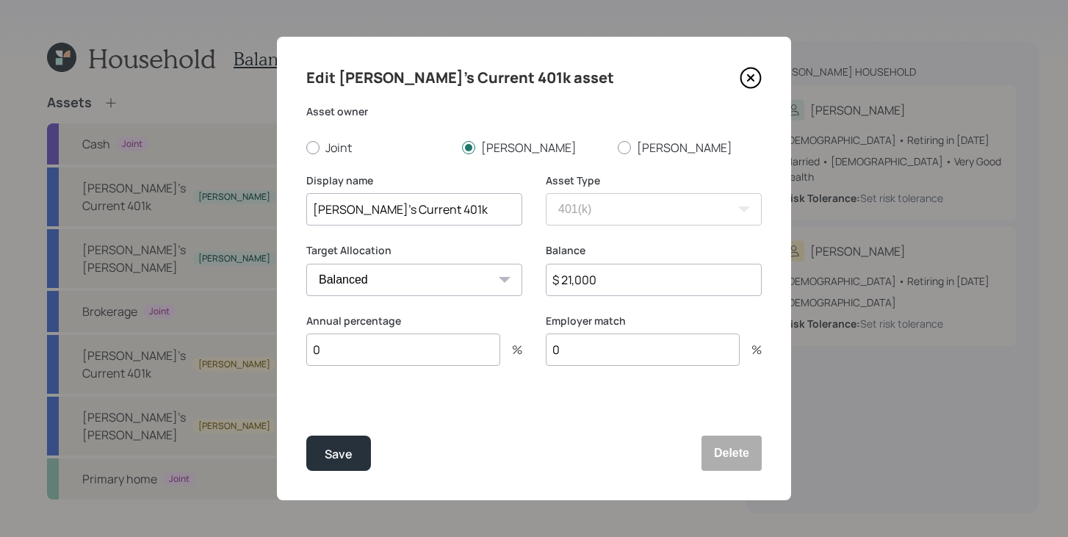
click at [394, 358] on input "0" at bounding box center [403, 349] width 194 height 32
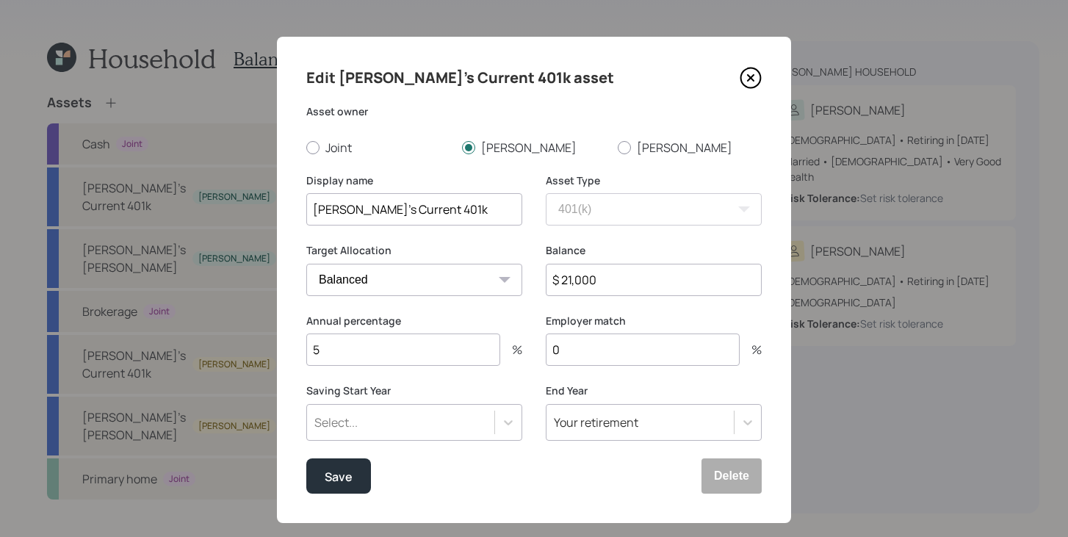
type input "5"
click at [584, 350] on input "0" at bounding box center [643, 349] width 194 height 32
type input "0"
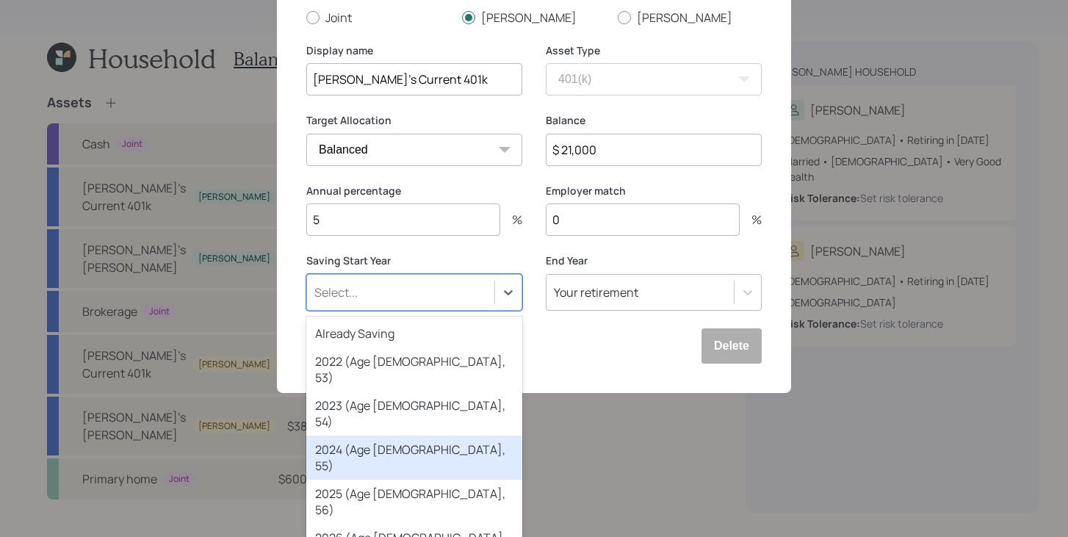
click at [435, 311] on div "option 2024 (Age [DEMOGRAPHIC_DATA], 55) focused, 4 of 79. 79 results available…" at bounding box center [414, 292] width 216 height 37
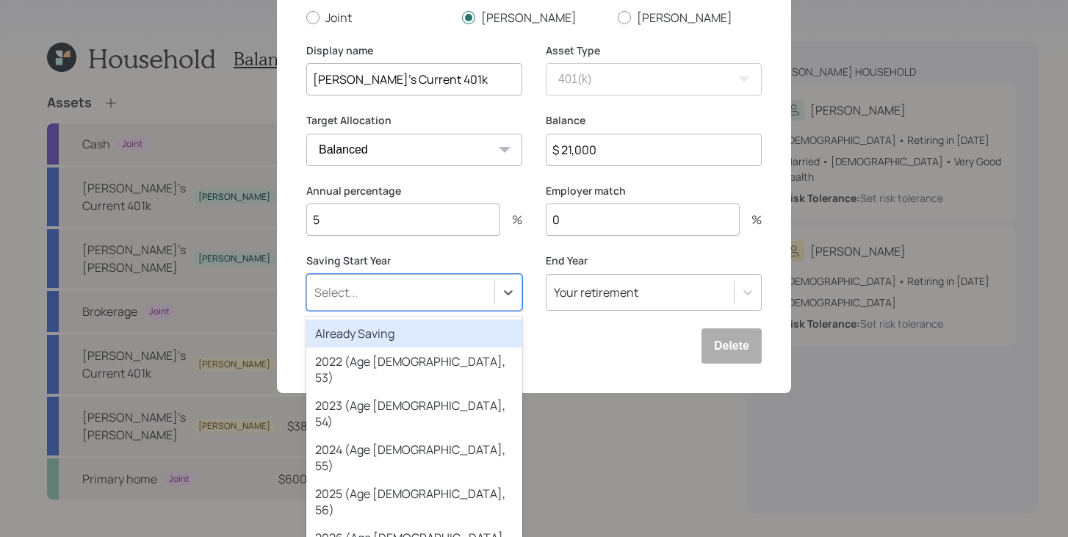
click at [446, 346] on div "Already Saving" at bounding box center [414, 333] width 216 height 28
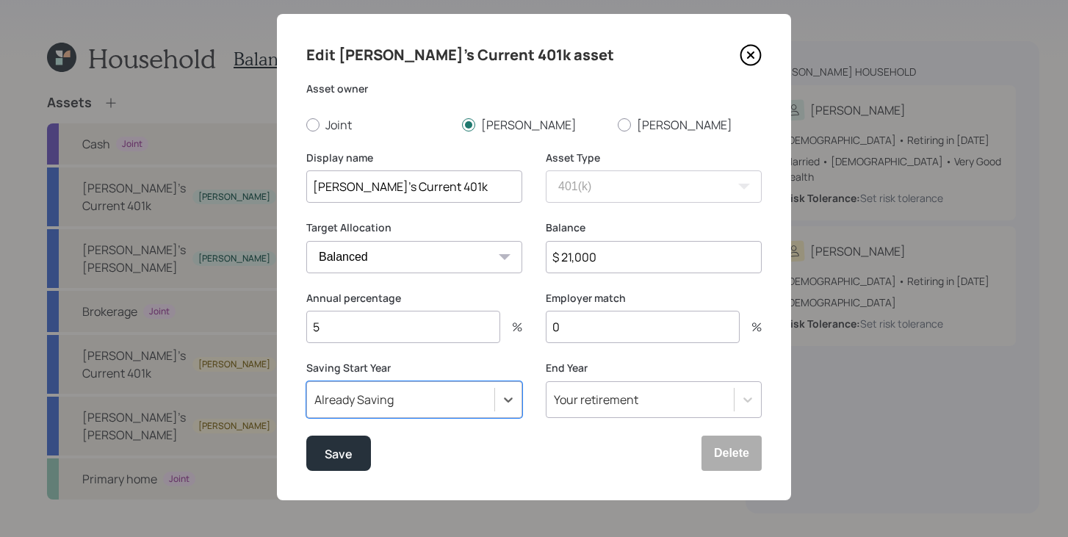
scroll to position [23, 0]
click at [347, 446] on div "Save" at bounding box center [339, 454] width 28 height 20
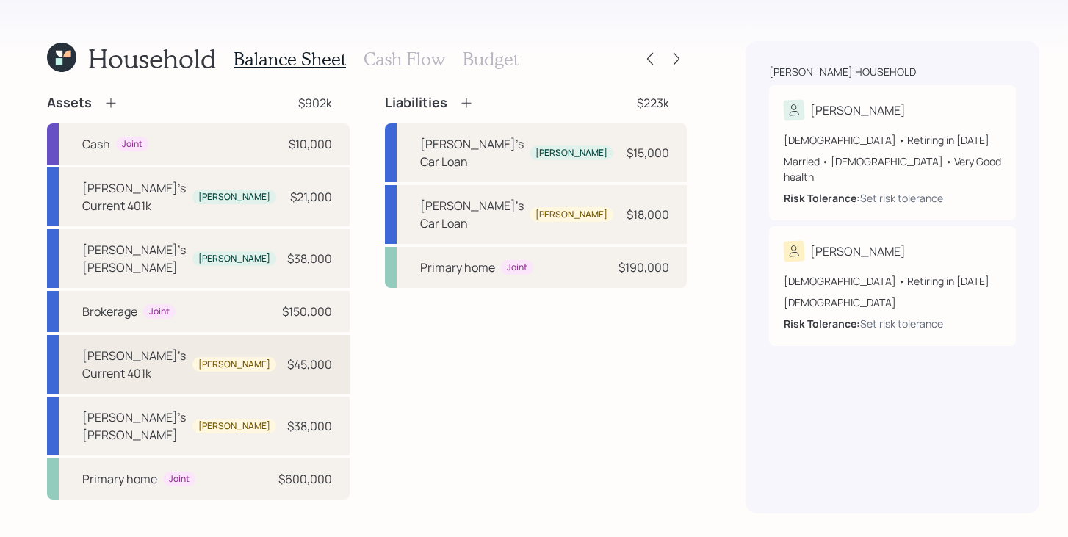
click at [253, 335] on div "[PERSON_NAME]'s Current 401k [PERSON_NAME] $45,000" at bounding box center [198, 364] width 303 height 59
select select "company_sponsored"
select select "balanced"
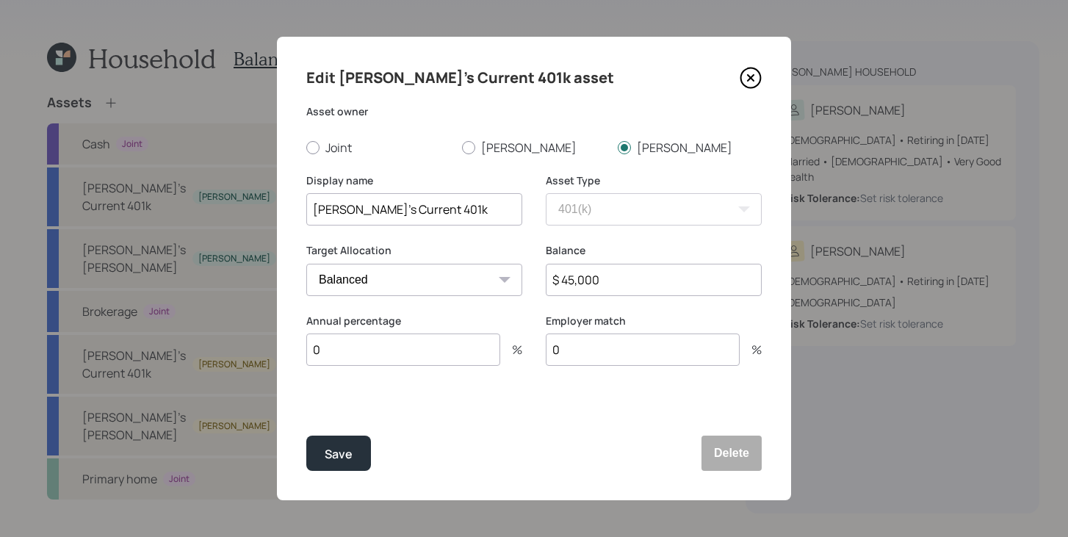
click at [394, 348] on input "0" at bounding box center [403, 349] width 194 height 32
click at [578, 345] on input "0" at bounding box center [643, 349] width 194 height 32
click at [476, 350] on input "0" at bounding box center [403, 349] width 194 height 32
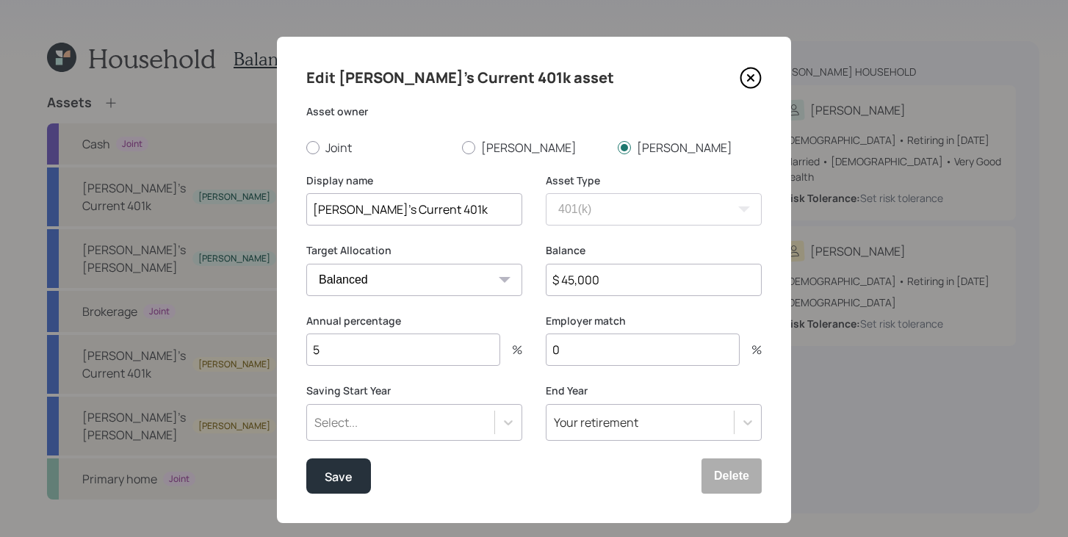
type input "5"
click at [399, 428] on div "Select..." at bounding box center [414, 422] width 216 height 37
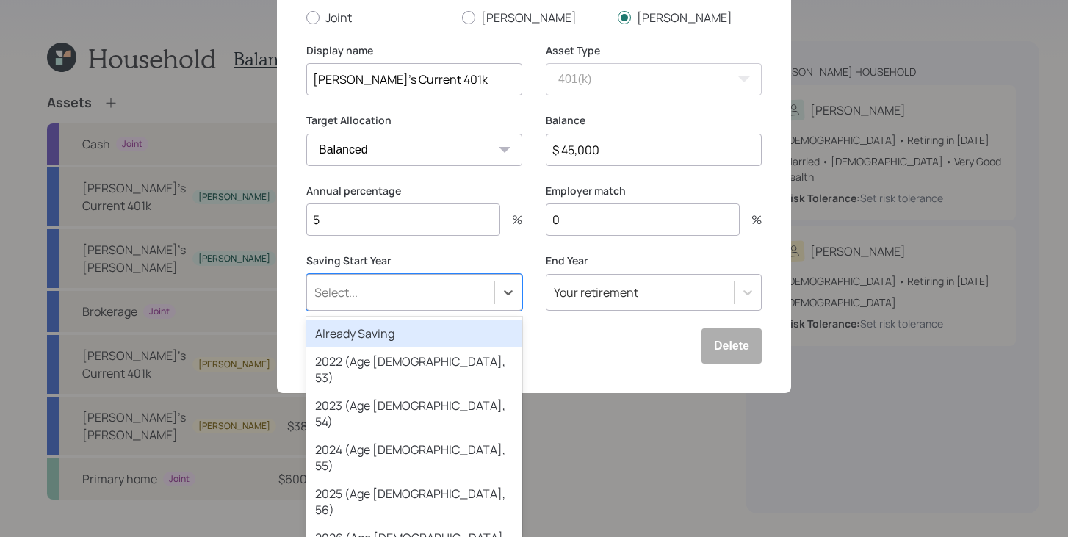
click at [402, 333] on div "Already Saving" at bounding box center [414, 333] width 216 height 28
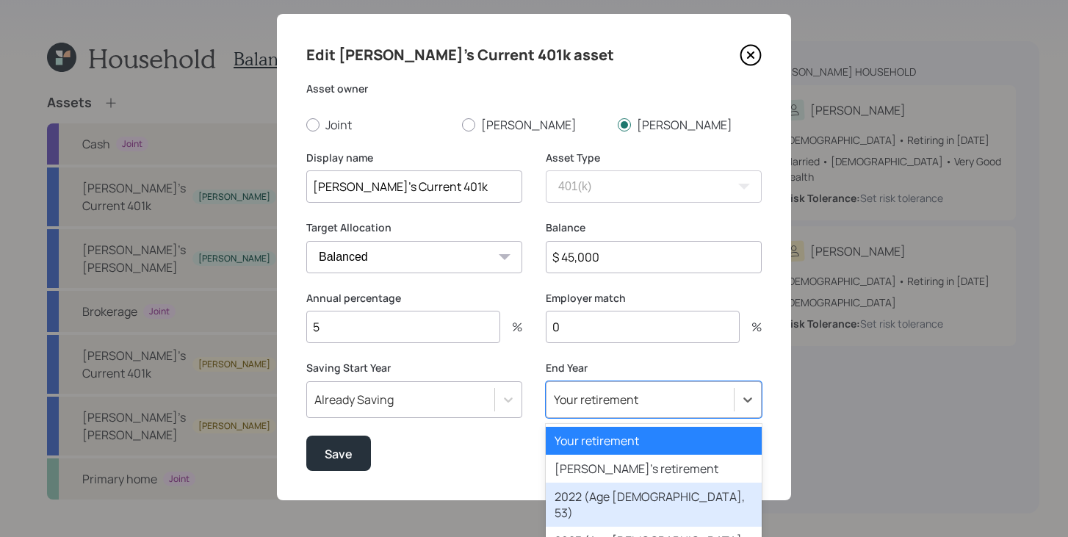
click at [637, 398] on div "option 2022 (Age [DEMOGRAPHIC_DATA], 53) focused, 3 of 80. 80 results available…" at bounding box center [654, 399] width 216 height 37
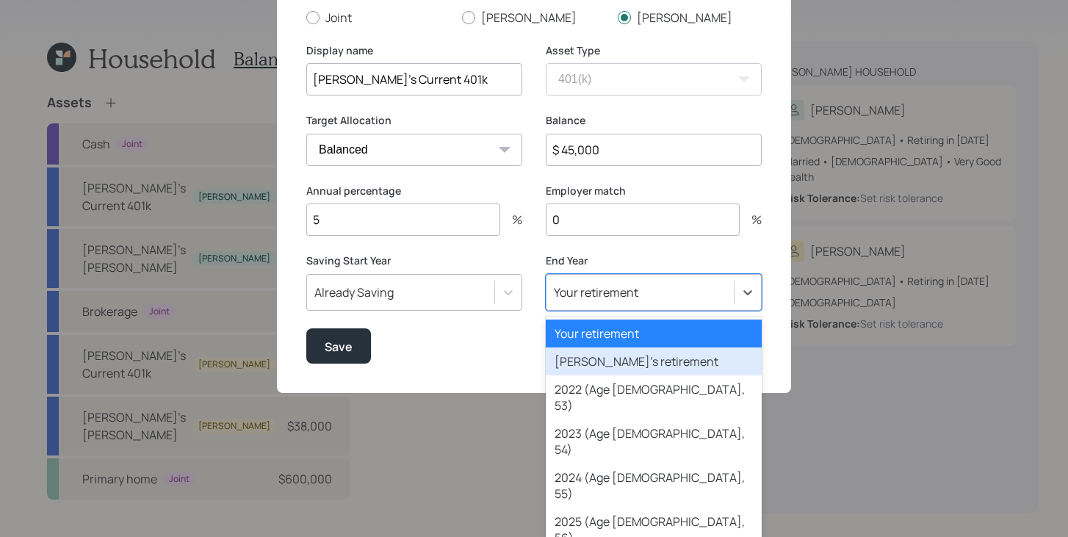
click at [643, 366] on div "[PERSON_NAME]'s retirement" at bounding box center [654, 361] width 216 height 28
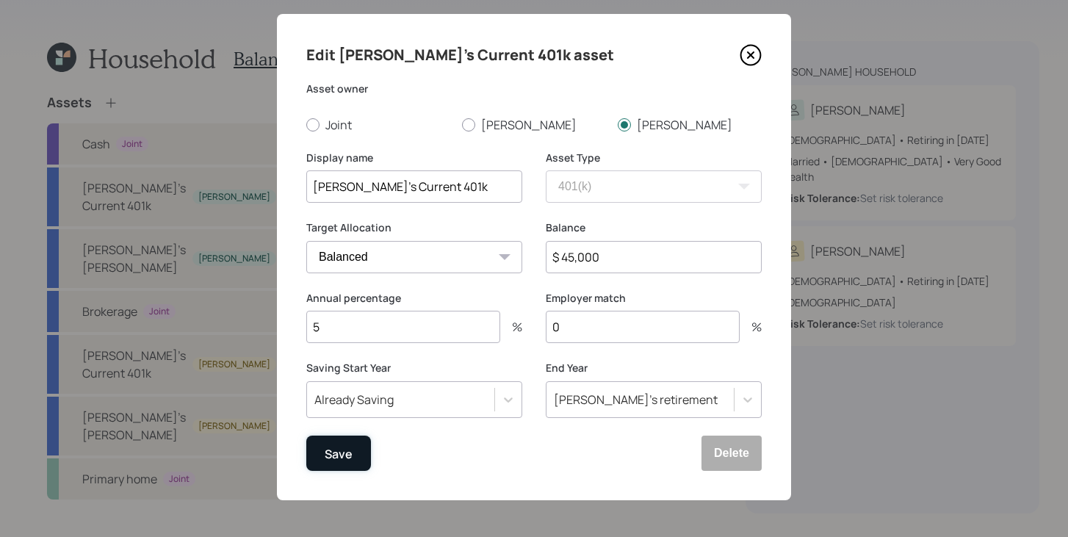
click at [362, 451] on button "Save" at bounding box center [338, 452] width 65 height 35
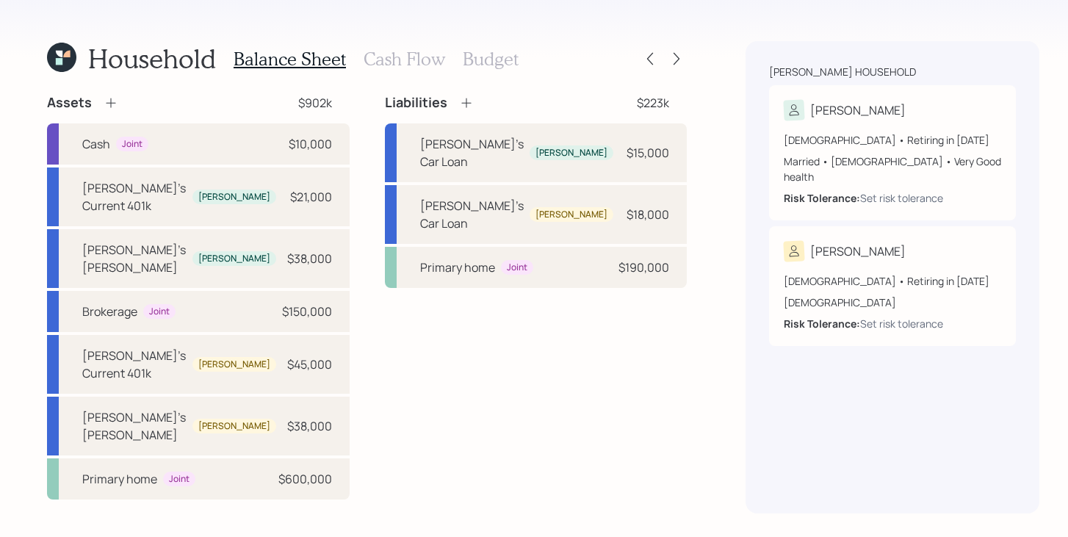
click at [387, 62] on h3 "Cash Flow" at bounding box center [404, 58] width 82 height 21
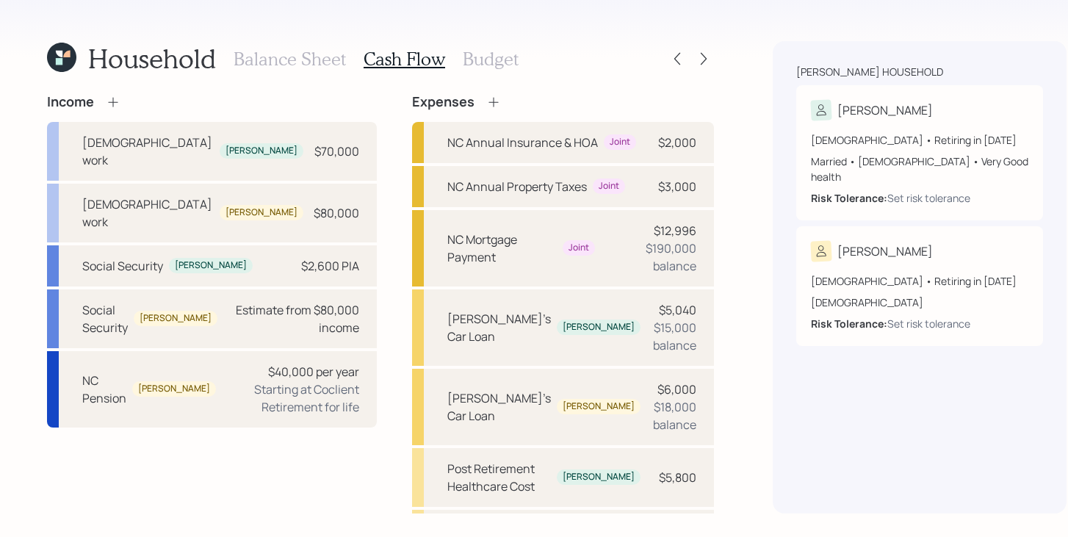
click at [481, 60] on h3 "Budget" at bounding box center [491, 58] width 56 height 21
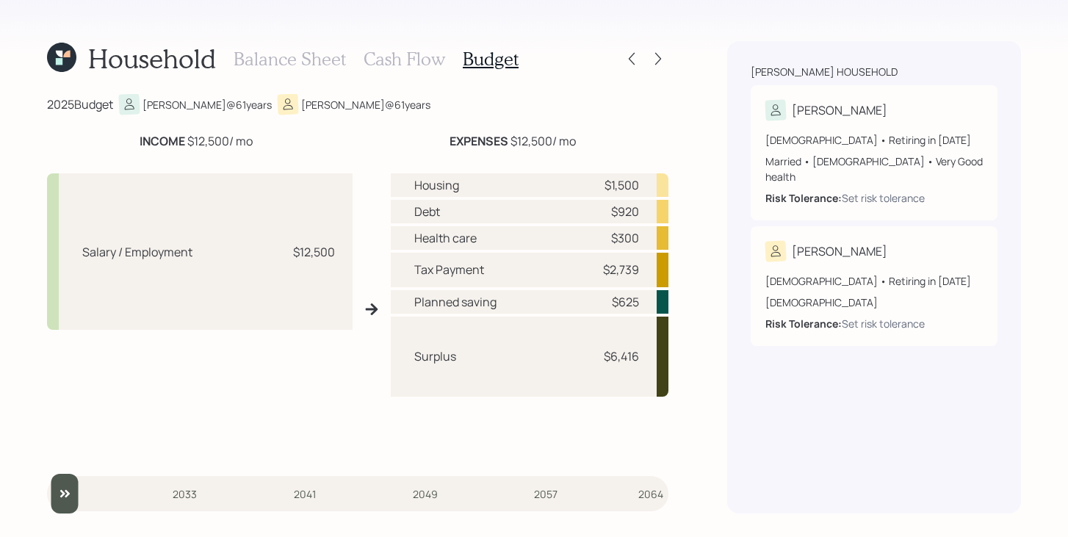
click at [422, 65] on h3 "Cash Flow" at bounding box center [404, 58] width 82 height 21
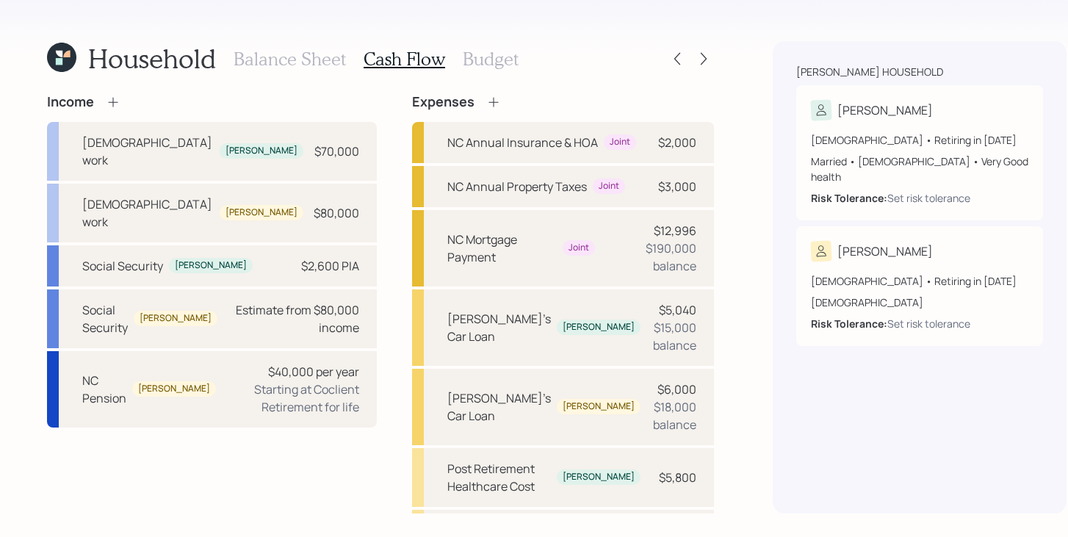
click at [486, 104] on icon at bounding box center [493, 102] width 15 height 15
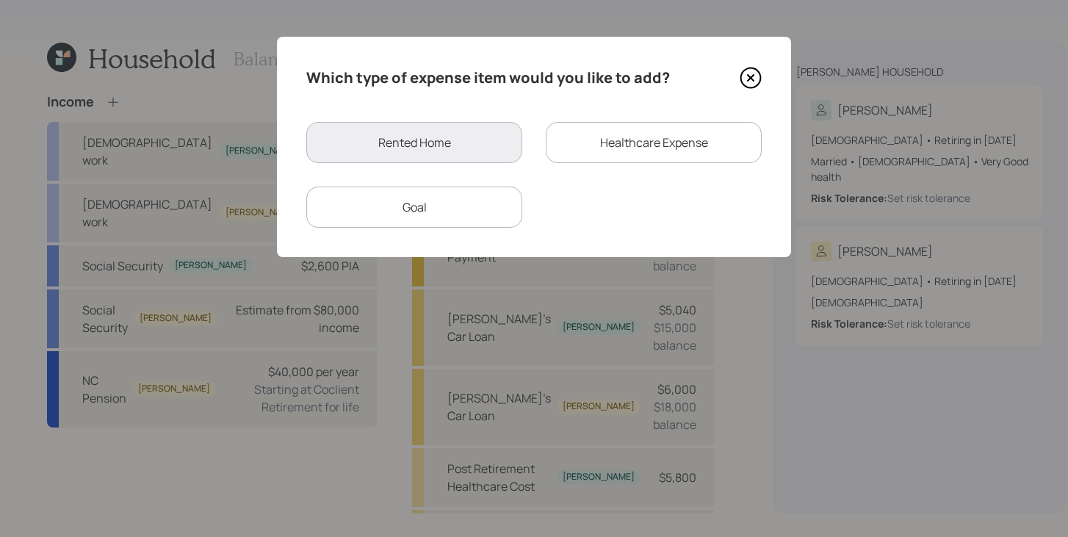
click at [471, 205] on div "Goal" at bounding box center [414, 207] width 216 height 41
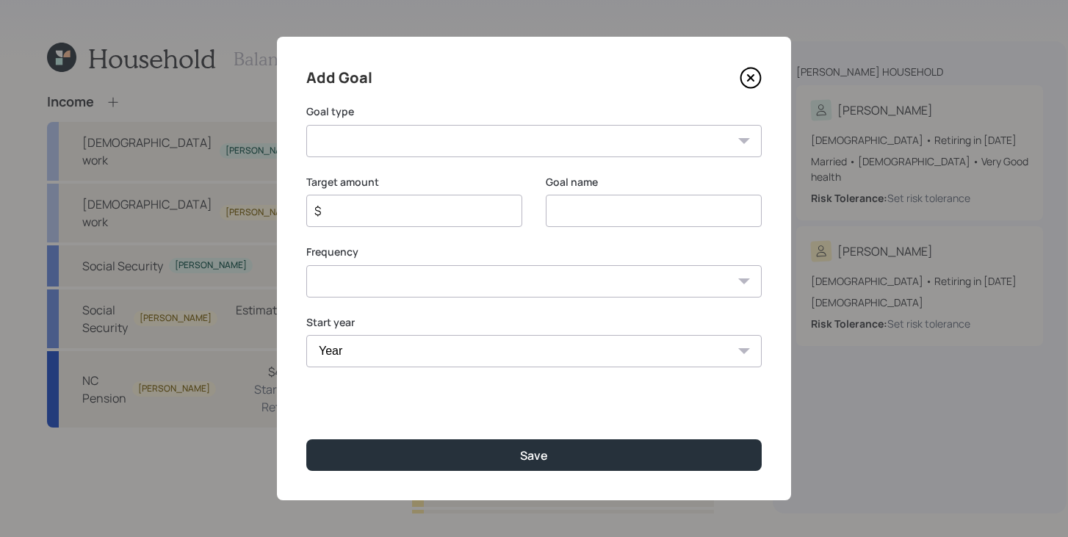
click at [461, 137] on select "Create an emergency fund Donate to charity Purchase a home Make a purchase Supp…" at bounding box center [533, 141] width 455 height 32
select select "support_dependent"
click at [306, 125] on select "Create an emergency fund Donate to charity Purchase a home Make a purchase Supp…" at bounding box center [533, 141] width 455 height 32
type input "Support a dependent"
click at [412, 214] on input "$" at bounding box center [408, 211] width 191 height 18
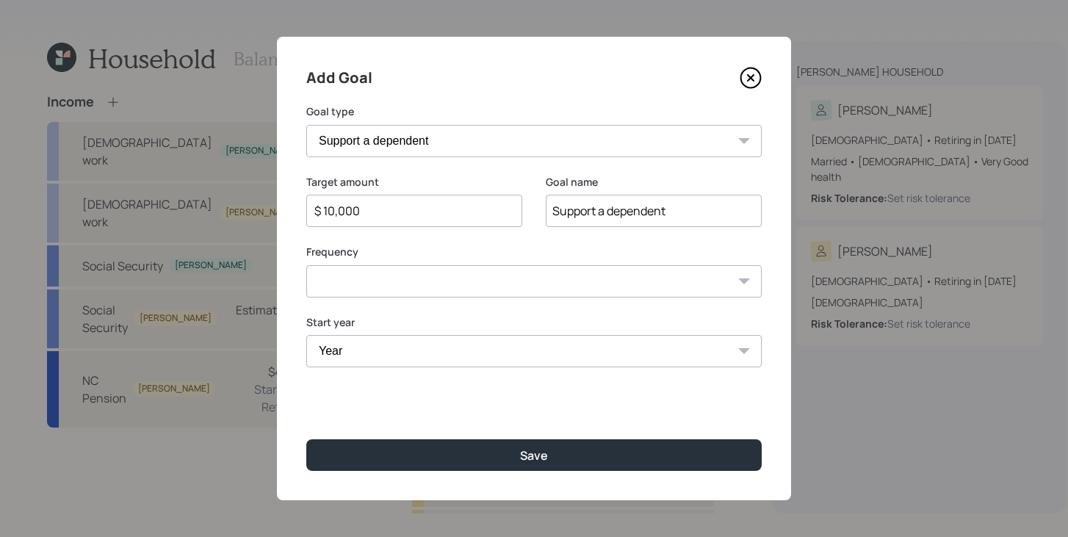
type input "$ 10,000"
click at [422, 280] on select "One time Every 1 year Every 2 years Every 3 years Every 4 years Every 5 years E…" at bounding box center [533, 281] width 455 height 32
select select "1"
click at [306, 265] on select "One time Every 1 year Every 2 years Every 3 years Every 4 years Every 5 years E…" at bounding box center [533, 281] width 455 height 32
click at [376, 351] on select "Year [DATE] 2026 2027 2028 2029 2030 2031 2032 2033 2034 2035 2036 2037 2038 20…" at bounding box center [414, 351] width 216 height 32
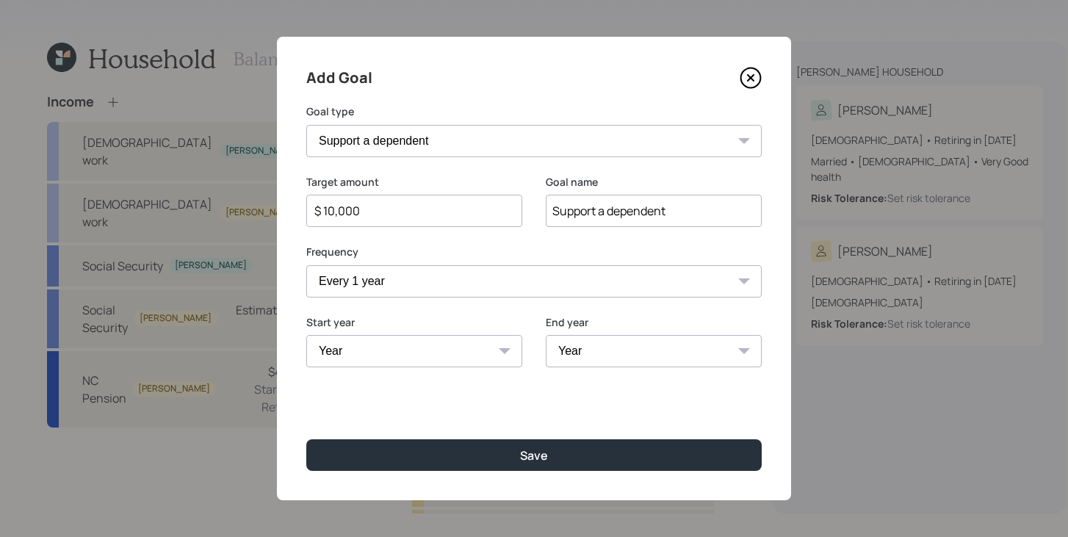
select select "2025"
click at [306, 335] on select "Year [DATE] 2026 2027 2028 2029 2030 2031 2032 2033 2034 2035 2036 2037 2038 20…" at bounding box center [414, 351] width 216 height 32
click at [613, 352] on select "Year [DATE] 2026 2027 2028 2029 2030 2031 2032 2033 2034 2035 2036 2037 2038 20…" at bounding box center [654, 351] width 216 height 32
select select "2026"
click at [546, 335] on select "Year [DATE] 2026 2027 2028 2029 2030 2031 2032 2033 2034 2035 2036 2037 2038 20…" at bounding box center [654, 351] width 216 height 32
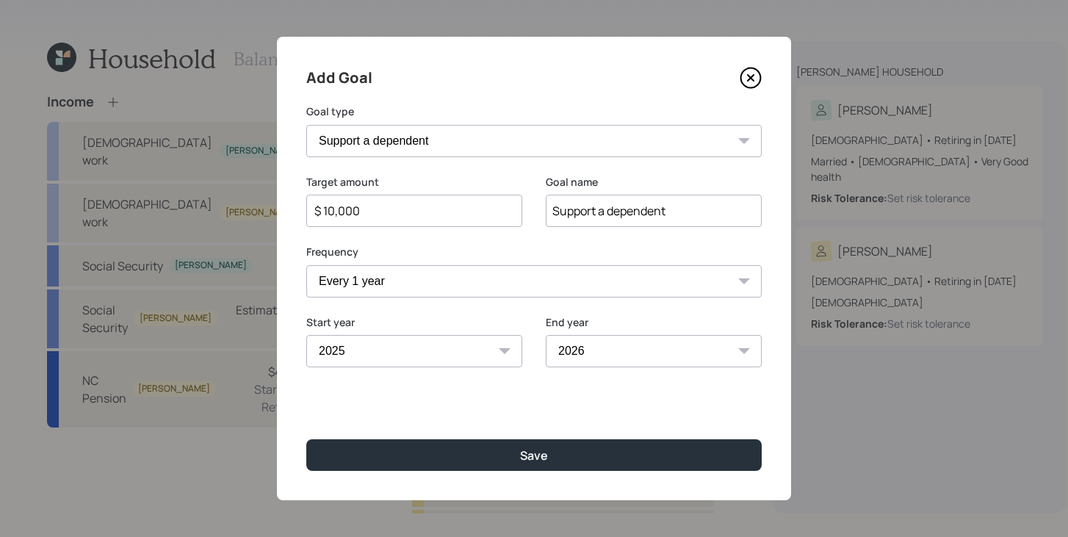
click at [441, 138] on select "Create an emergency fund Donate to charity Purchase a home Make a purchase Supp…" at bounding box center [533, 141] width 455 height 32
click at [644, 219] on input "Support a dependent" at bounding box center [654, 211] width 216 height 32
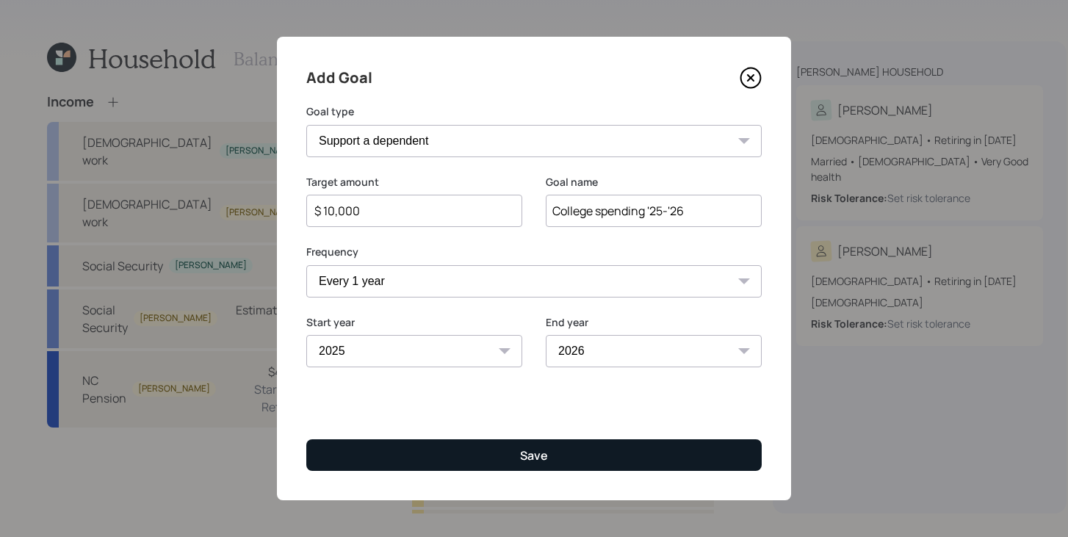
type input "College spending '25-'26"
click at [492, 457] on button "Save" at bounding box center [533, 455] width 455 height 32
type input "$"
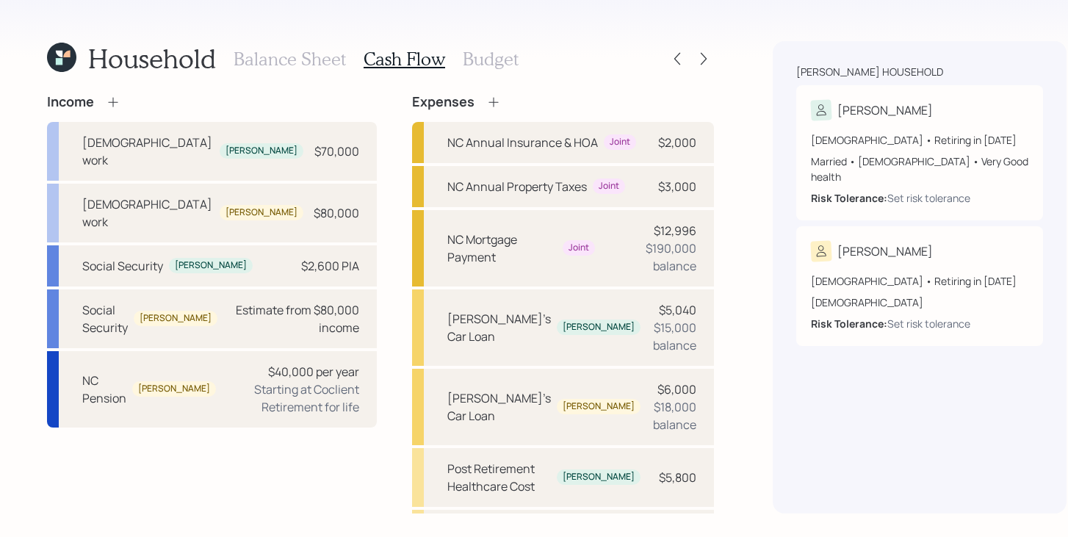
click at [486, 106] on icon at bounding box center [493, 102] width 15 height 15
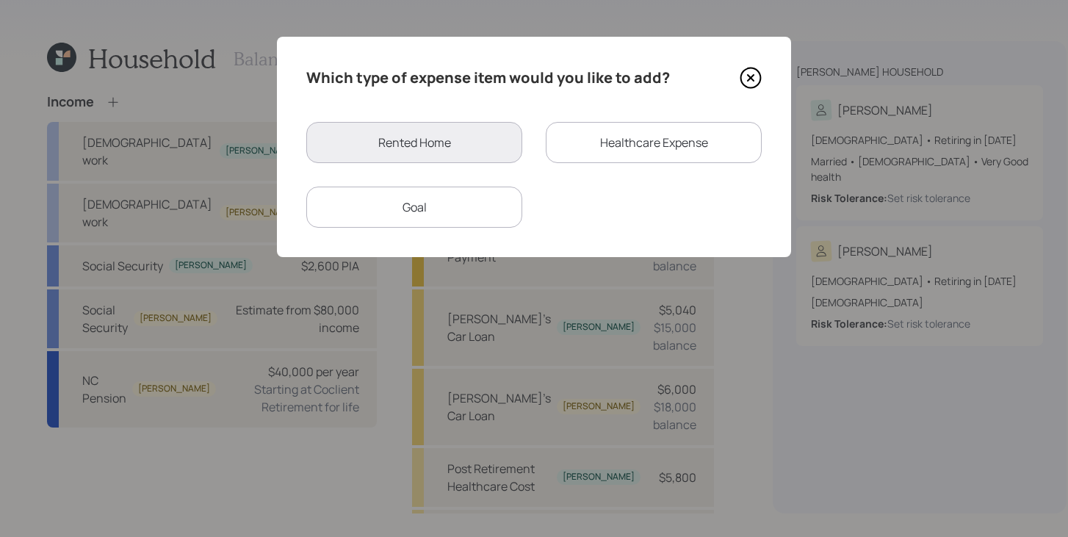
click at [454, 210] on div "Goal" at bounding box center [414, 207] width 216 height 41
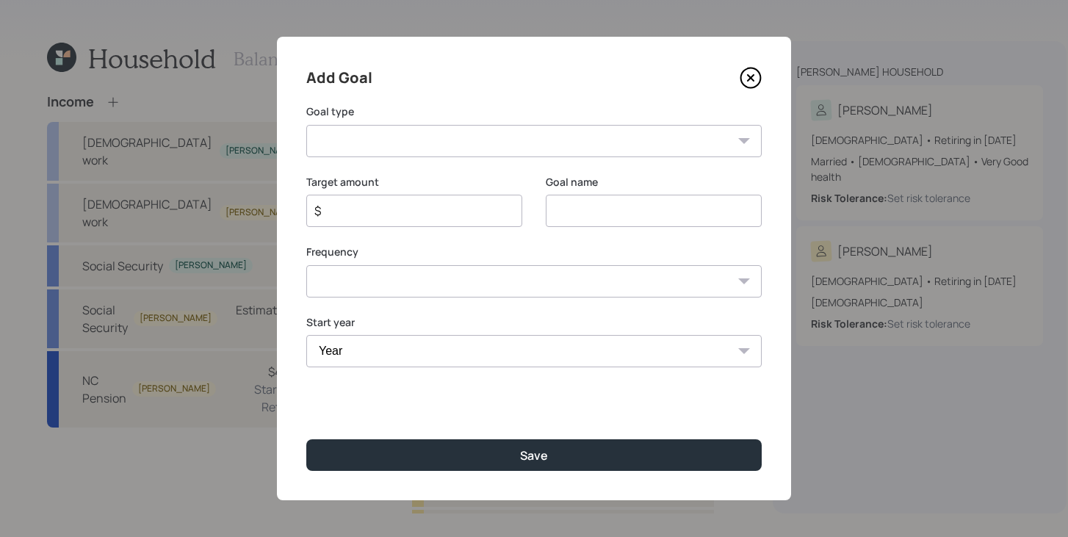
click at [457, 134] on select "Create an emergency fund Donate to charity Purchase a home Make a purchase Supp…" at bounding box center [533, 141] width 455 height 32
select select "support_dependent"
click at [306, 125] on select "Create an emergency fund Donate to charity Purchase a home Make a purchase Supp…" at bounding box center [533, 141] width 455 height 32
click at [645, 213] on input "Support a dependent" at bounding box center [654, 211] width 216 height 32
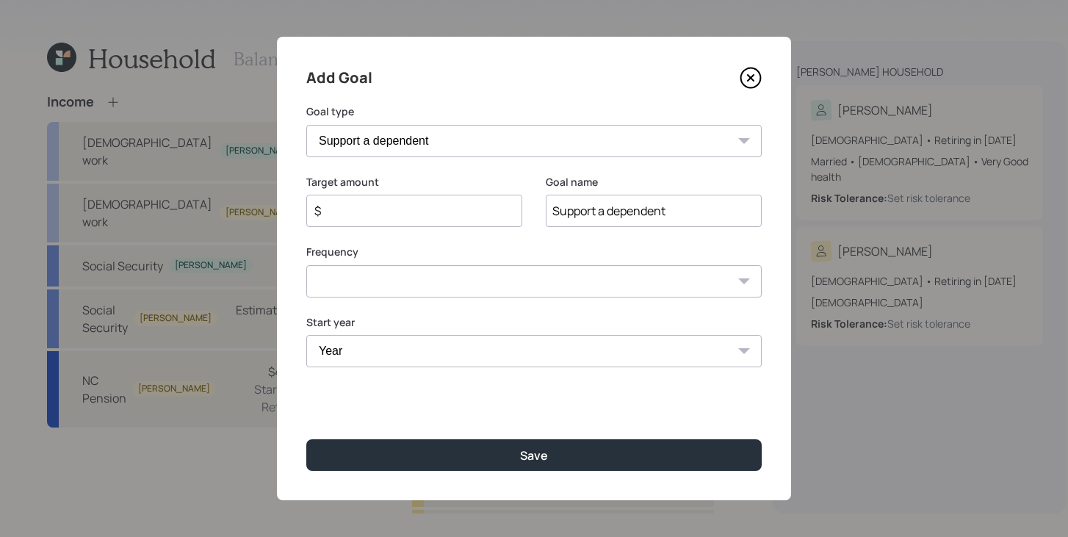
click at [645, 213] on input "Support a dependent" at bounding box center [654, 211] width 216 height 32
type input "College Expense 2027"
click at [443, 211] on input "$" at bounding box center [408, 211] width 191 height 18
type input "$ 5,000"
click at [503, 275] on select "One time Every 1 year Every 2 years Every 3 years Every 4 years Every 5 years E…" at bounding box center [533, 281] width 455 height 32
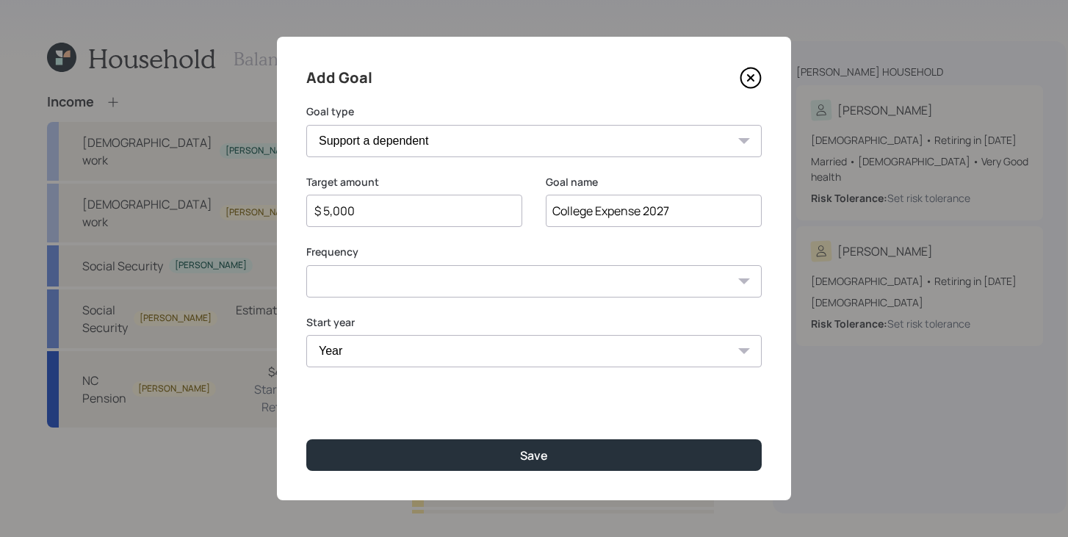
select select "0"
click at [306, 265] on select "One time Every 1 year Every 2 years Every 3 years Every 4 years Every 5 years E…" at bounding box center [533, 281] width 455 height 32
click at [384, 350] on select "Year [DATE] 2026 2027 2028 2029 2030 2031 2032 2033 2034 2035 2036 2037 2038 20…" at bounding box center [533, 351] width 455 height 32
select select "2027"
click at [306, 335] on select "Year [DATE] 2026 2027 2028 2029 2030 2031 2032 2033 2034 2035 2036 2037 2038 20…" at bounding box center [533, 351] width 455 height 32
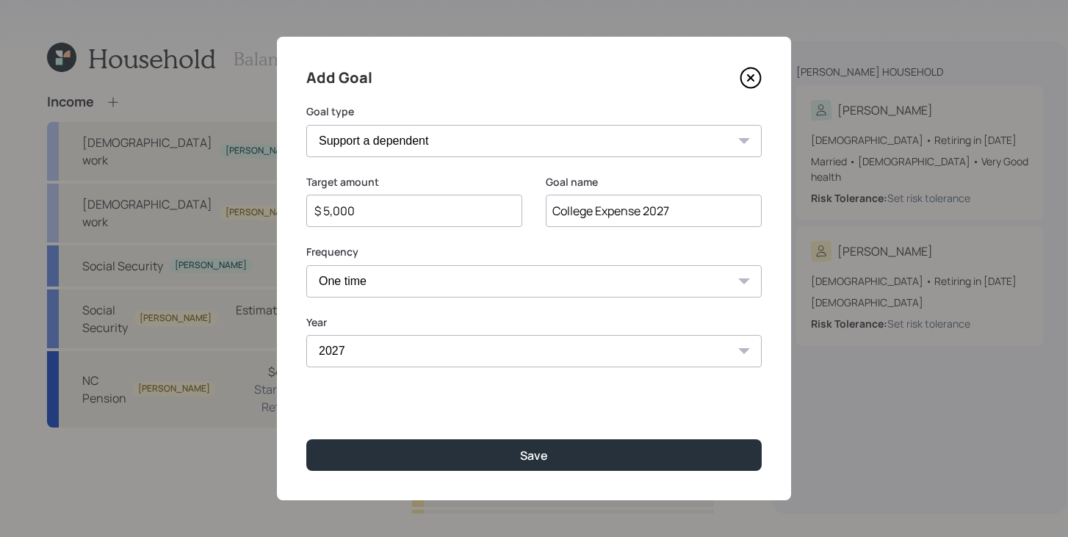
click at [414, 476] on div "Add Goal Goal type Create an emergency fund Donate to charity Purchase a home M…" at bounding box center [534, 268] width 514 height 463
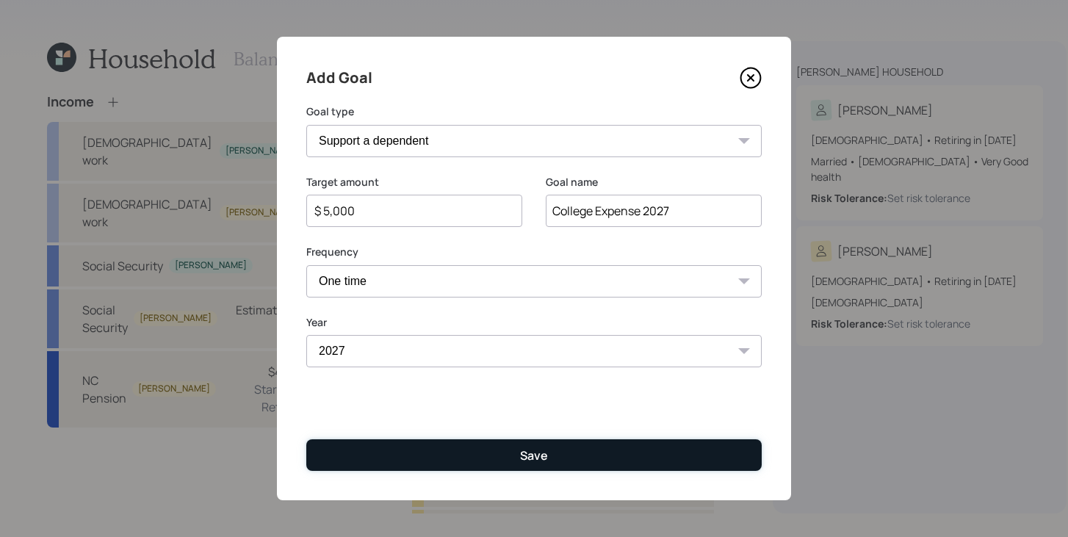
click at [421, 458] on button "Save" at bounding box center [533, 455] width 455 height 32
type input "$"
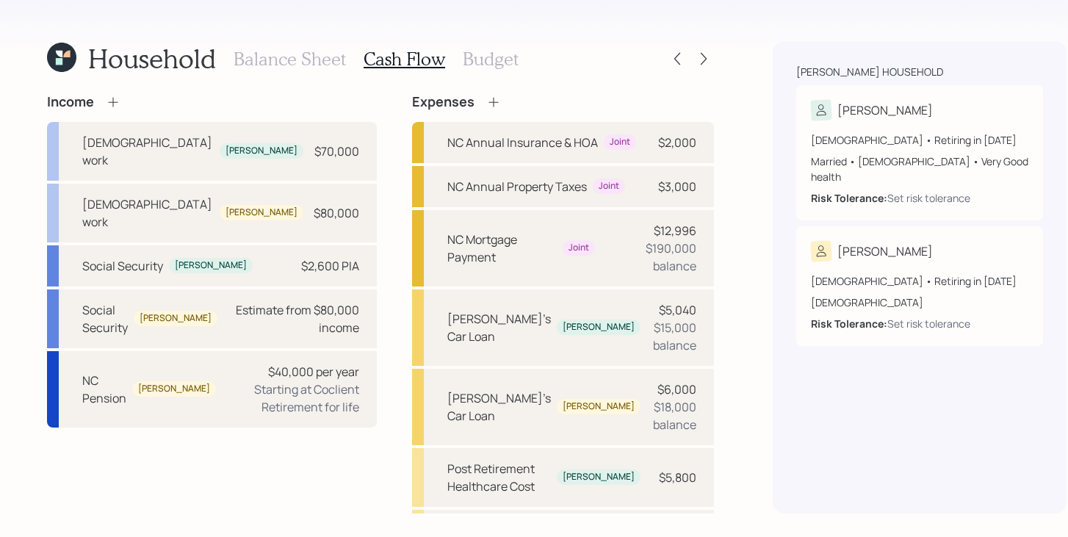
click at [292, 49] on h3 "Balance Sheet" at bounding box center [290, 58] width 112 height 21
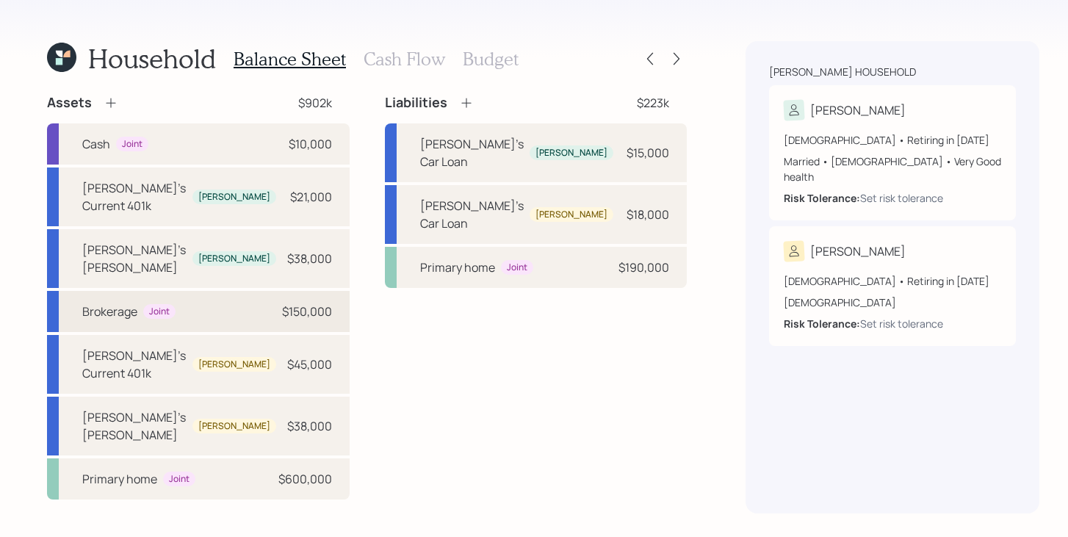
click at [245, 291] on div "Brokerage Joint $150,000" at bounding box center [198, 311] width 303 height 41
select select "taxable"
select select "balanced"
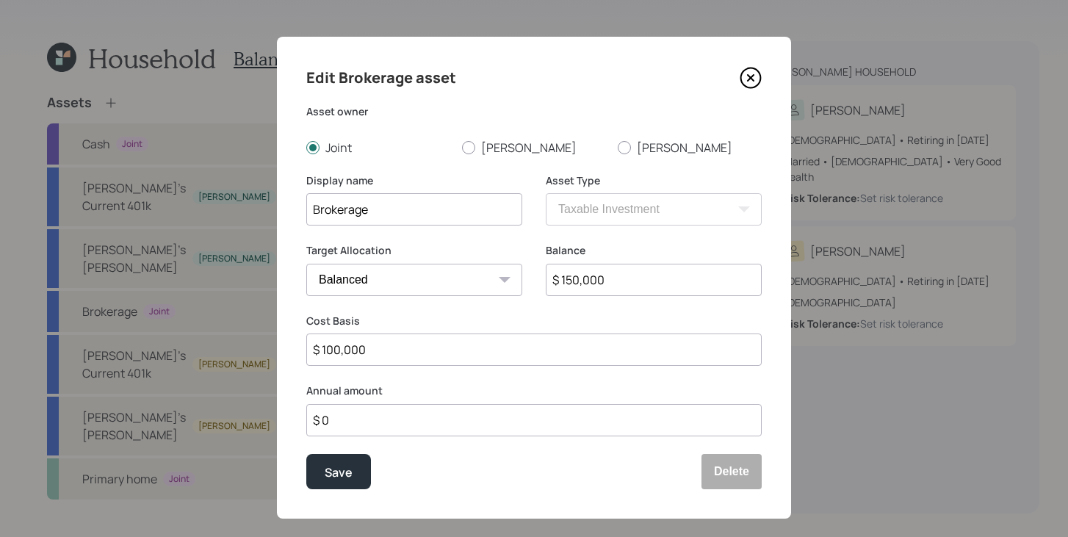
click at [403, 419] on input "$ 0" at bounding box center [533, 420] width 455 height 32
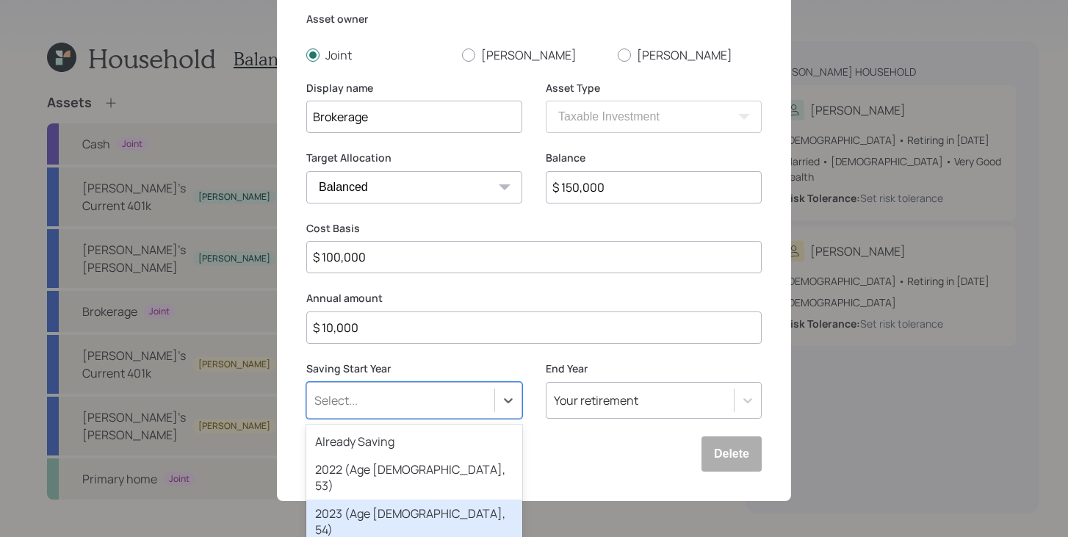
scroll to position [200, 0]
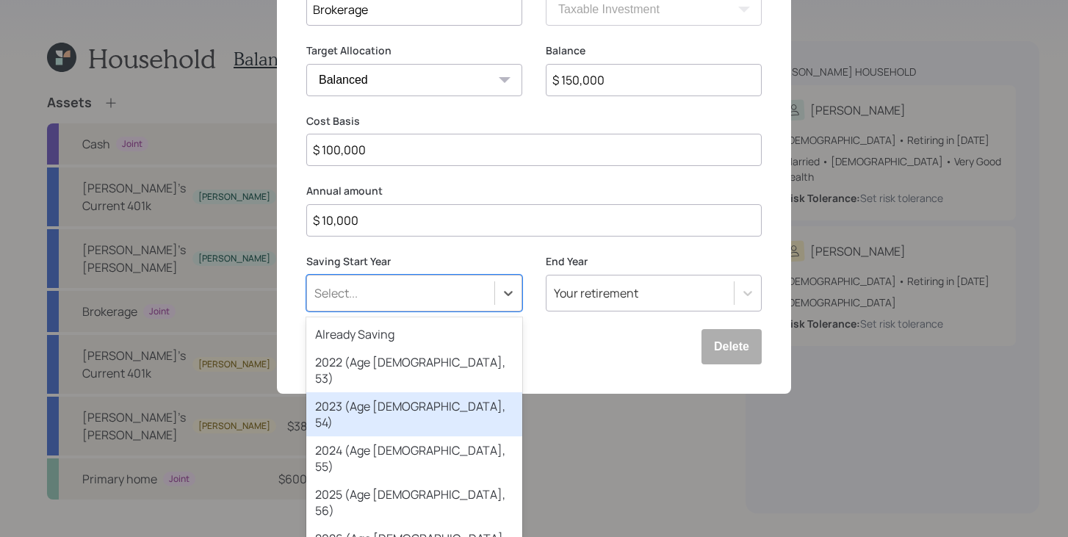
click at [448, 311] on div "option 2023 (Age 59, 54) focused, 3 of 79. 79 results available. Use Up and Dow…" at bounding box center [414, 293] width 216 height 37
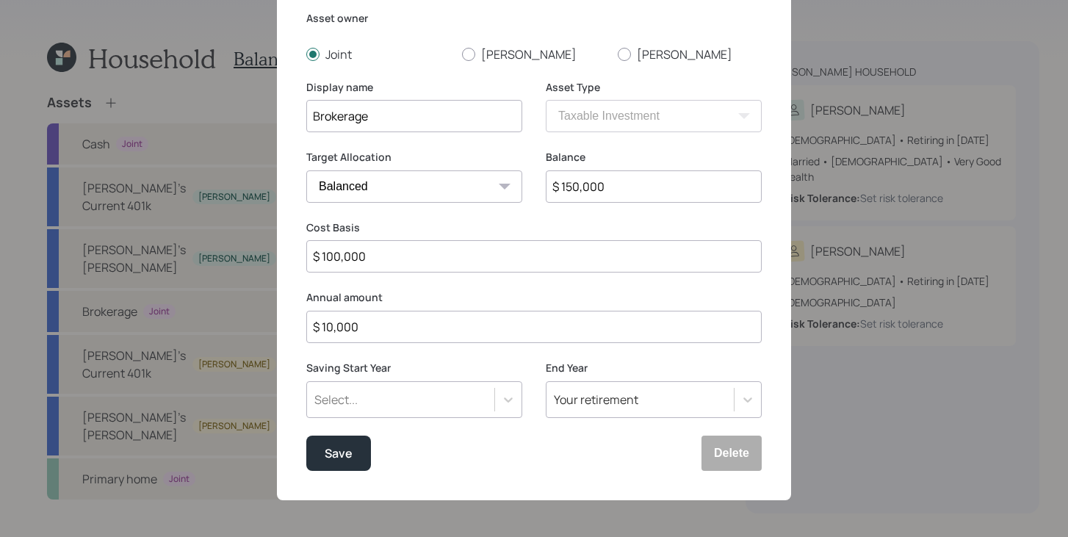
click at [0, 0] on form "Asset owner Joint Randy Sara Display name Brokerage Asset Type SEP IRA IRA Roth…" at bounding box center [0, 0] width 0 height 0
click at [454, 221] on label "Cost Basis" at bounding box center [533, 228] width 455 height 15
click at [397, 337] on input "$ 10,000" at bounding box center [533, 327] width 455 height 32
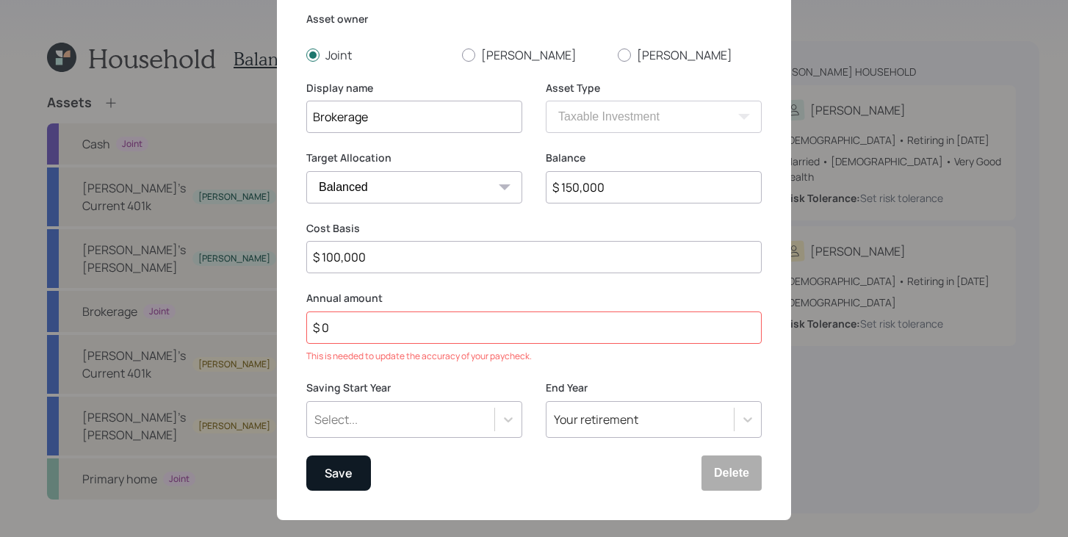
scroll to position [18, 0]
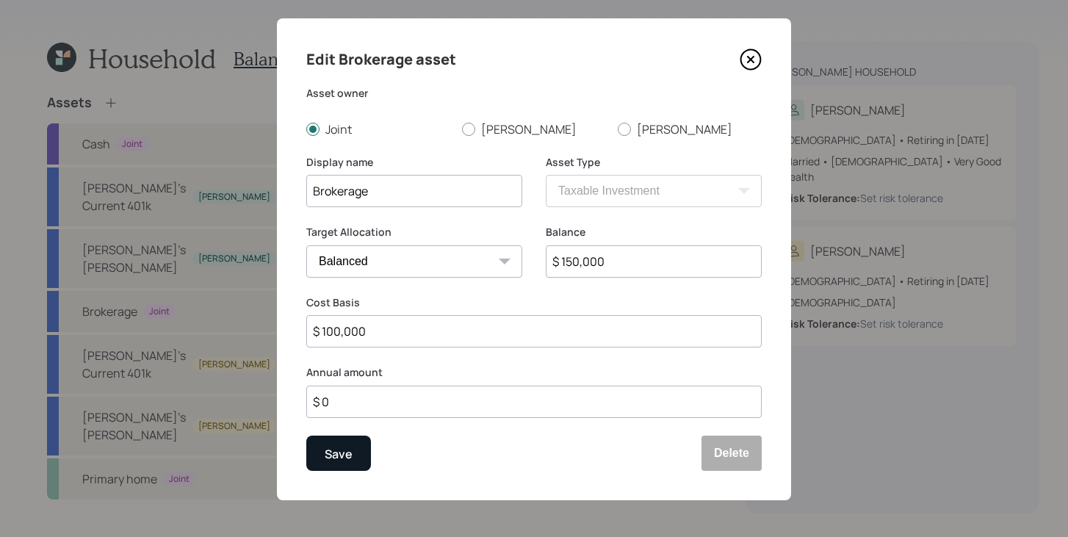
type input "$ 0"
click at [362, 466] on button "Save" at bounding box center [338, 452] width 65 height 35
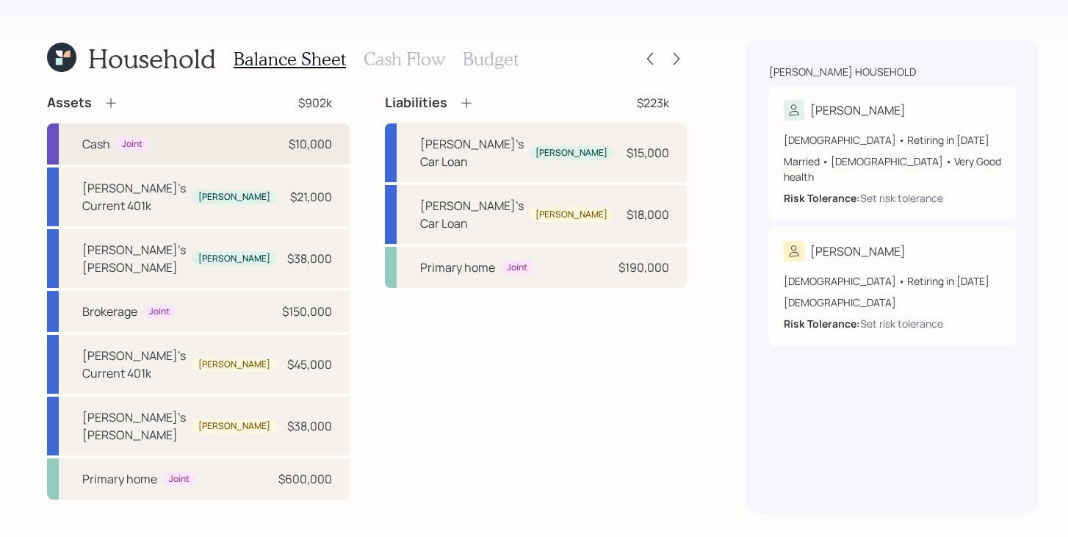
click at [221, 148] on div "Cash Joint $10,000" at bounding box center [198, 143] width 303 height 41
select select "cash"
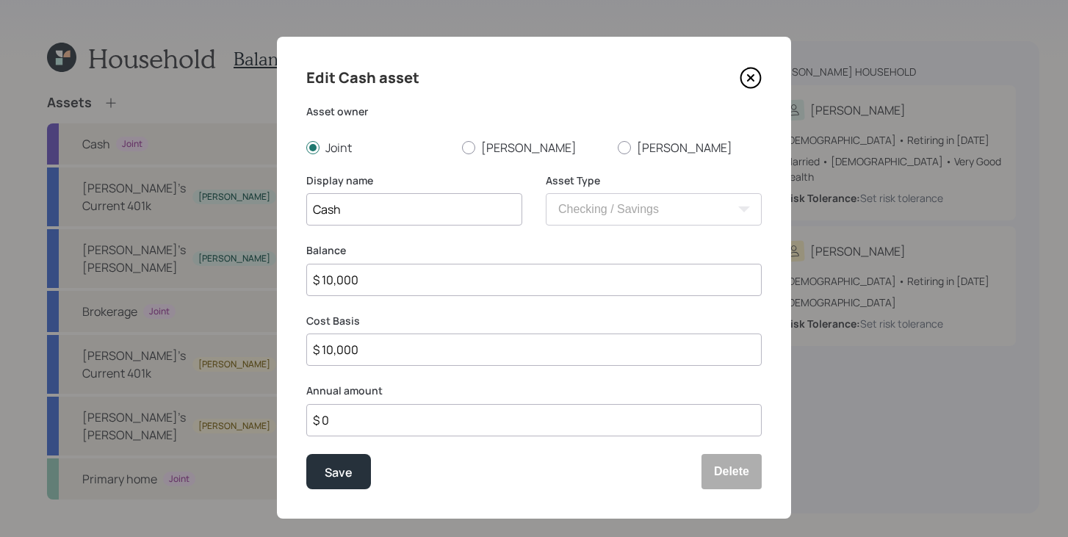
click at [341, 418] on input "$ 0" at bounding box center [533, 420] width 455 height 32
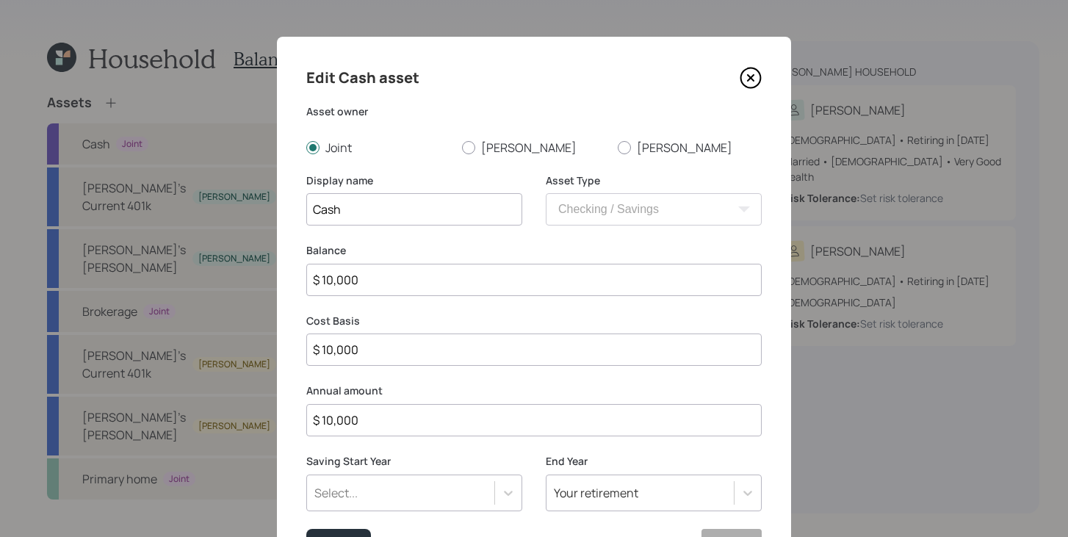
type input "$ 10,000"
click at [350, 501] on div "option 2027 (Age 63, 58) focused, 7 of 79. 79 results available. Use Up and Dow…" at bounding box center [414, 492] width 216 height 37
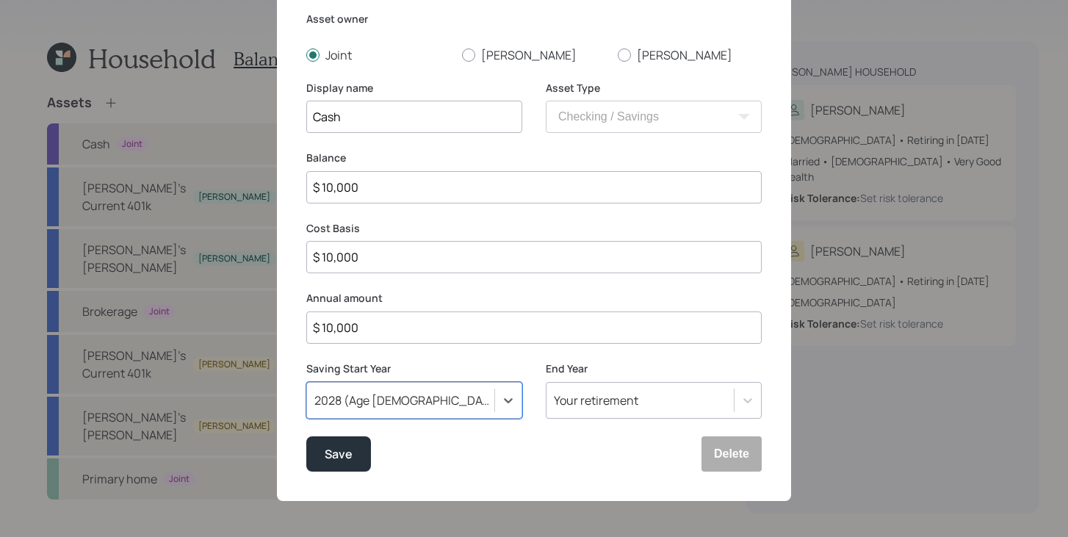
click at [658, 416] on div "Your retirement" at bounding box center [654, 400] width 216 height 37
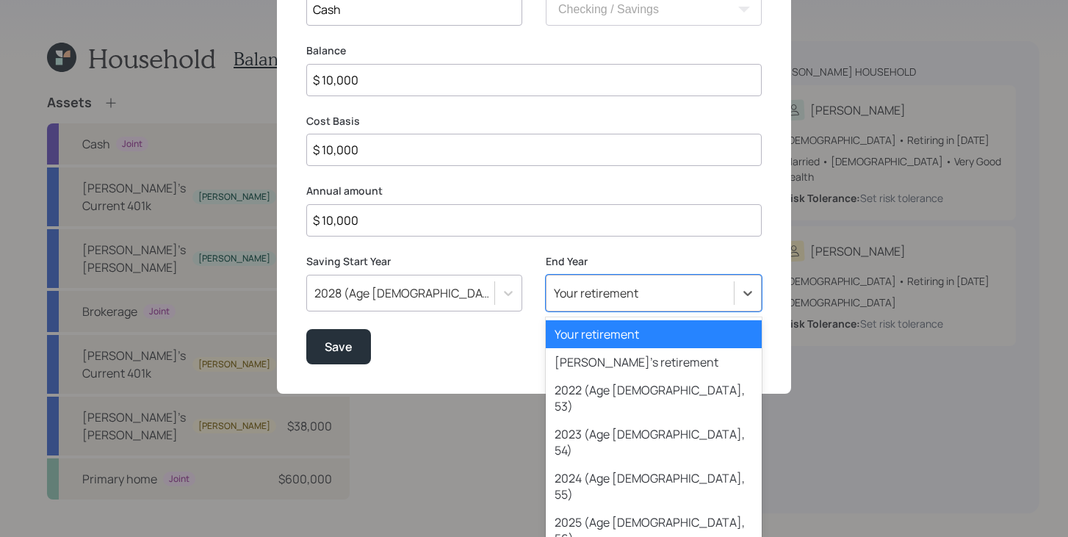
click at [670, 333] on div "Your retirement" at bounding box center [654, 334] width 216 height 28
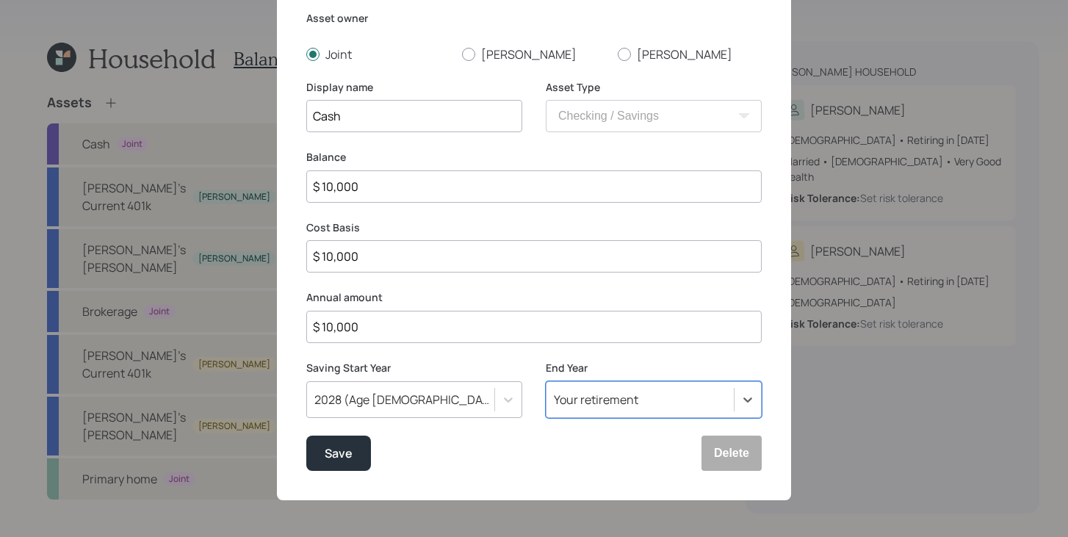
scroll to position [93, 0]
click at [334, 451] on div "Save" at bounding box center [339, 454] width 28 height 20
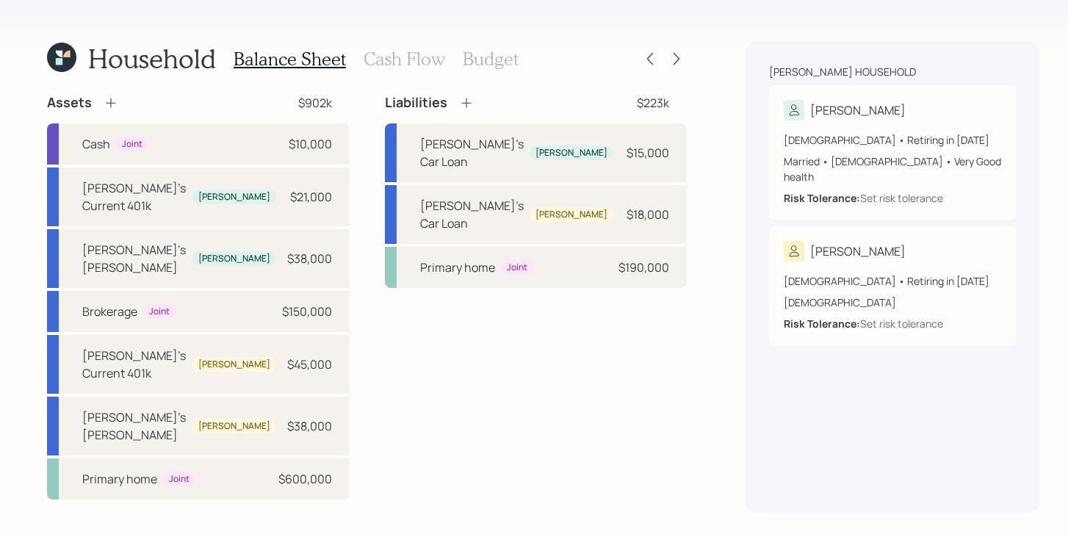
click at [502, 69] on div "Balance Sheet Cash Flow Budget" at bounding box center [376, 58] width 285 height 35
click at [496, 58] on h3 "Budget" at bounding box center [491, 58] width 56 height 21
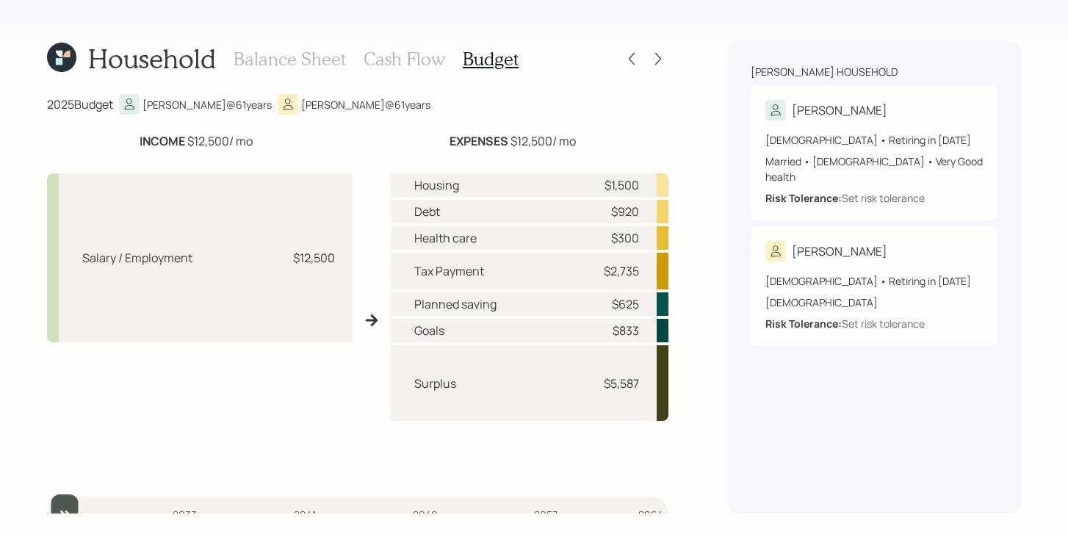
click at [419, 61] on h3 "Cash Flow" at bounding box center [404, 58] width 82 height 21
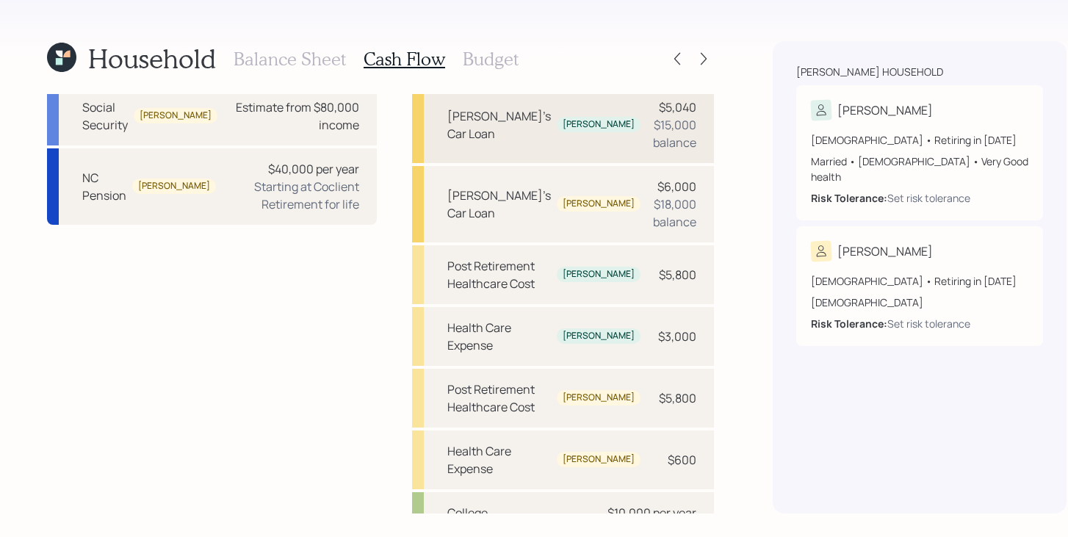
scroll to position [372, 0]
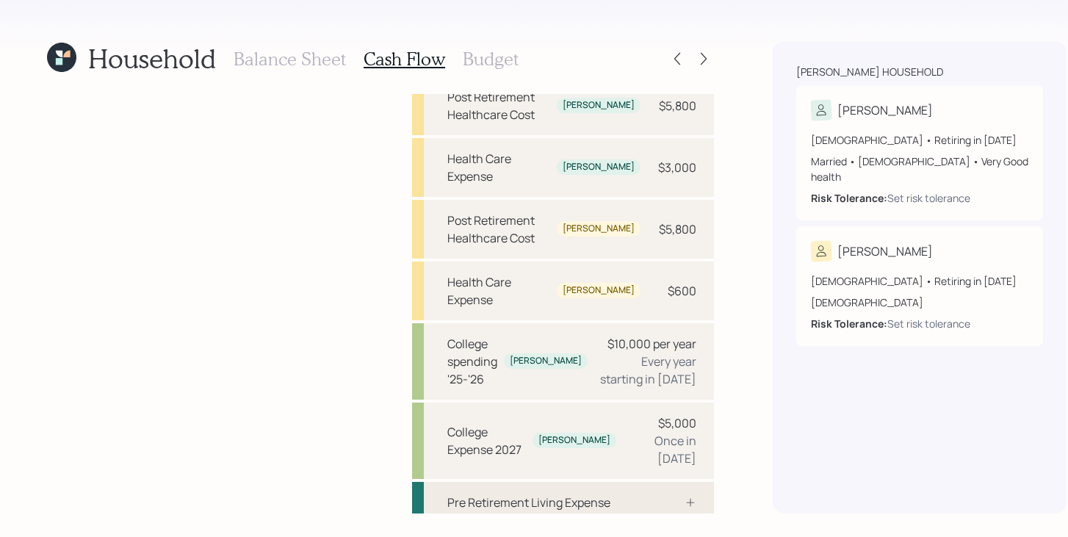
click at [492, 493] on div "Pre Retirement Living Expense" at bounding box center [528, 502] width 163 height 18
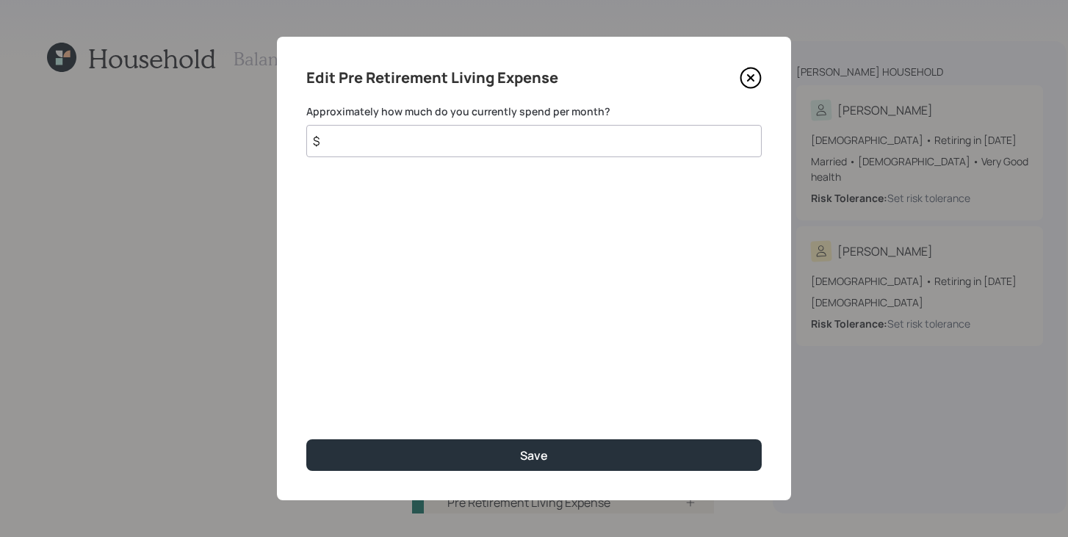
click at [573, 147] on input "$" at bounding box center [533, 141] width 455 height 32
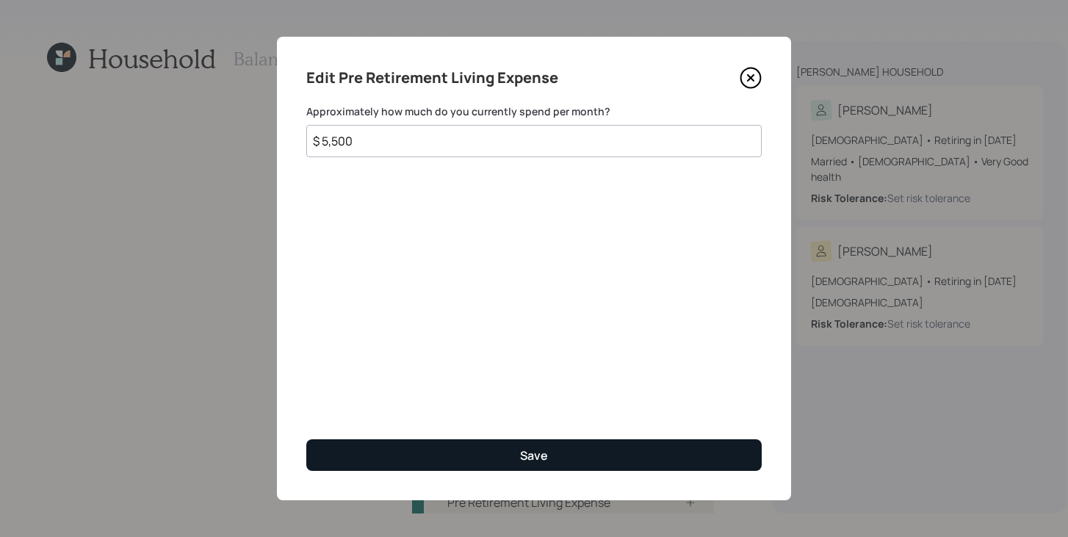
type input "$ 5,500"
click at [562, 450] on button "Save" at bounding box center [533, 455] width 455 height 32
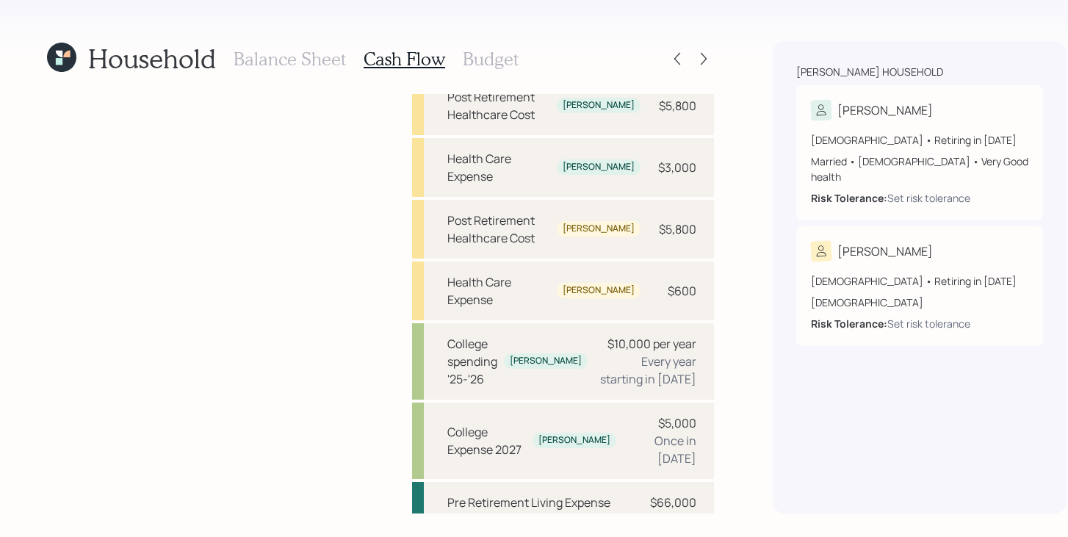
click at [586, 526] on div "Post Retirement Living Expense" at bounding box center [563, 546] width 302 height 41
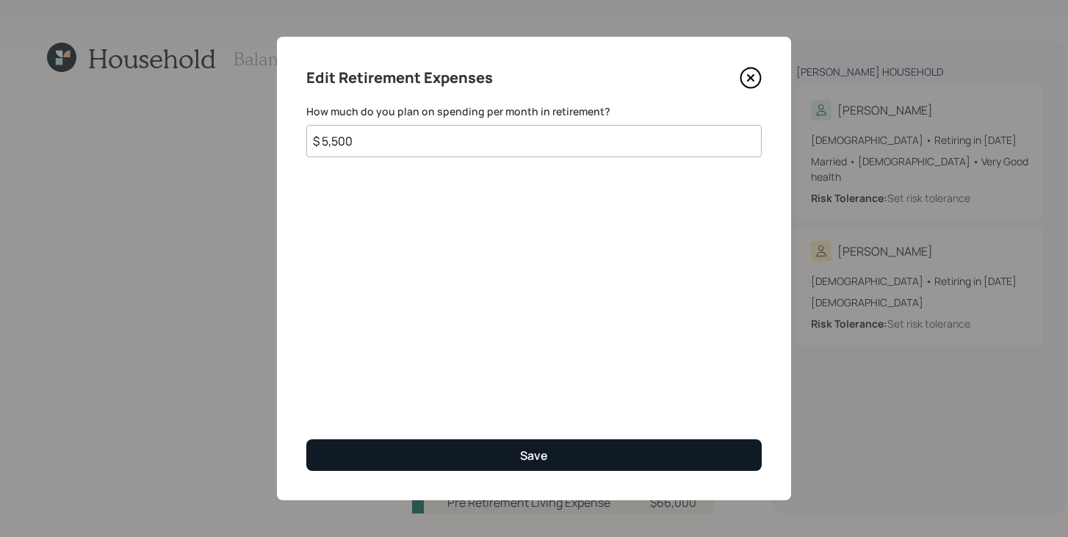
type input "$ 5,500"
click at [491, 454] on button "Save" at bounding box center [533, 455] width 455 height 32
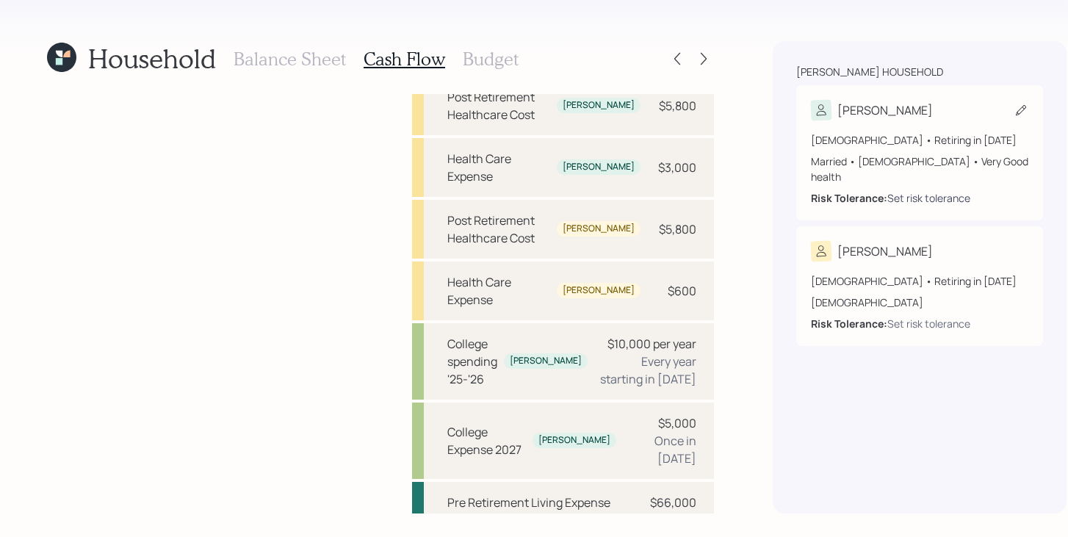
click at [900, 190] on div "Set risk tolerance" at bounding box center [928, 197] width 83 height 15
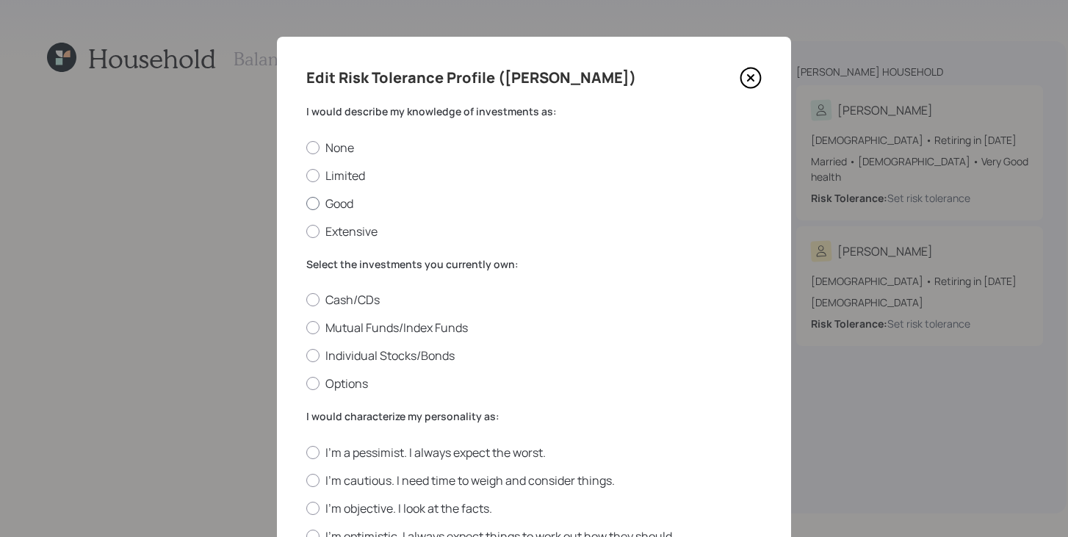
click at [340, 206] on label "Good" at bounding box center [533, 203] width 455 height 16
click at [306, 203] on input "Good" at bounding box center [305, 203] width 1 height 1
radio input "true"
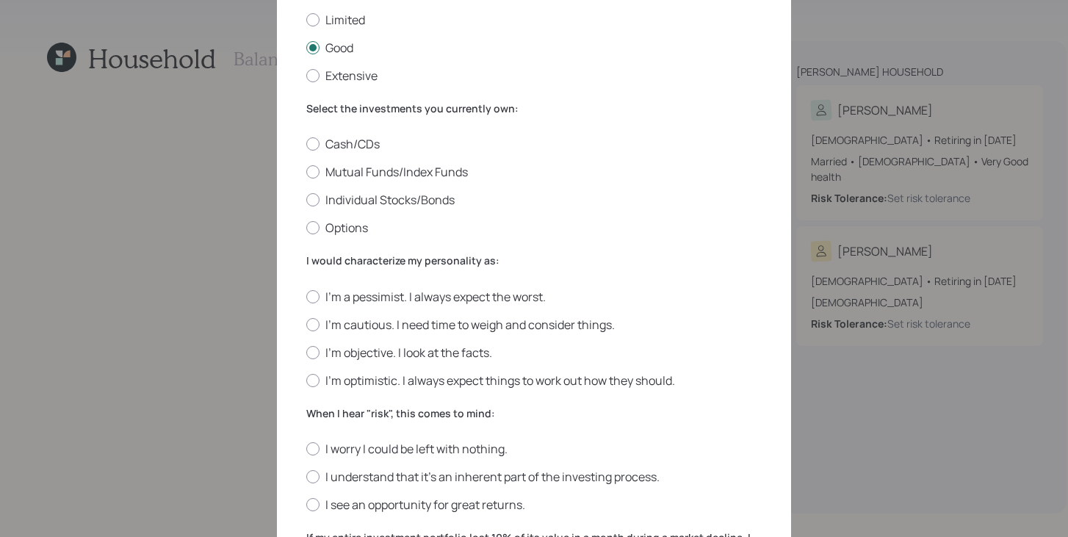
scroll to position [151, 0]
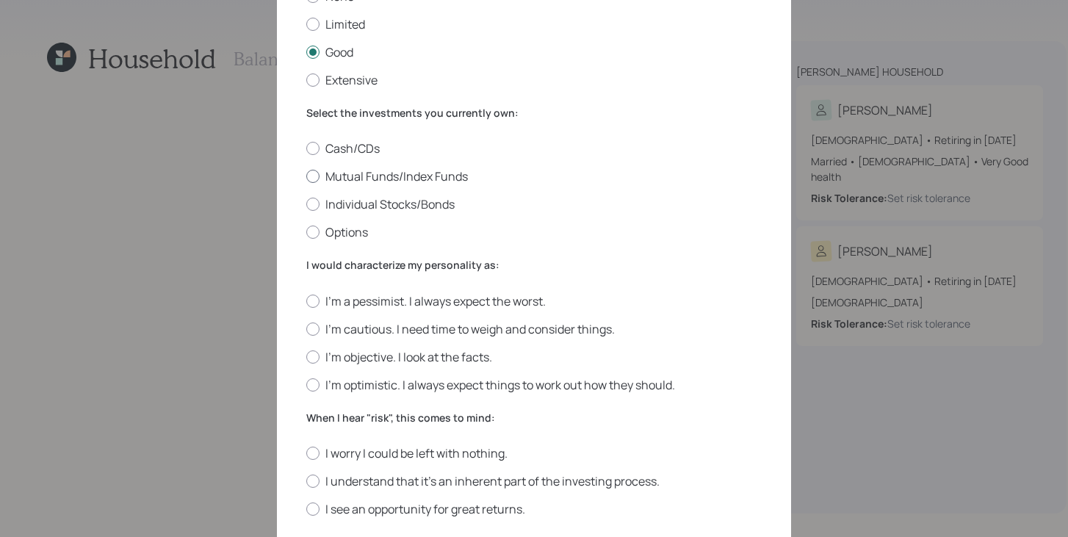
click at [419, 171] on label "Mutual Funds/Index Funds" at bounding box center [533, 176] width 455 height 16
click at [306, 176] on input "Mutual Funds/Index Funds" at bounding box center [305, 176] width 1 height 1
radio input "true"
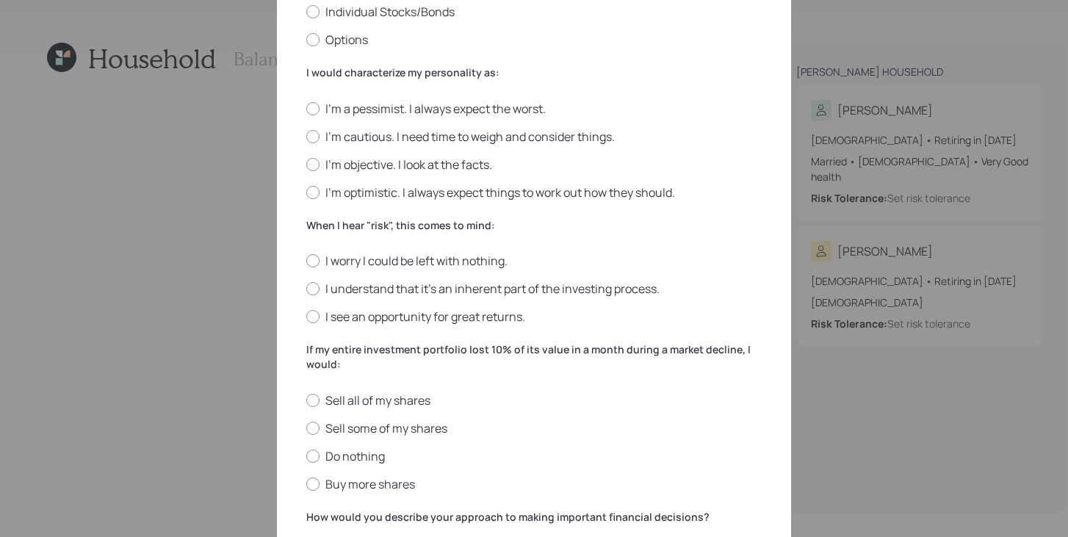
scroll to position [343, 0]
click at [405, 168] on label "I'm objective. I look at the facts." at bounding box center [533, 165] width 455 height 16
click at [306, 165] on input "I'm objective. I look at the facts." at bounding box center [305, 164] width 1 height 1
radio input "true"
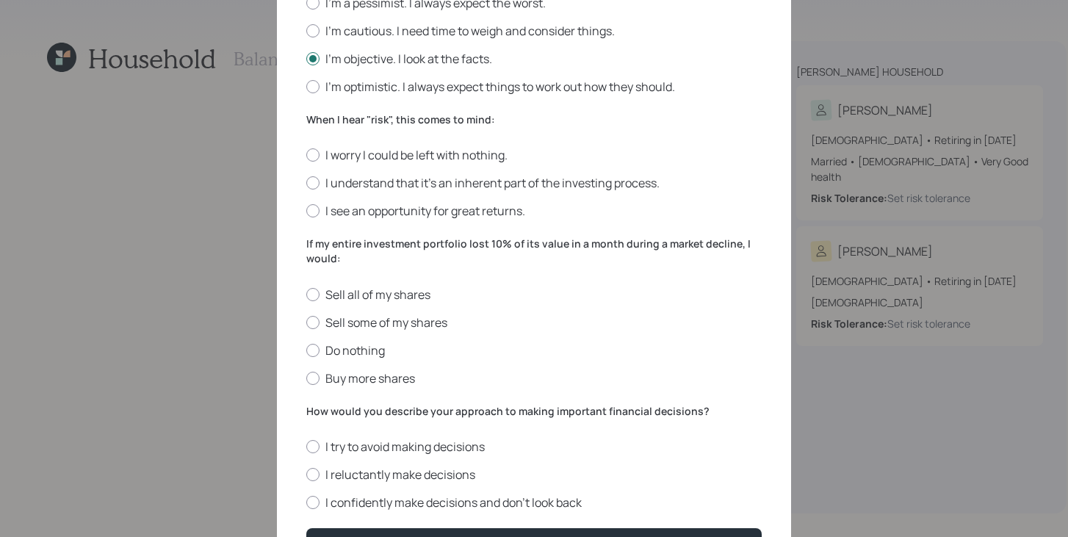
scroll to position [449, 0]
click at [427, 189] on label "I understand that it’s an inherent part of the investing process." at bounding box center [533, 184] width 455 height 16
click at [306, 184] on input "I understand that it’s an inherent part of the investing process." at bounding box center [305, 184] width 1 height 1
radio input "true"
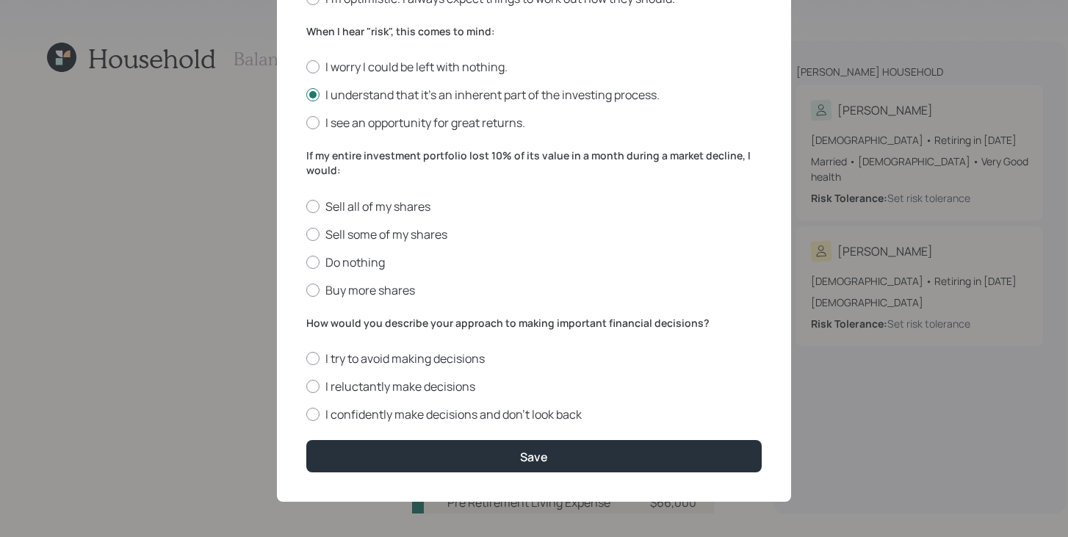
scroll to position [539, 0]
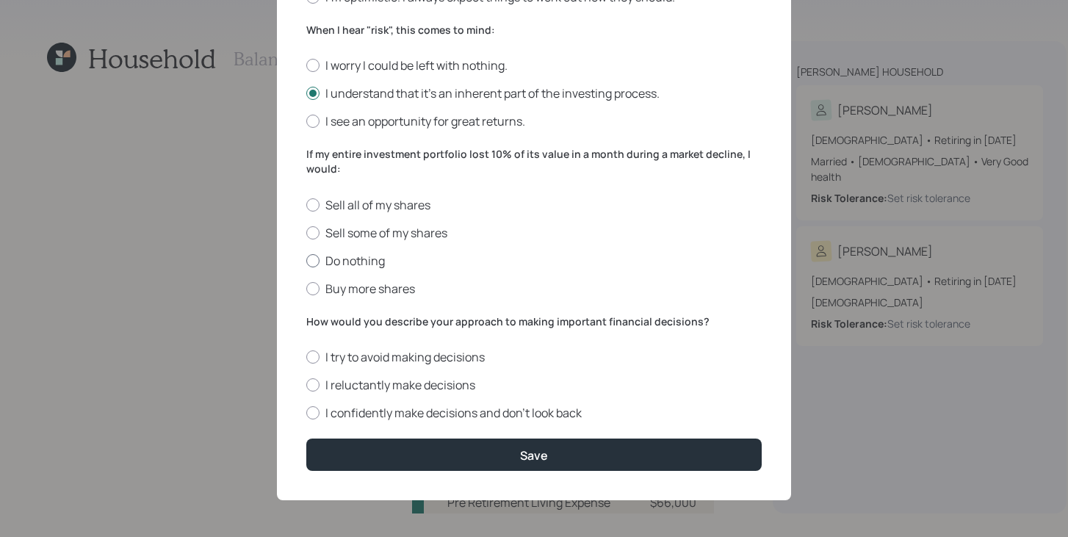
click at [347, 258] on label "Do nothing" at bounding box center [533, 261] width 455 height 16
click at [306, 260] on input "Do nothing" at bounding box center [305, 260] width 1 height 1
radio input "true"
click at [315, 410] on div at bounding box center [312, 412] width 13 height 13
click at [306, 413] on input "I confidently make decisions and don’t look back" at bounding box center [305, 413] width 1 height 1
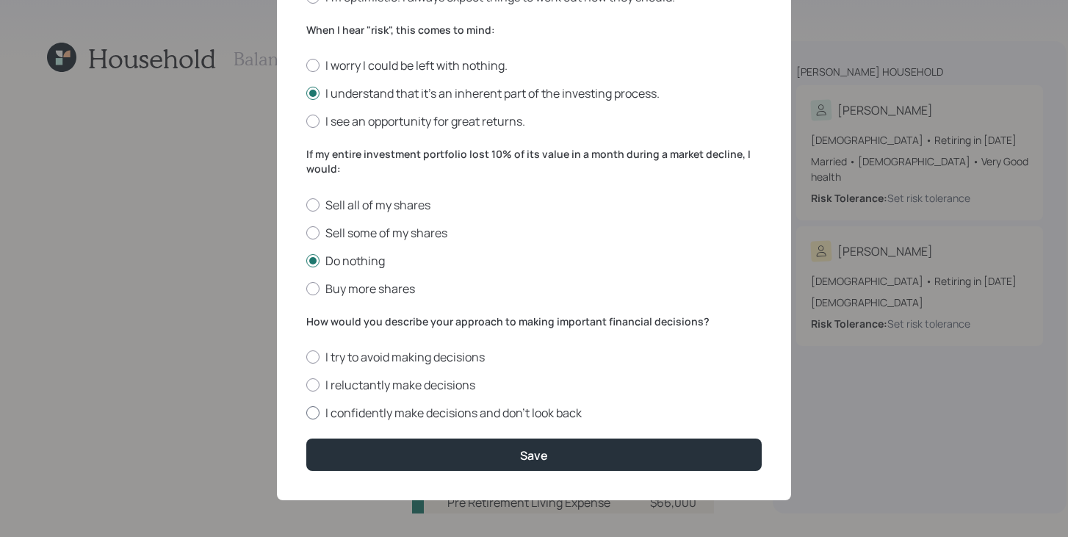
radio input "true"
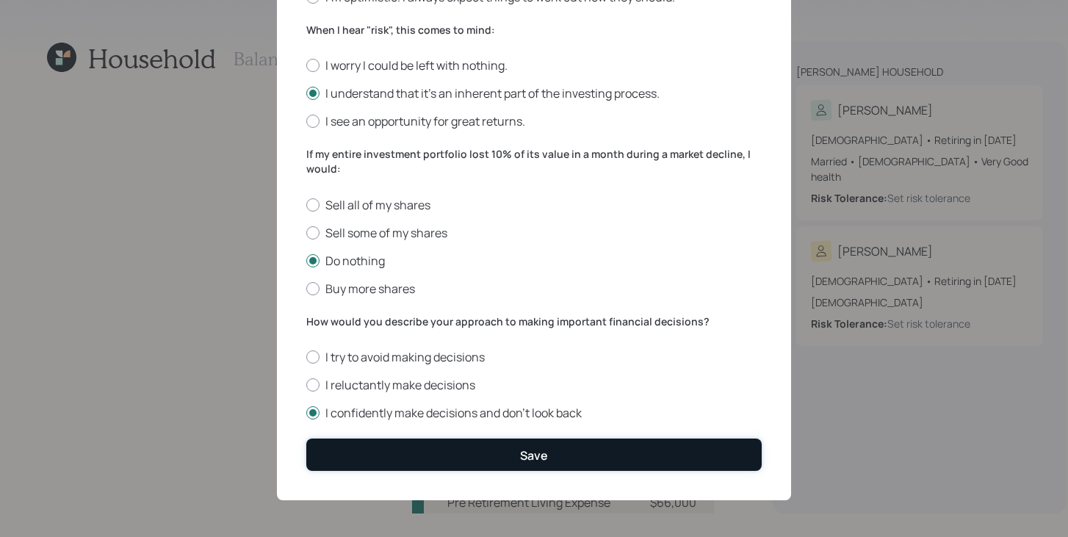
click at [379, 459] on button "Save" at bounding box center [533, 454] width 455 height 32
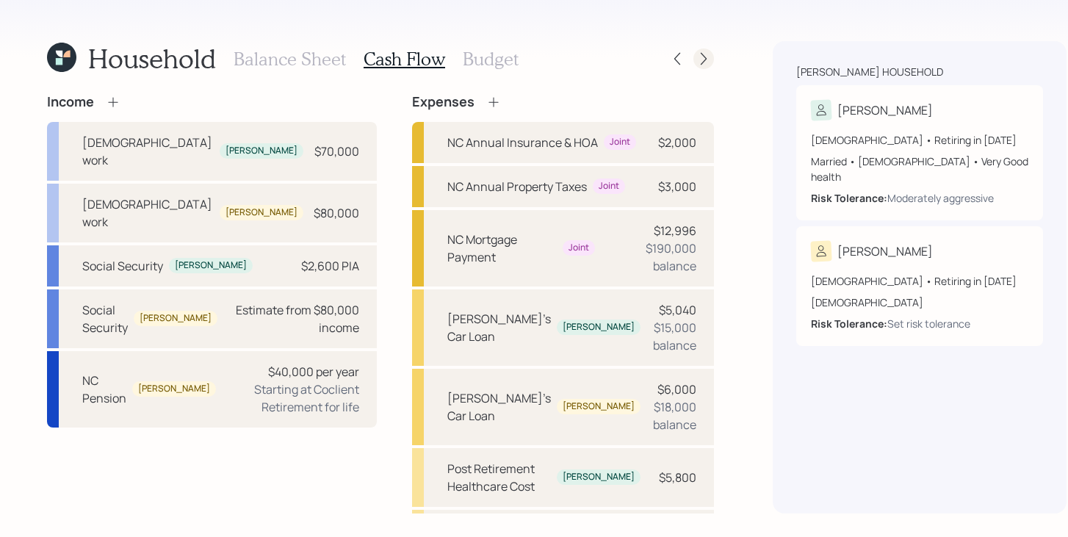
click at [693, 62] on div at bounding box center [703, 58] width 21 height 21
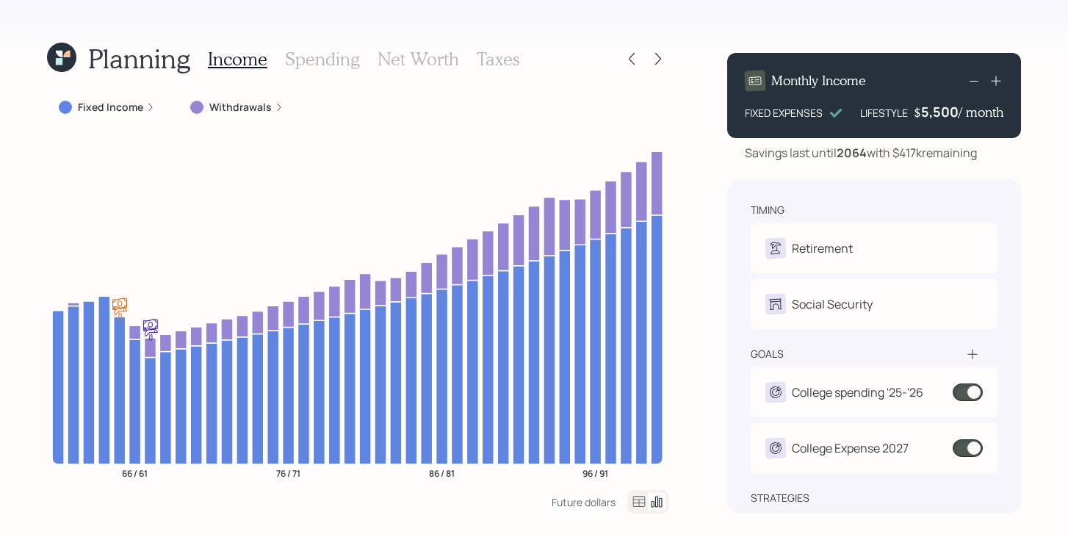
click at [59, 65] on icon at bounding box center [59, 61] width 7 height 7
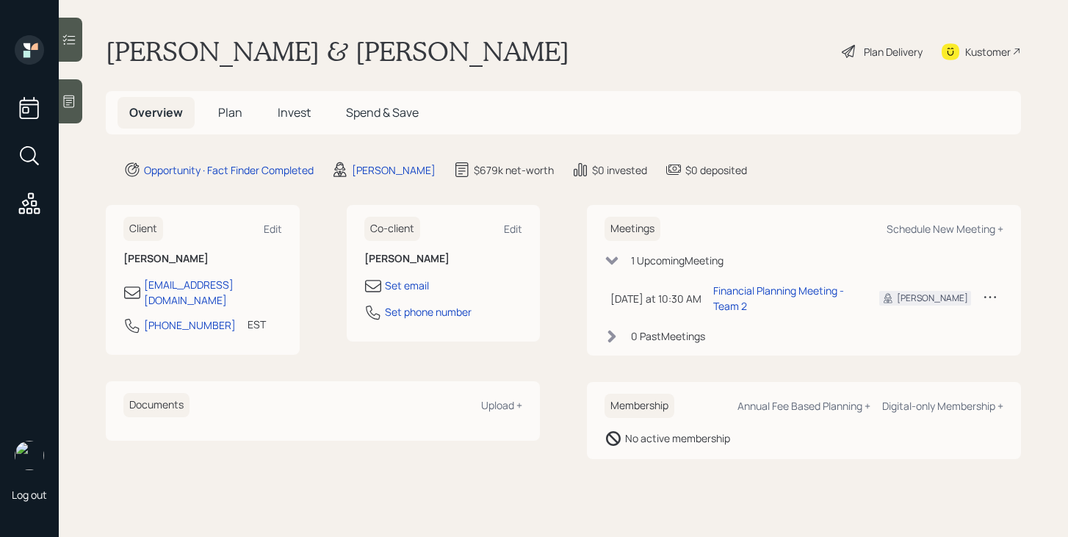
click at [234, 114] on span "Plan" at bounding box center [230, 112] width 24 height 16
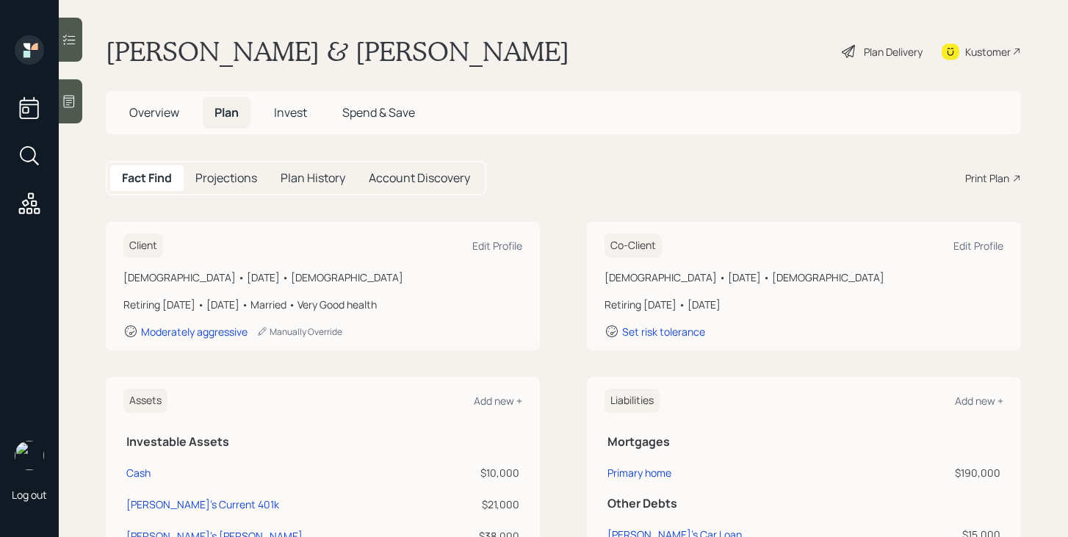
click at [135, 125] on h5 "Overview" at bounding box center [153, 113] width 73 height 32
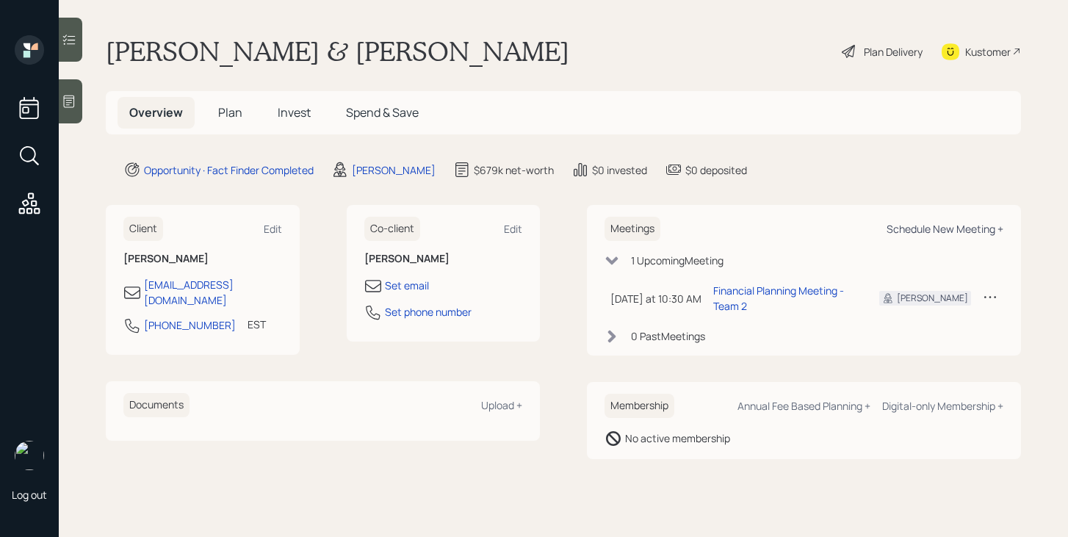
click at [895, 230] on div "Schedule New Meeting +" at bounding box center [944, 229] width 117 height 14
select select "bffa7908-1b2a-4c79-9bb6-f0ec9aed22d3"
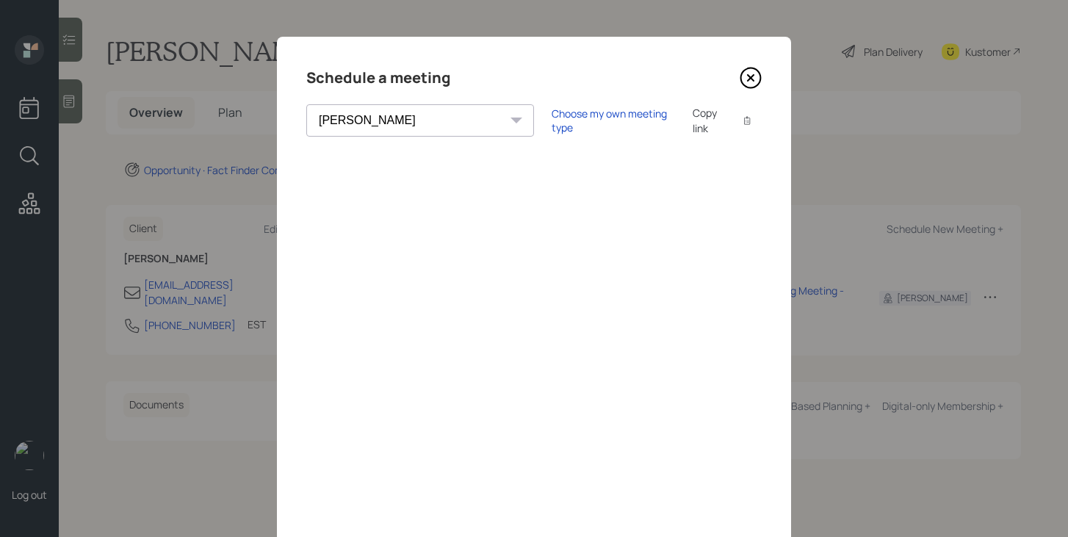
click at [751, 76] on icon at bounding box center [751, 78] width 6 height 6
